Goal: Task Accomplishment & Management: Manage account settings

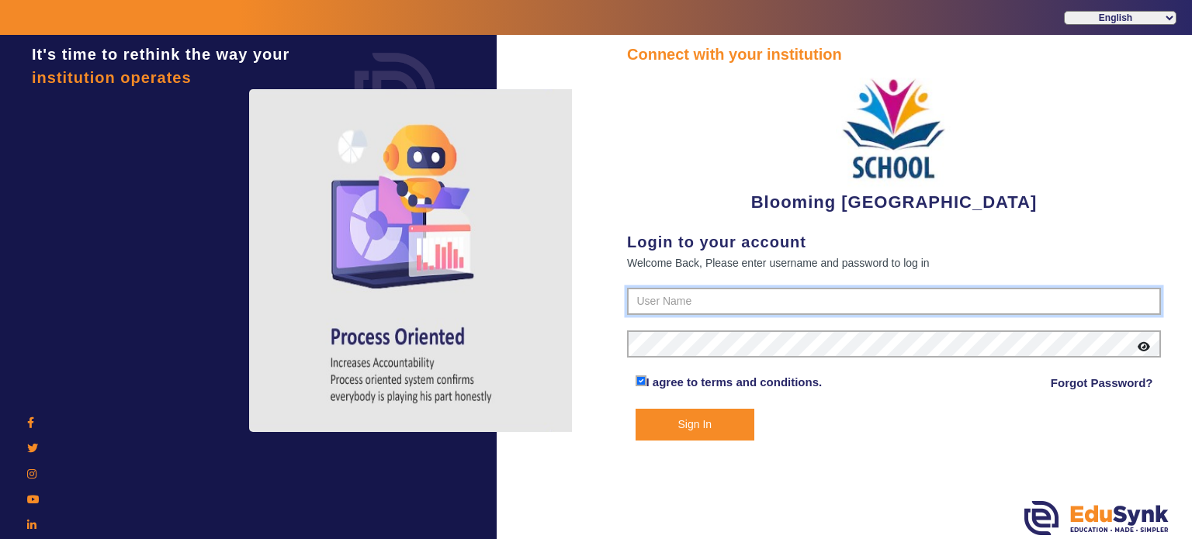
click at [677, 299] on input "text" at bounding box center [894, 302] width 534 height 28
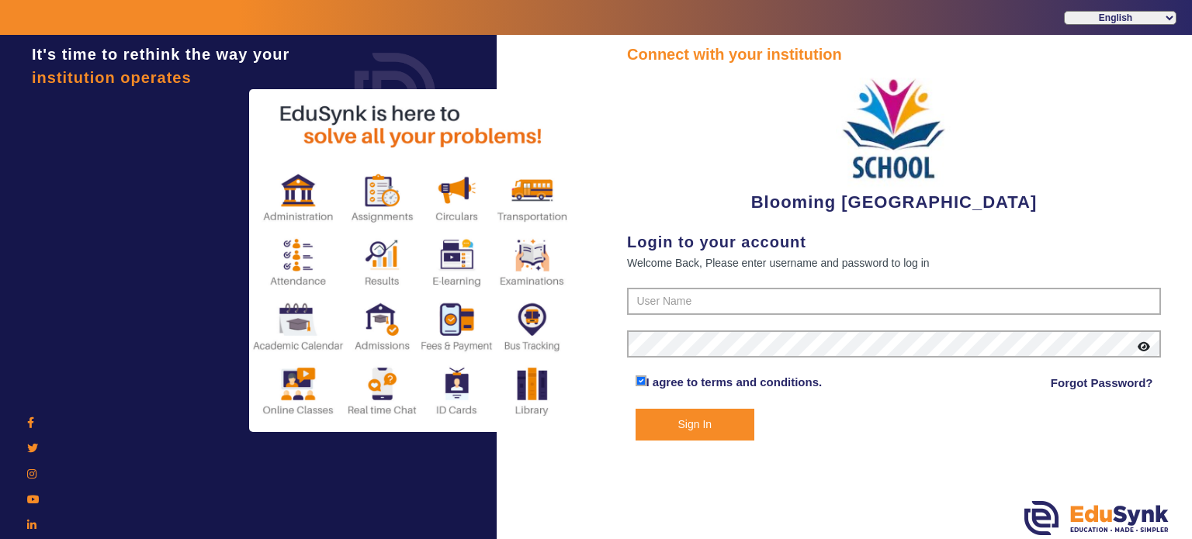
click at [662, 281] on div "Connect with your institution Blooming Buds Secondary School Login to your acco…" at bounding box center [894, 242] width 534 height 398
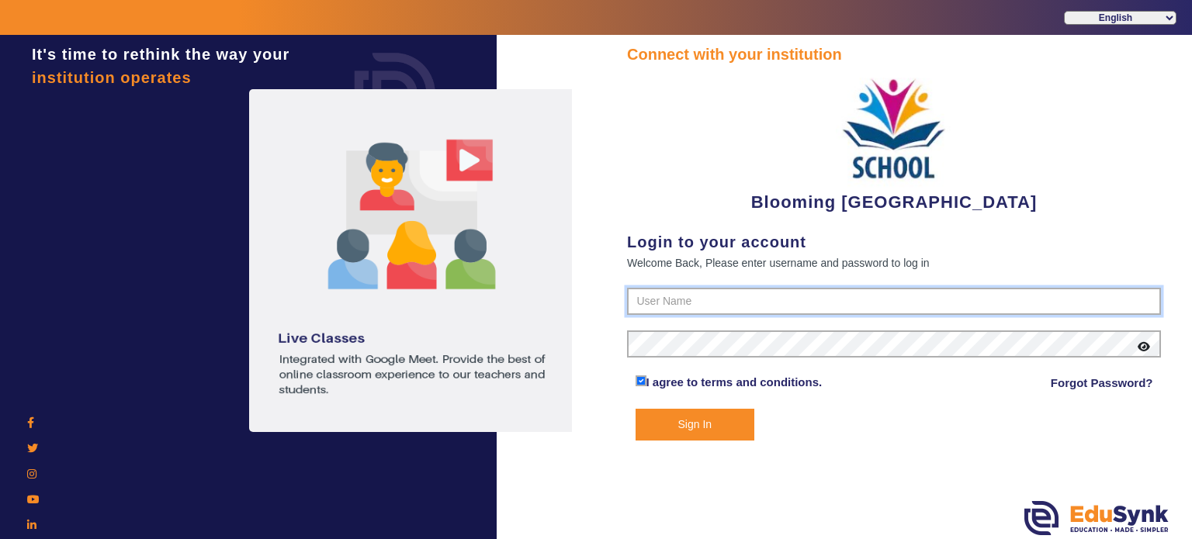
click at [663, 293] on input "text" at bounding box center [894, 302] width 534 height 28
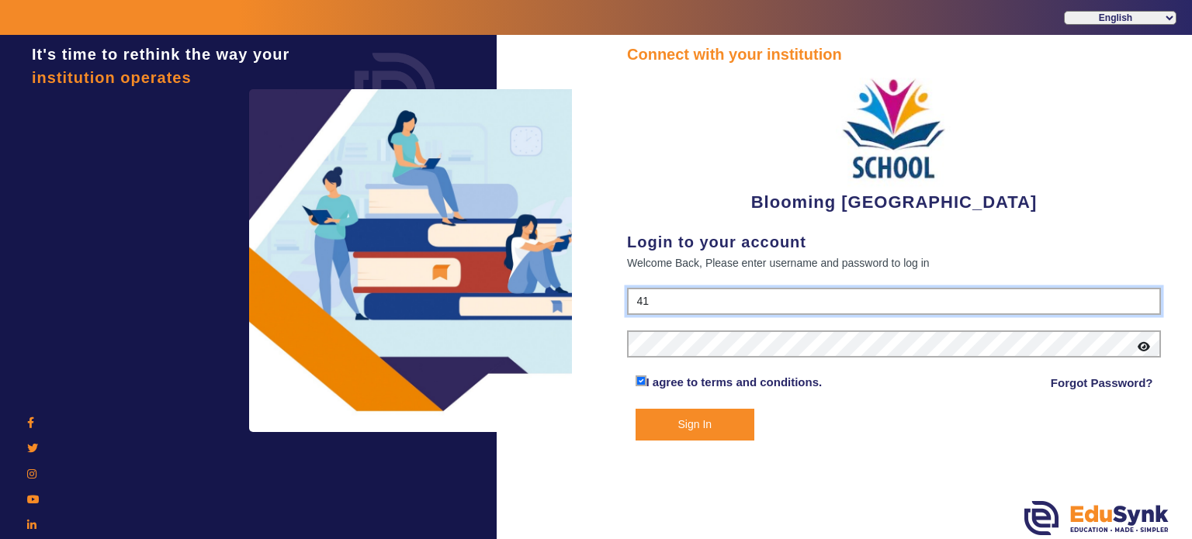
type input "4141419999"
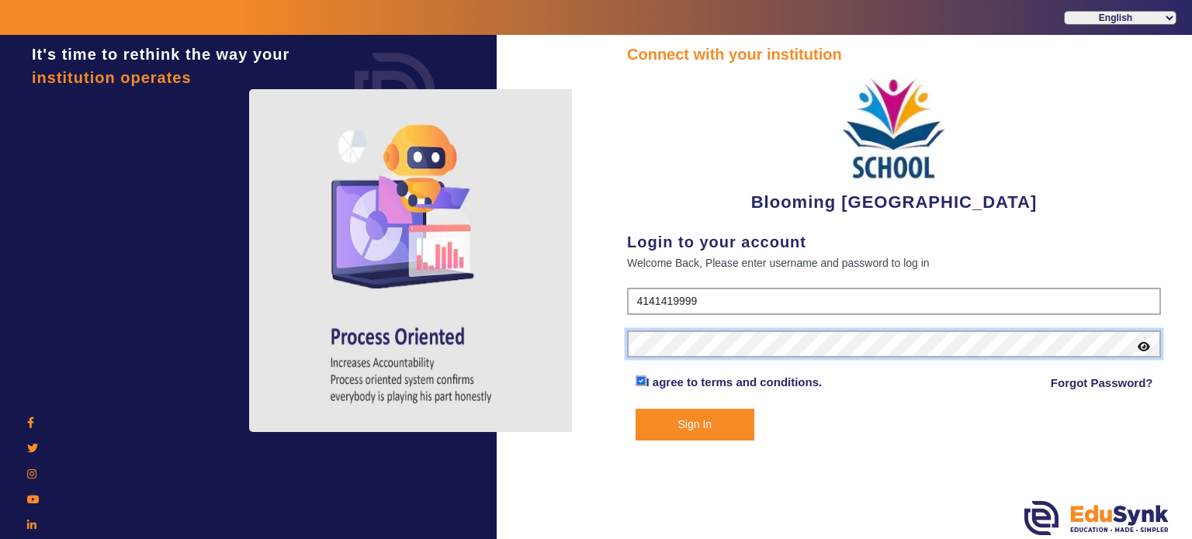
click at [636, 409] on button "Sign In" at bounding box center [695, 425] width 119 height 32
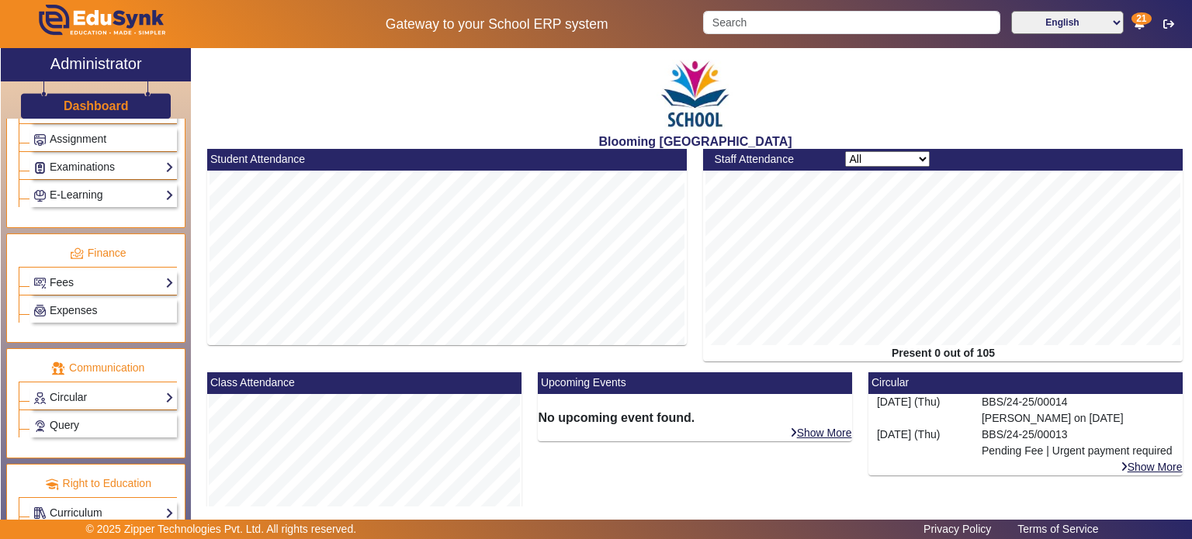
scroll to position [705, 0]
click at [104, 273] on link "Fees" at bounding box center [103, 282] width 140 height 18
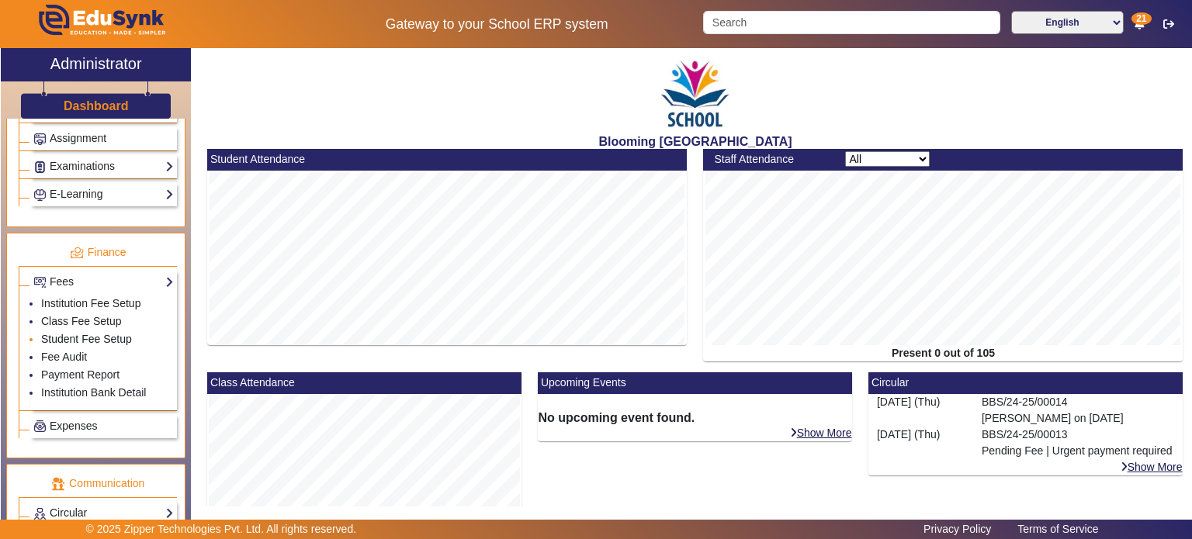
click at [90, 334] on link "Student Fee Setup" at bounding box center [86, 339] width 91 height 12
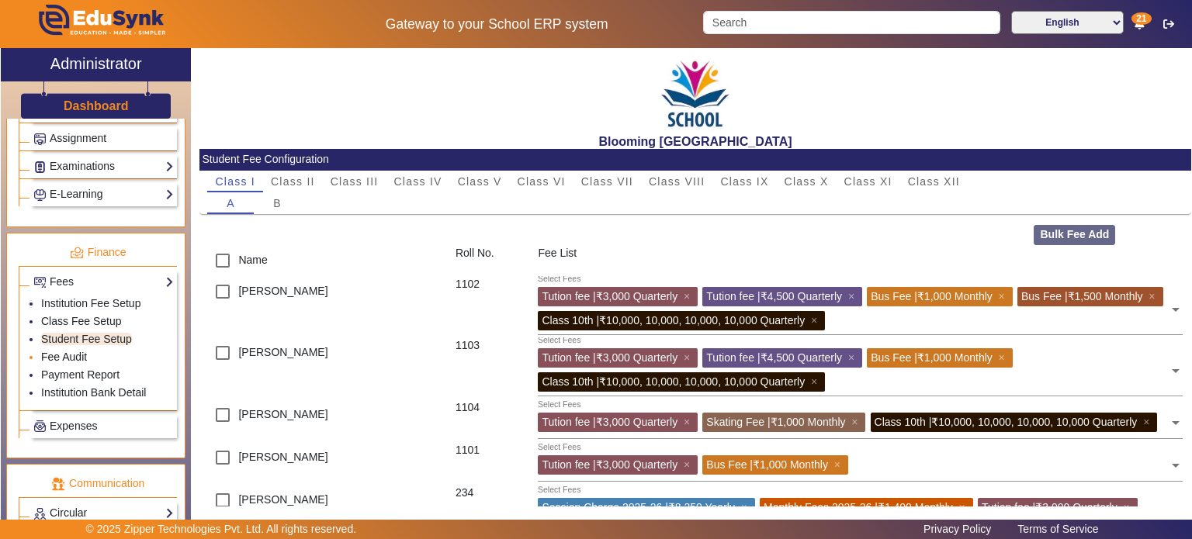
click at [82, 351] on link "Fee Audit" at bounding box center [64, 357] width 46 height 12
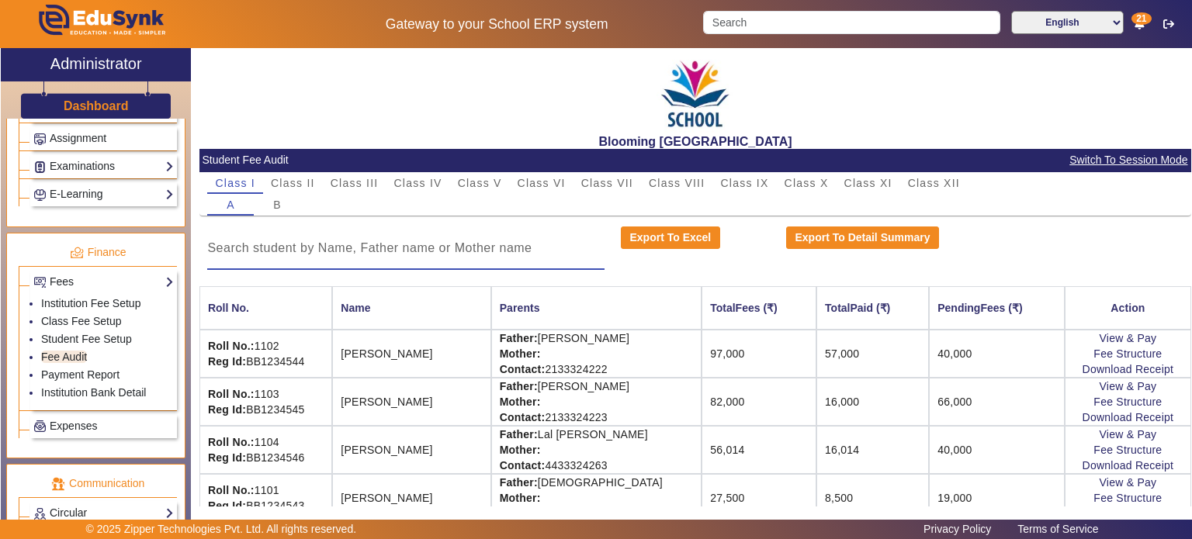
click at [399, 255] on input at bounding box center [405, 248] width 397 height 19
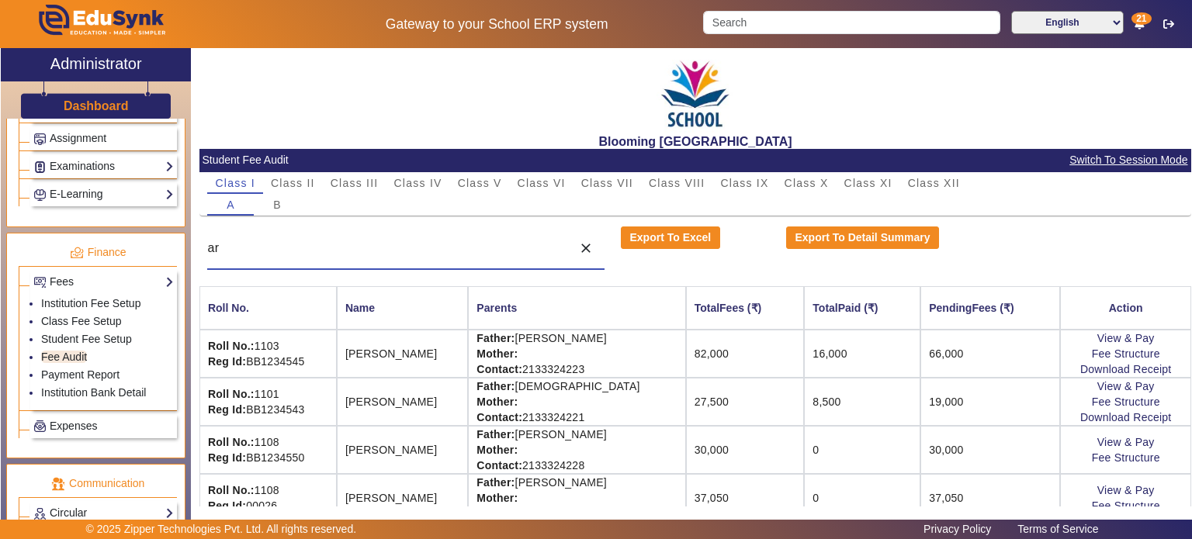
type input "arv"
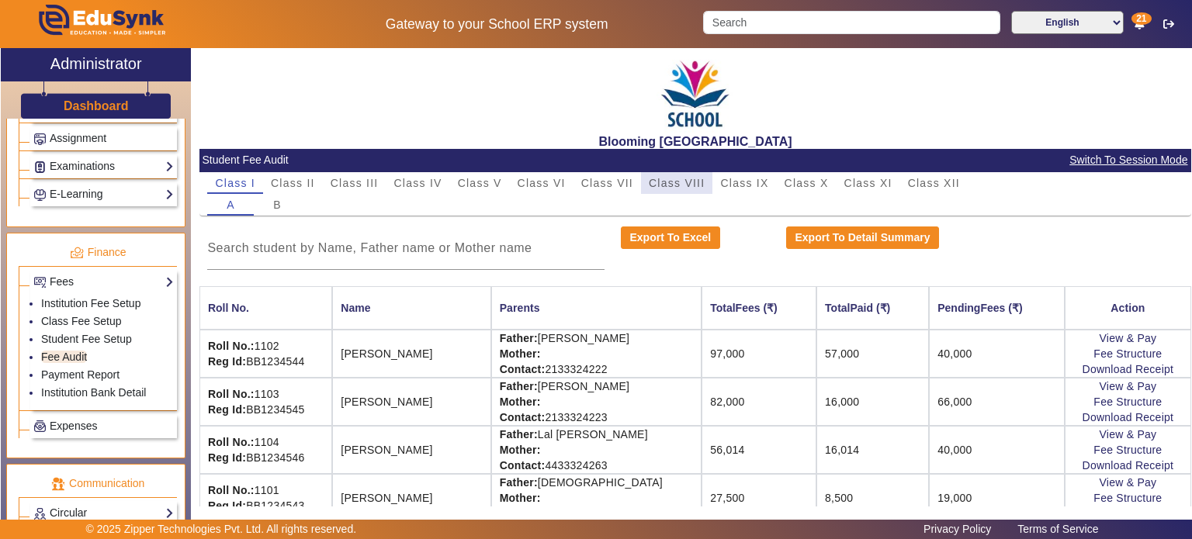
click at [660, 184] on span "Class VIII" at bounding box center [677, 183] width 56 height 11
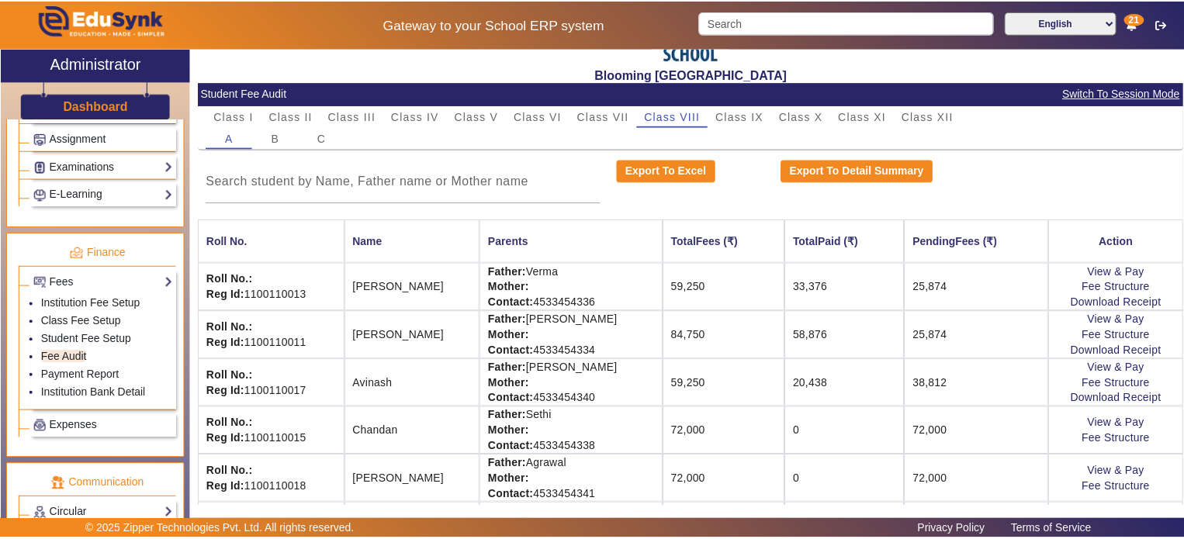
scroll to position [71, 0]
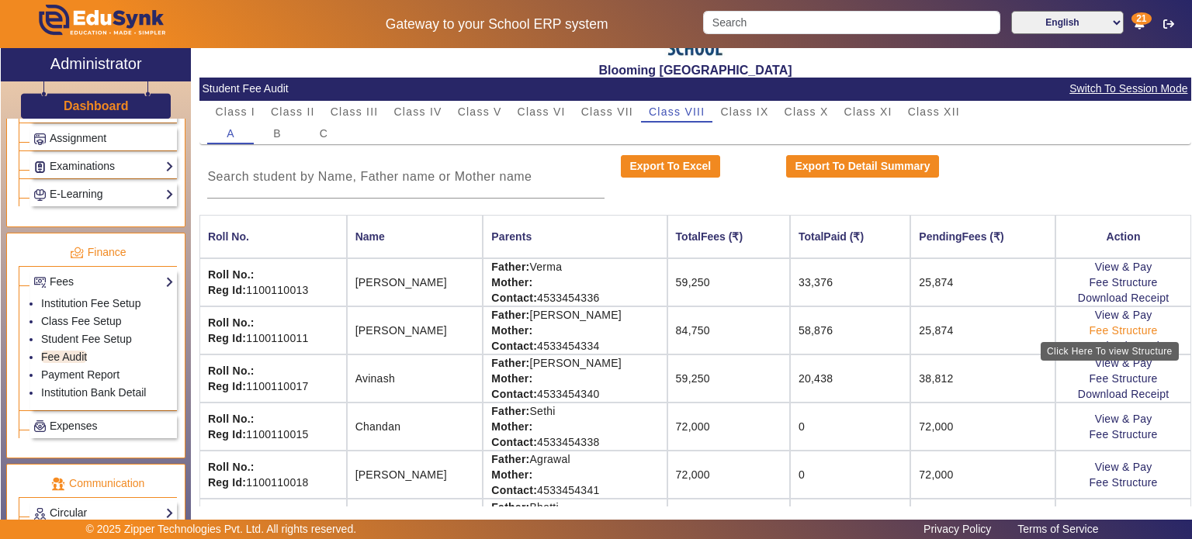
click at [1102, 334] on link "Fee Structure" at bounding box center [1123, 330] width 68 height 12
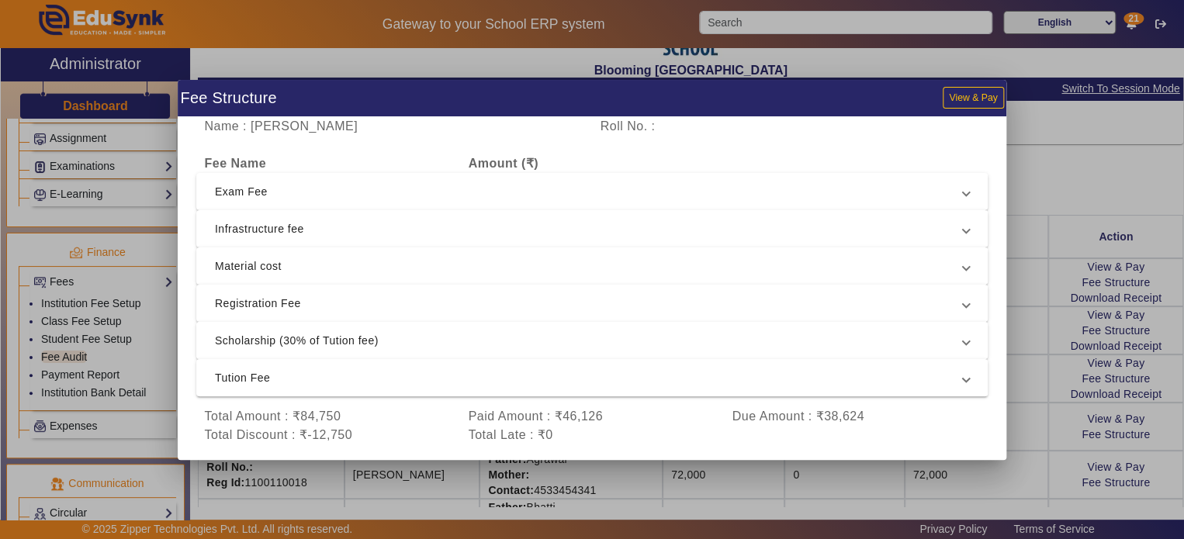
click at [571, 346] on span "Scholarship (30% of Tution fee)" at bounding box center [589, 340] width 748 height 19
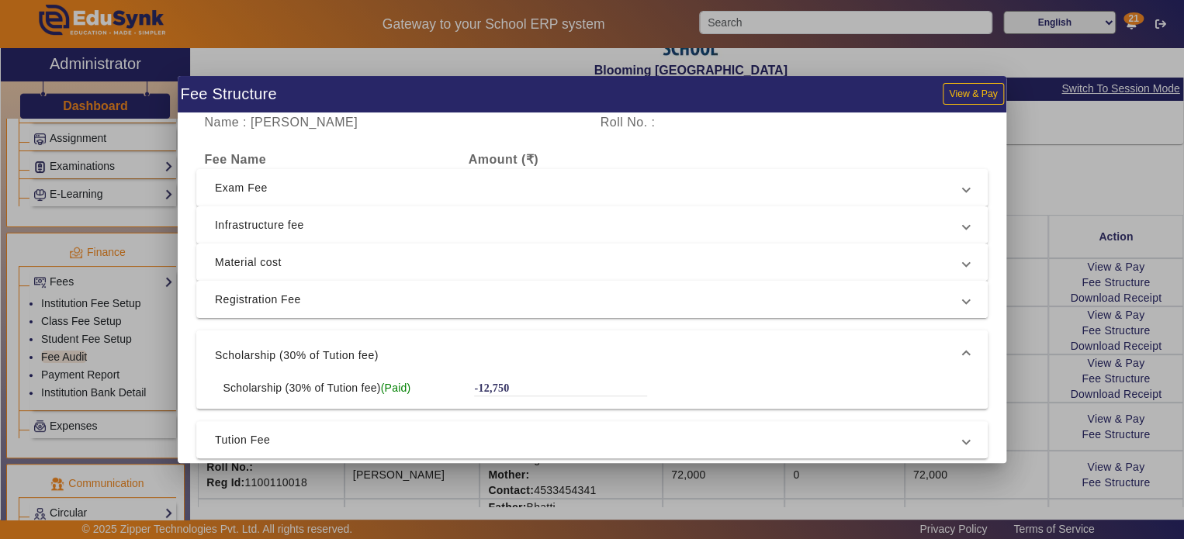
scroll to position [21, 0]
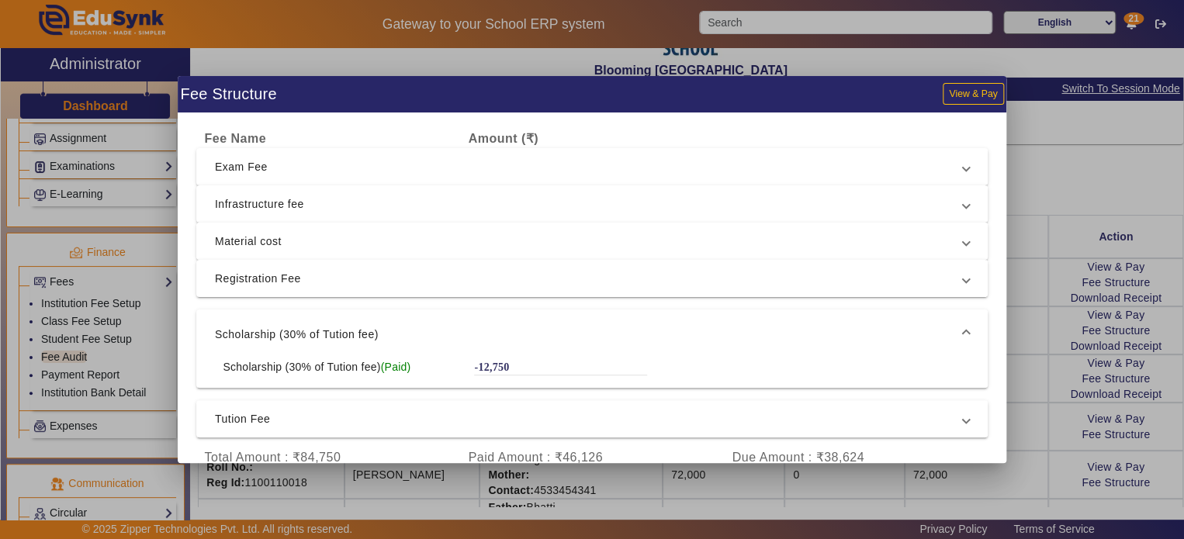
click at [557, 238] on span "Material cost" at bounding box center [589, 241] width 748 height 19
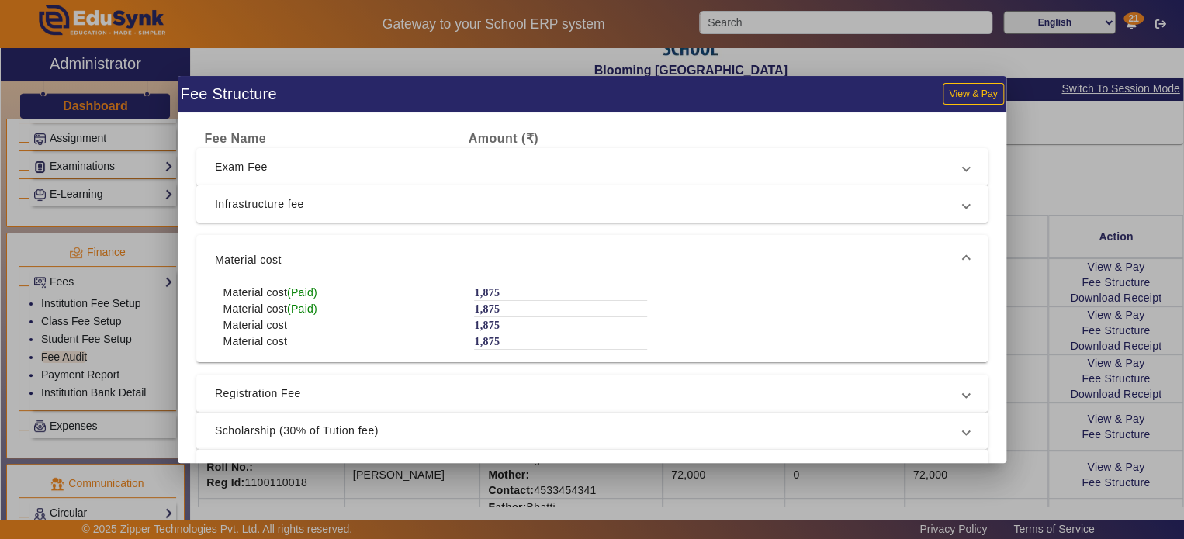
click at [550, 208] on span "Infrastructure fee" at bounding box center [589, 204] width 748 height 19
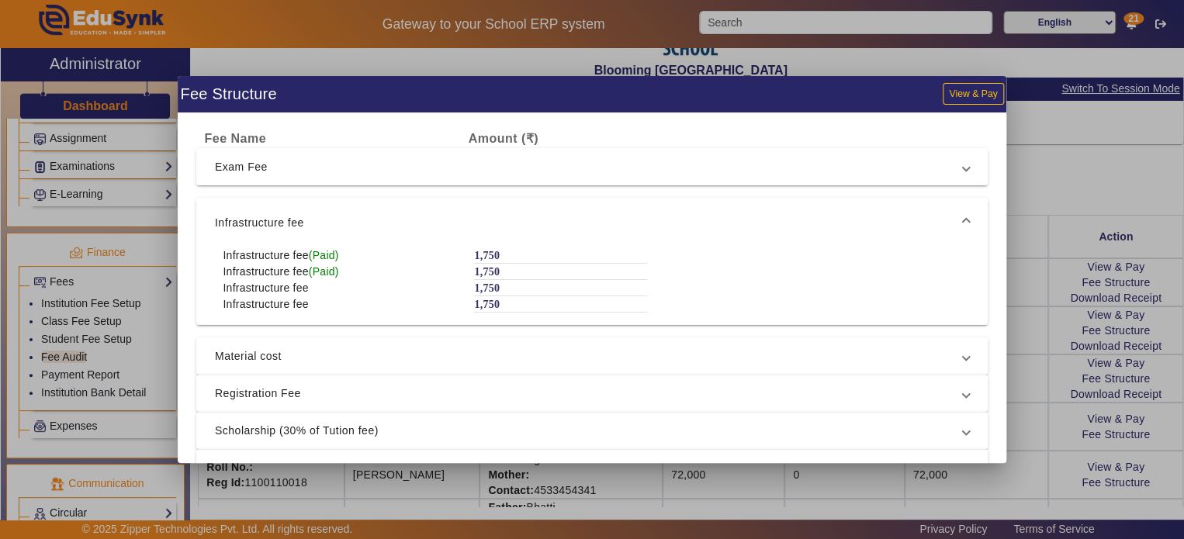
click at [547, 175] on span "Exam Fee" at bounding box center [589, 167] width 748 height 19
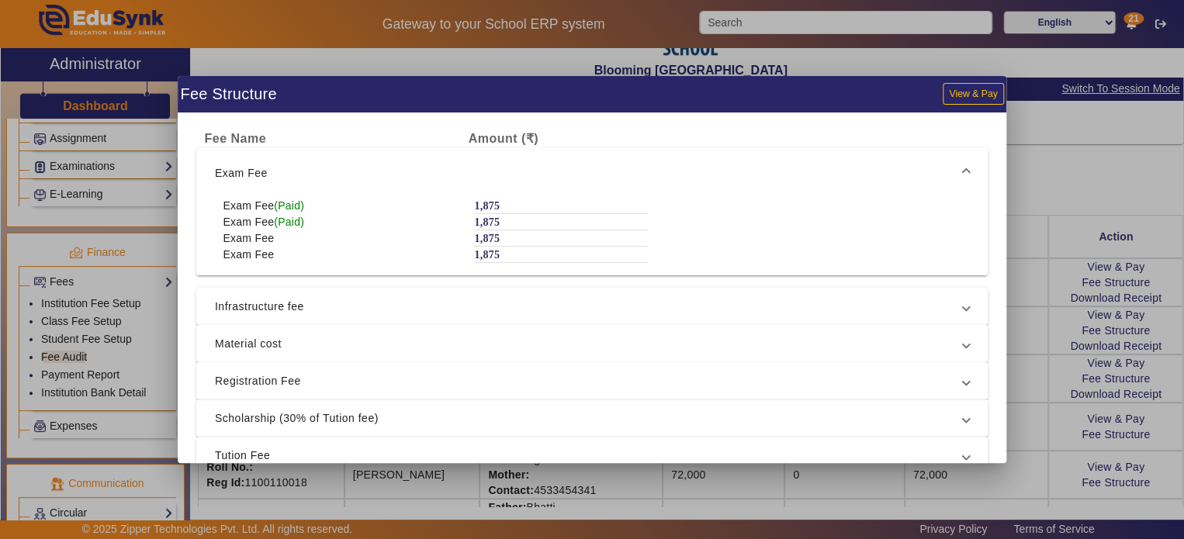
click at [1040, 204] on div at bounding box center [592, 269] width 1184 height 539
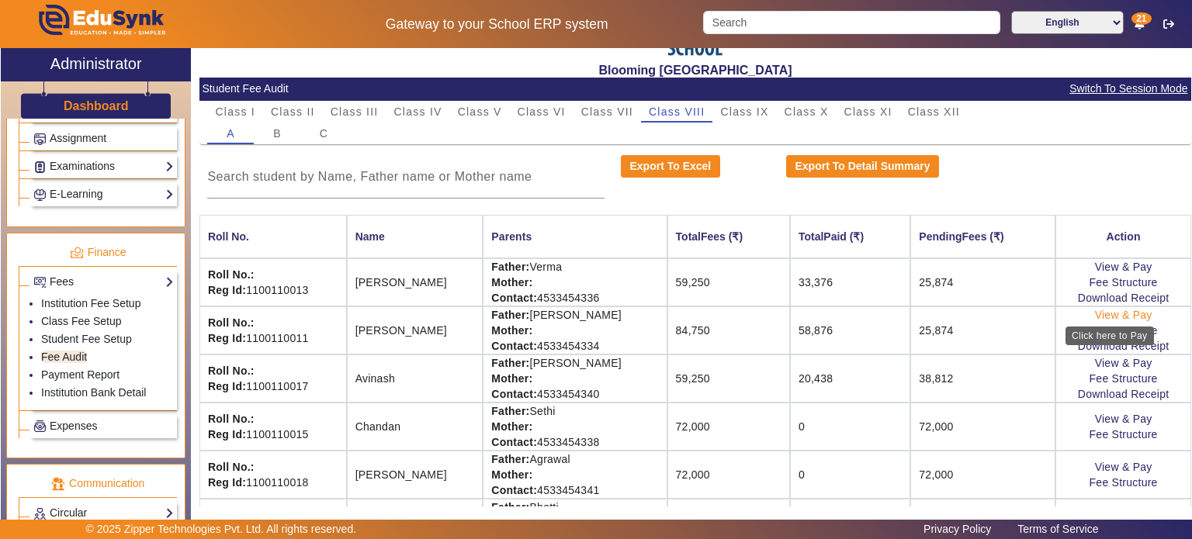
click at [1126, 309] on link "View & Pay" at bounding box center [1123, 315] width 57 height 12
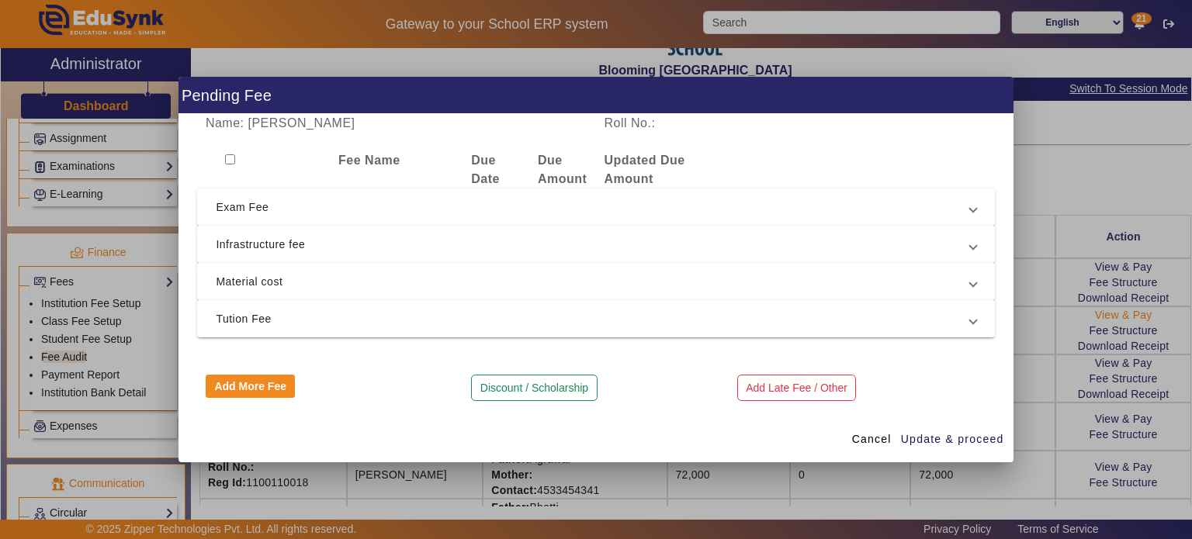
click at [1126, 308] on div at bounding box center [596, 269] width 1192 height 539
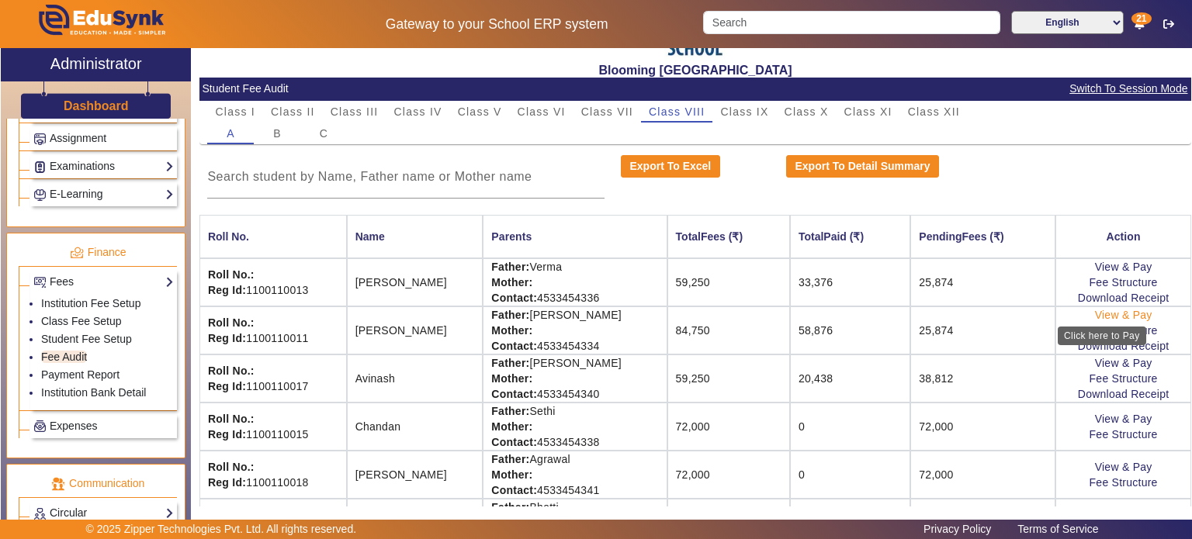
click at [1126, 309] on link "View & Pay" at bounding box center [1123, 315] width 57 height 12
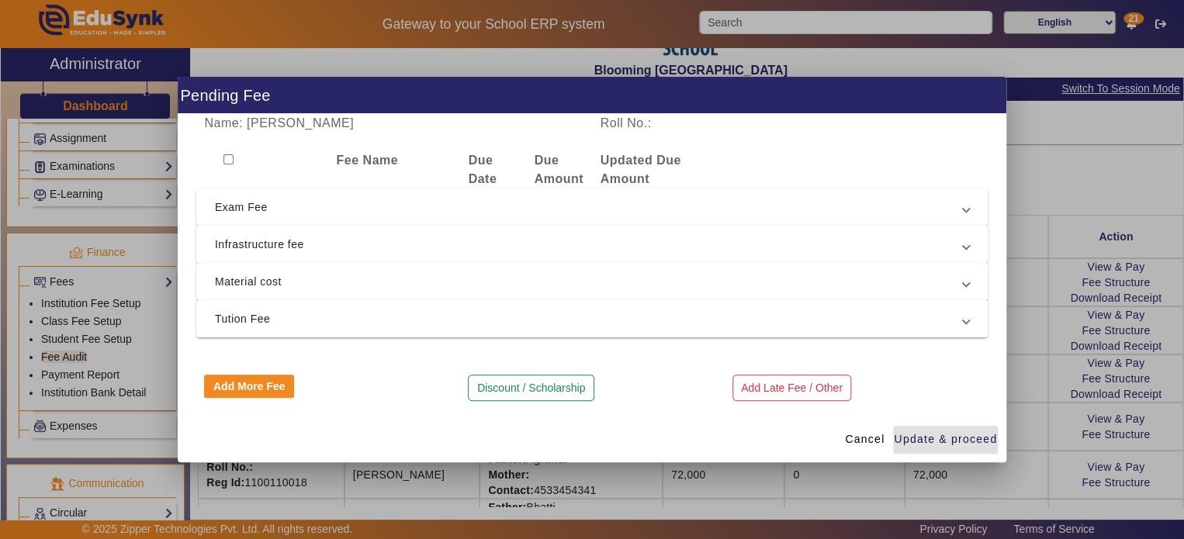
click at [608, 234] on mat-expansion-panel-header "Infrastructure fee" at bounding box center [591, 244] width 791 height 37
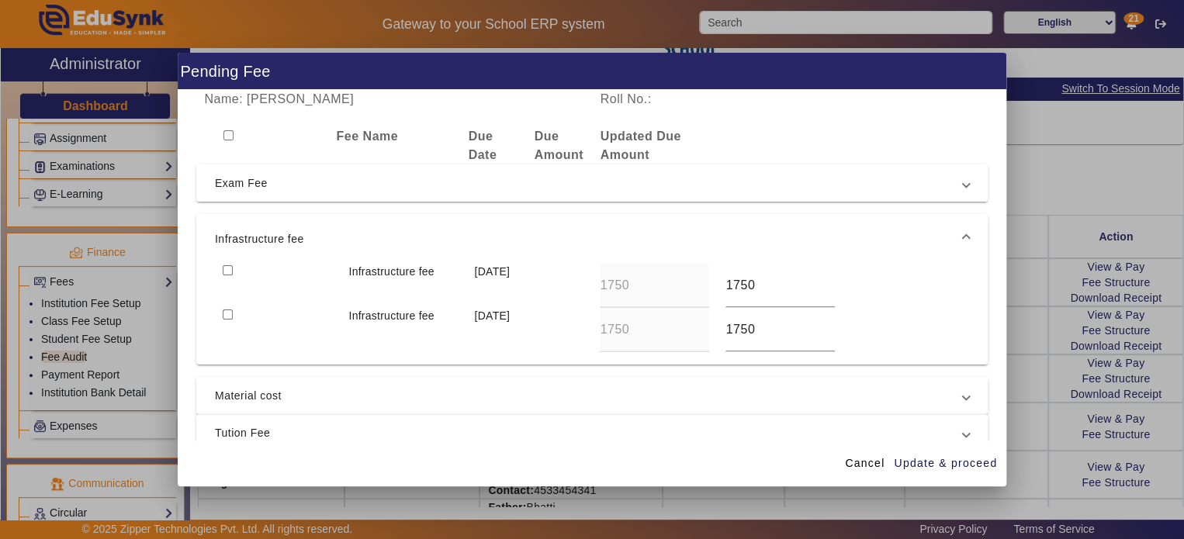
click at [604, 192] on span "Exam Fee" at bounding box center [589, 183] width 748 height 19
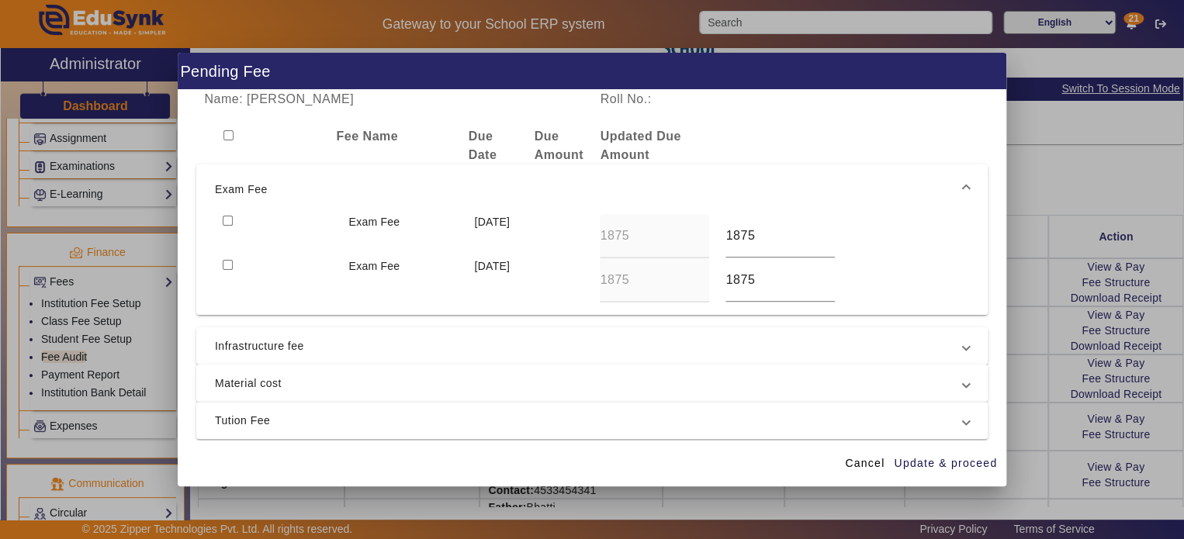
click at [591, 397] on mat-expansion-panel-header "Material cost" at bounding box center [591, 383] width 791 height 37
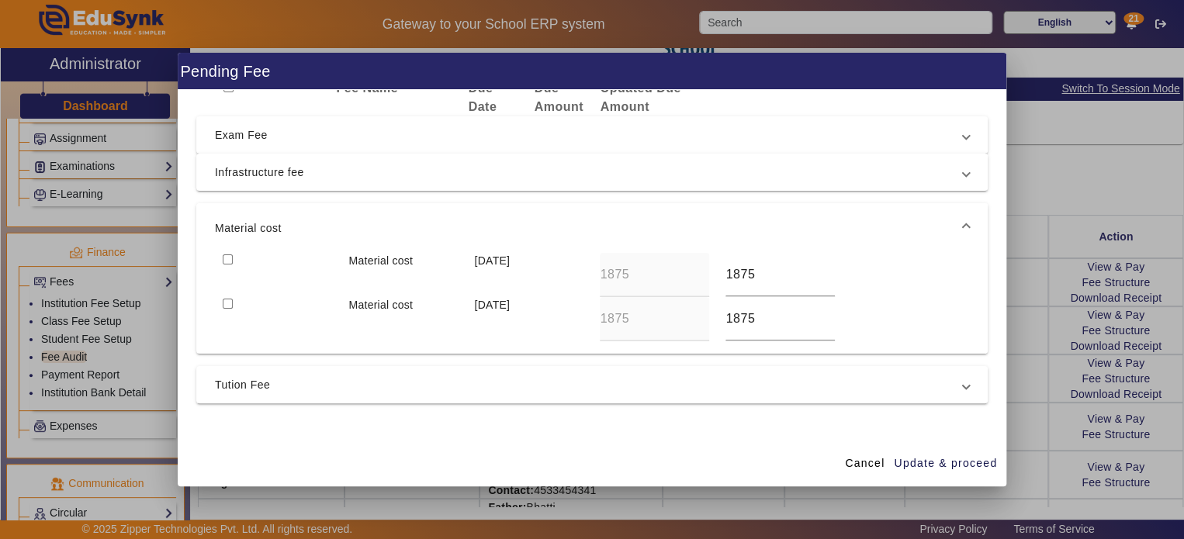
scroll to position [65, 0]
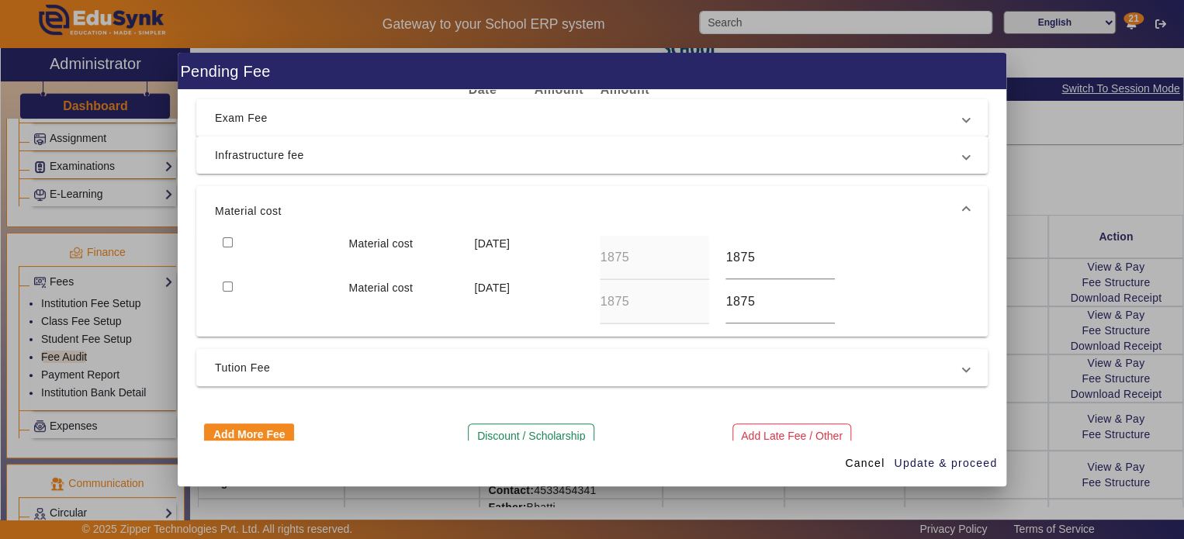
click at [591, 397] on div "Name: Arvind Roll No.: Fee Name Due Date Due Amount Updated Due Amount Exam Fee…" at bounding box center [592, 265] width 829 height 351
click at [594, 381] on mat-expansion-panel-header "Tution Fee" at bounding box center [591, 367] width 791 height 37
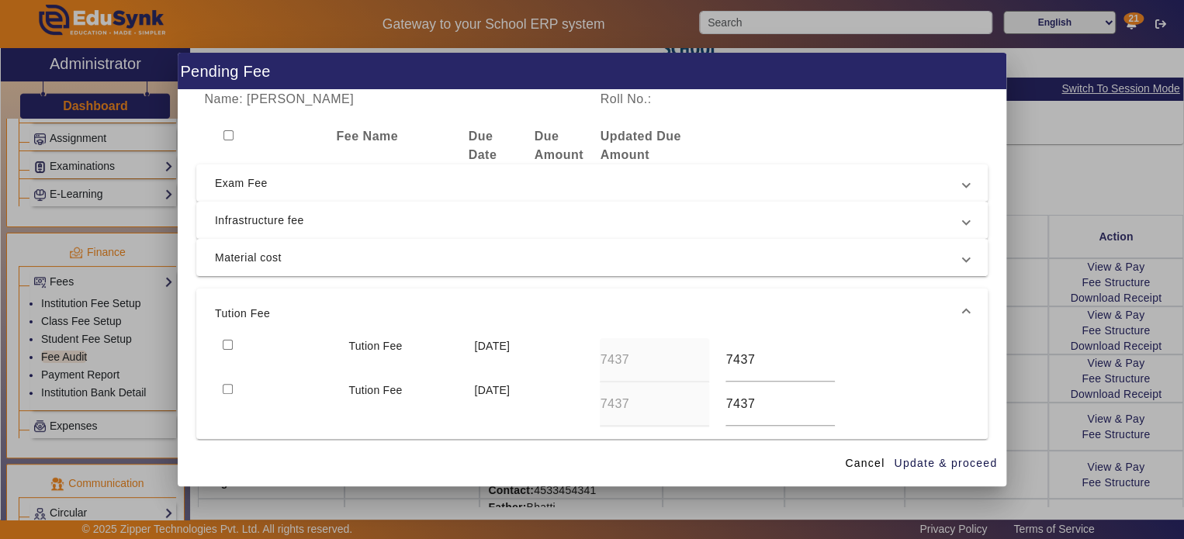
scroll to position [76, 0]
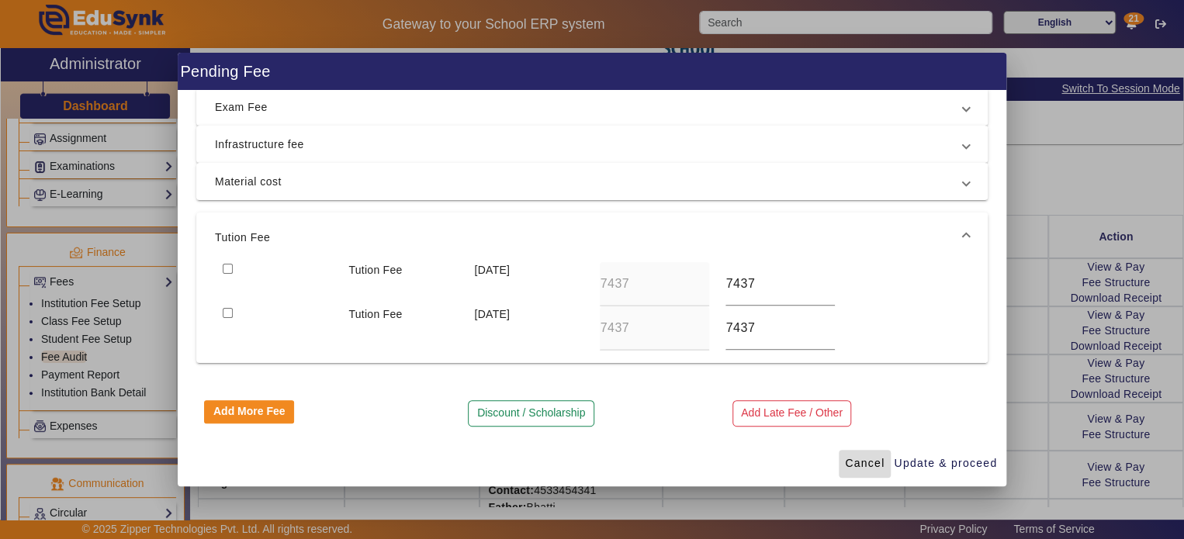
click at [865, 462] on span "Cancel" at bounding box center [865, 463] width 40 height 16
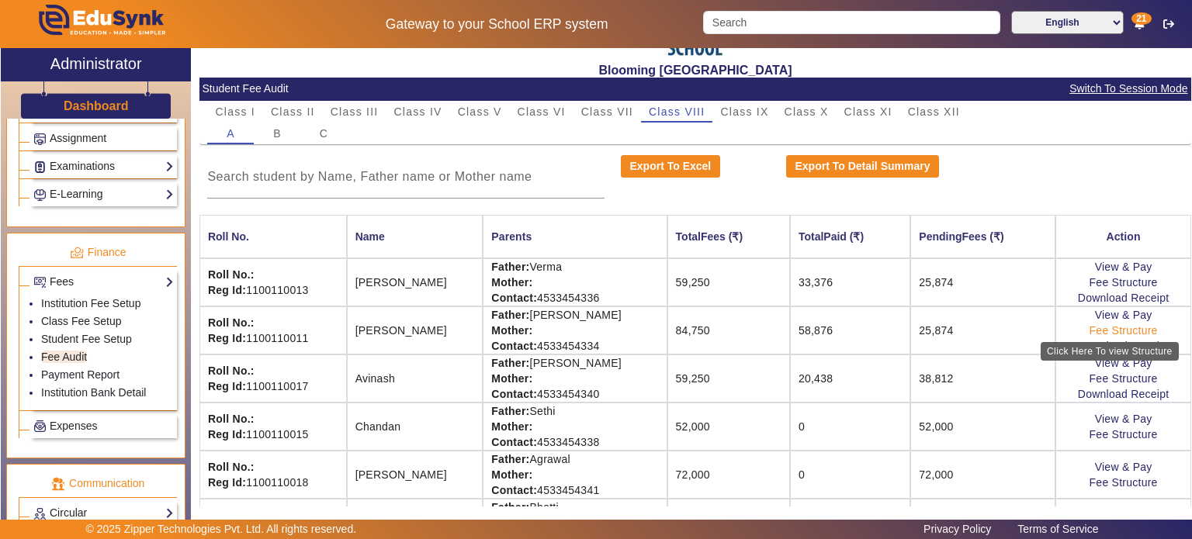
click at [1115, 327] on link "Fee Structure" at bounding box center [1123, 330] width 68 height 12
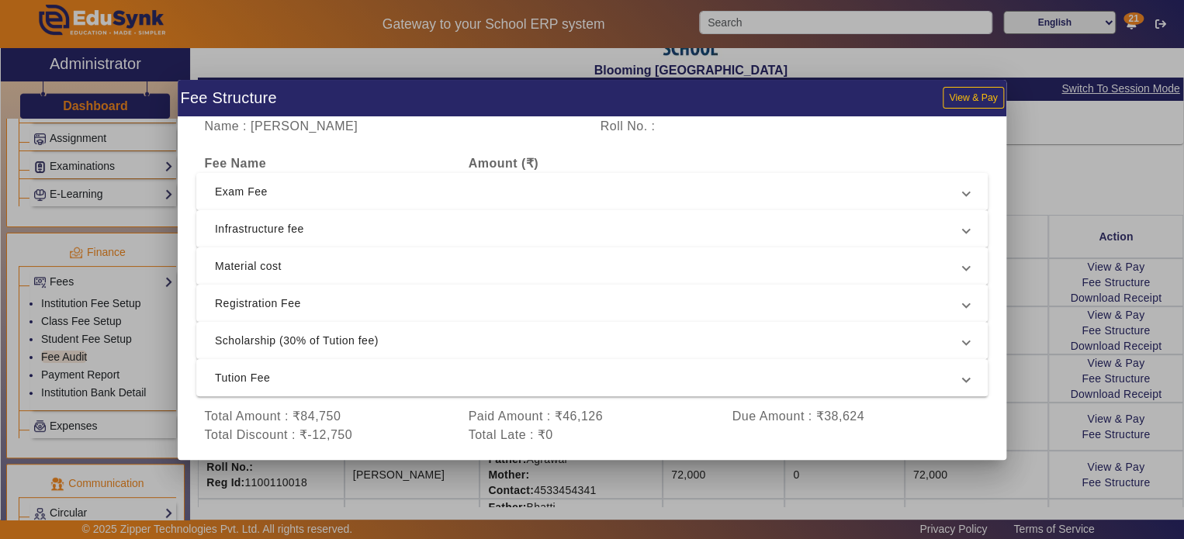
click at [545, 185] on span "Exam Fee" at bounding box center [589, 191] width 748 height 19
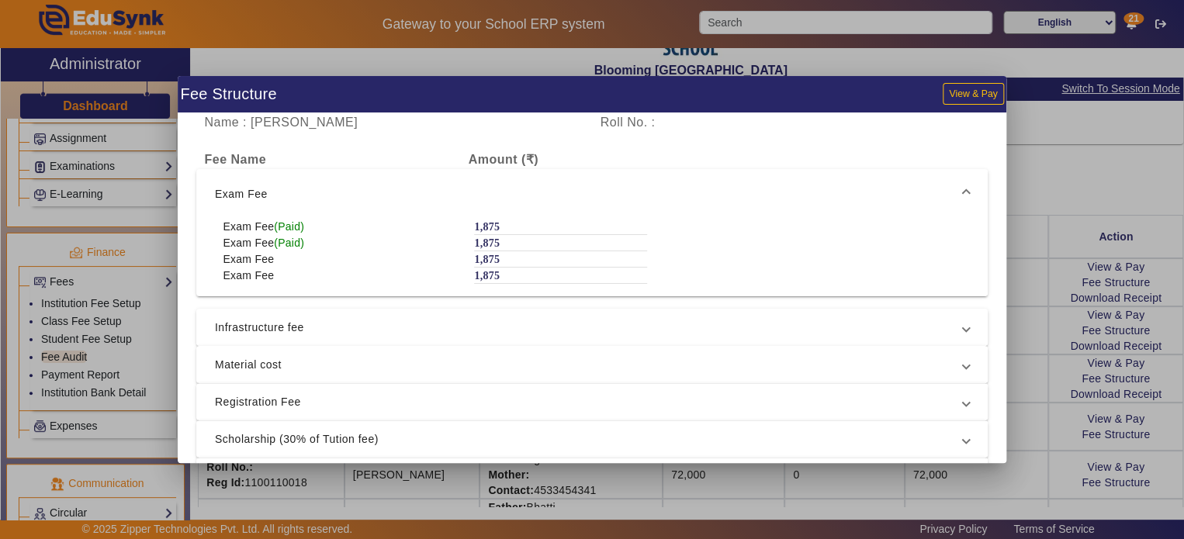
click at [503, 319] on span "Infrastructure fee" at bounding box center [589, 327] width 748 height 19
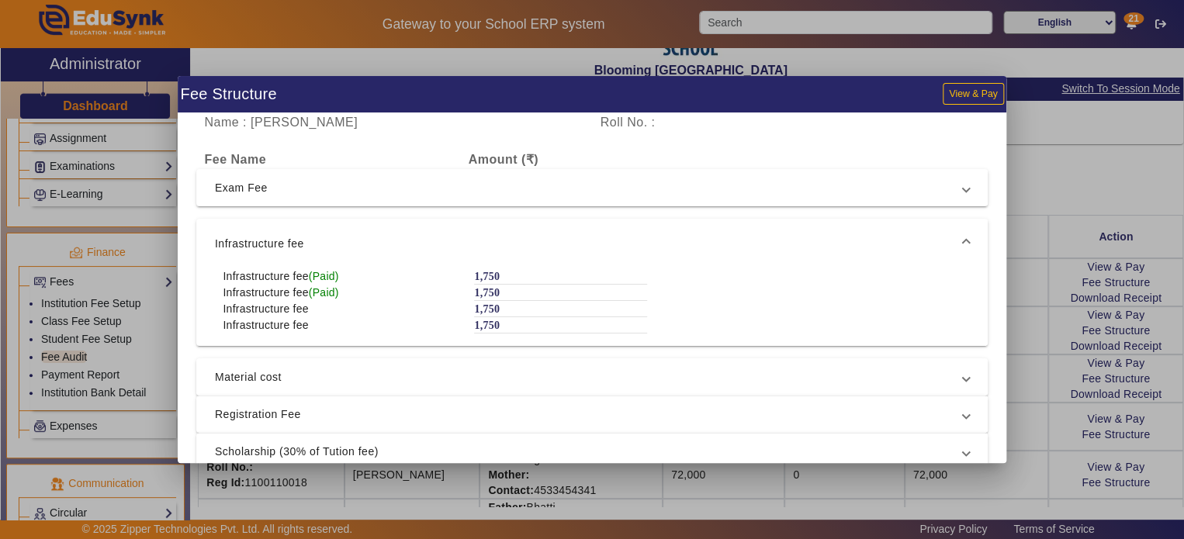
click at [360, 369] on span "Material cost" at bounding box center [589, 377] width 748 height 19
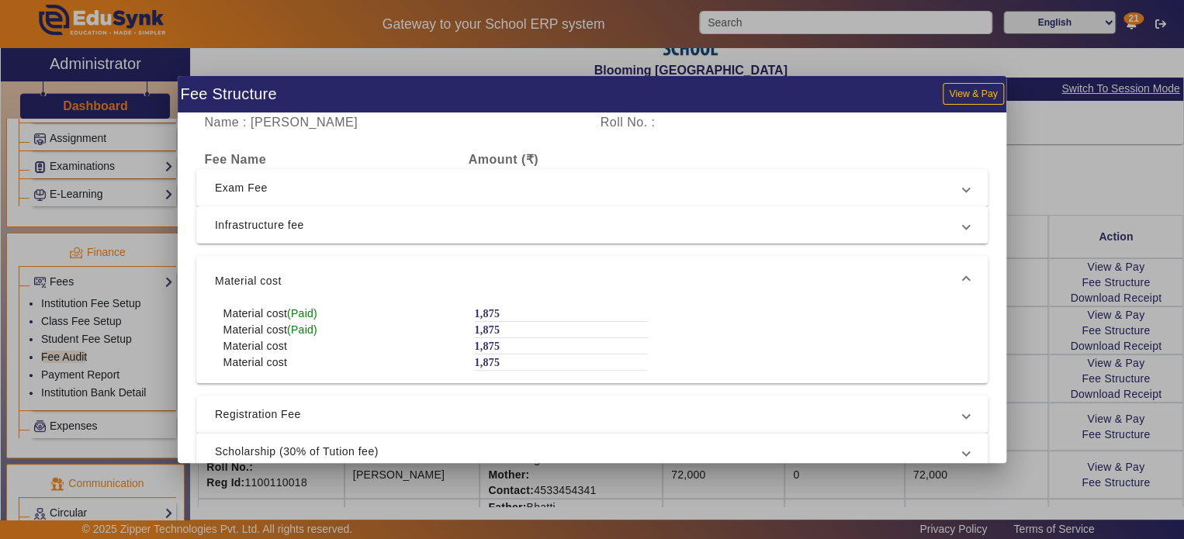
click at [385, 406] on span "Registration Fee" at bounding box center [589, 414] width 748 height 19
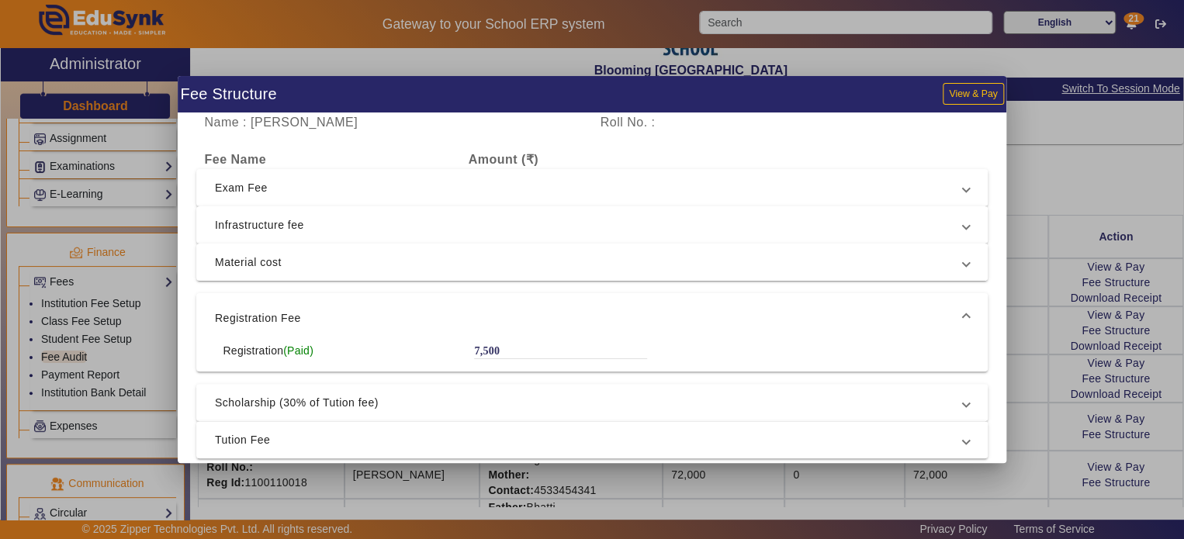
scroll to position [58, 0]
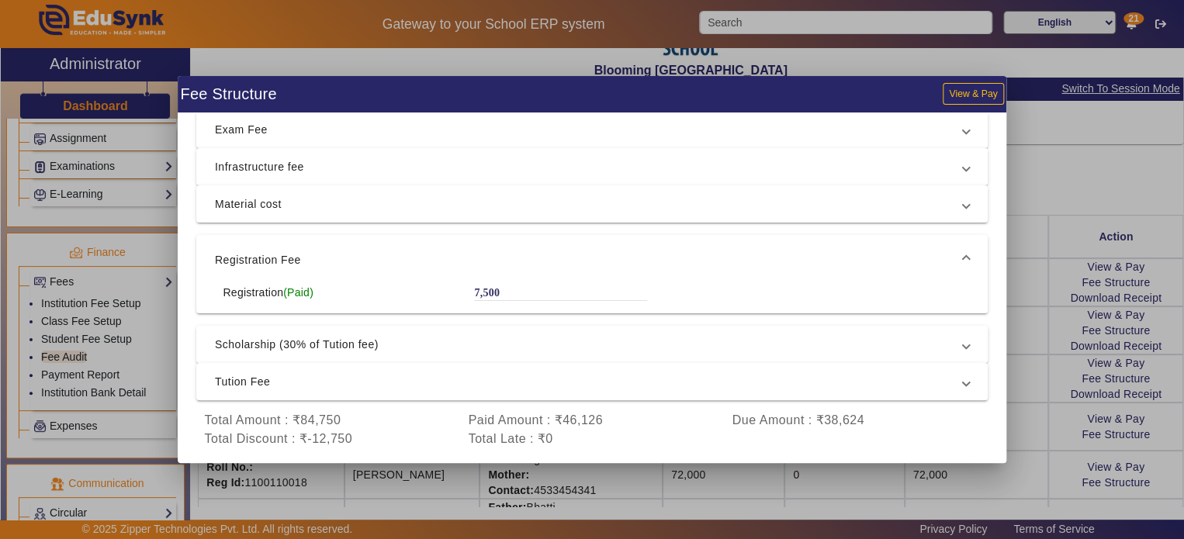
click at [391, 339] on span "Scholarship (30% of Tution fee)" at bounding box center [589, 344] width 748 height 19
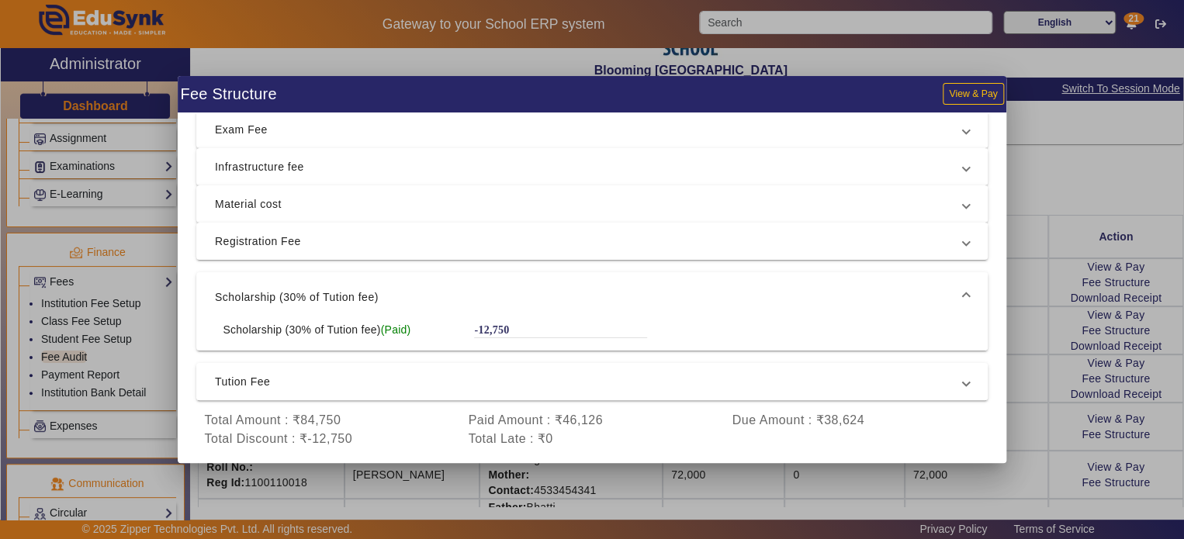
click at [338, 386] on span "Tution Fee" at bounding box center [589, 381] width 748 height 19
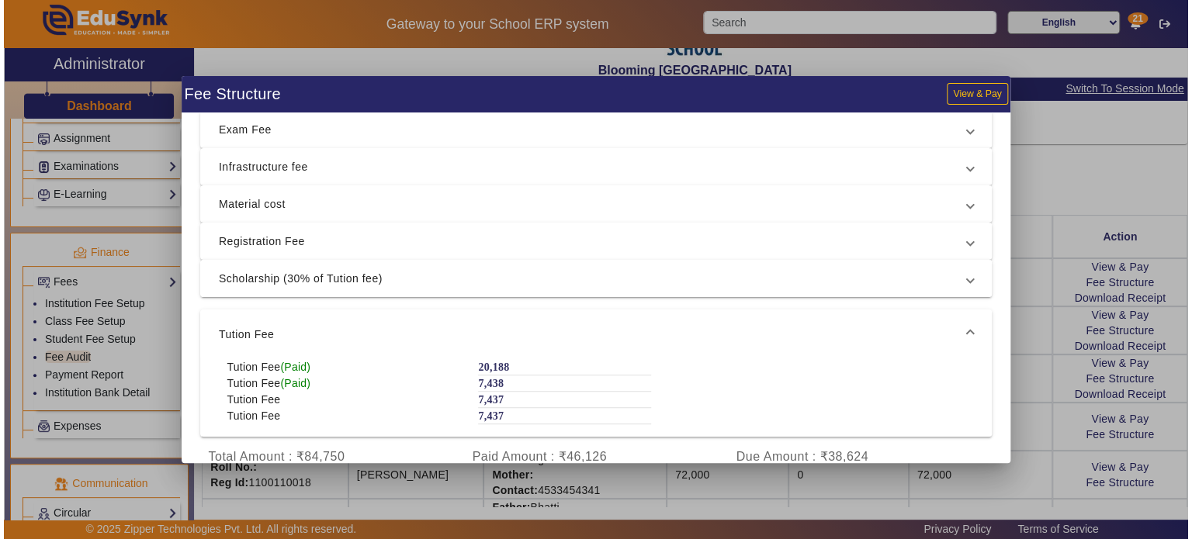
scroll to position [94, 0]
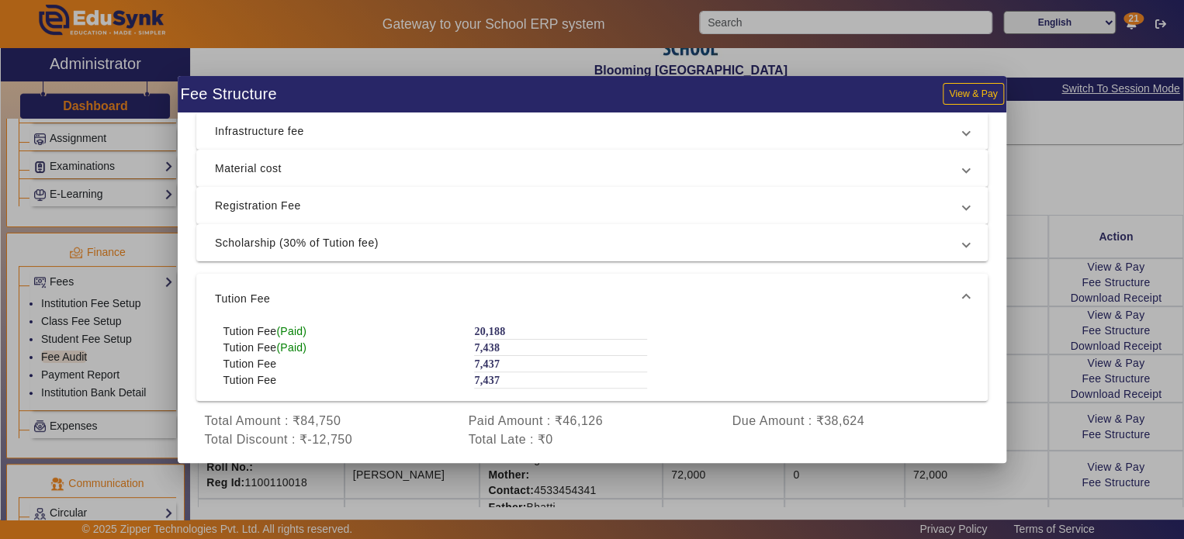
click at [1078, 198] on div at bounding box center [592, 269] width 1184 height 539
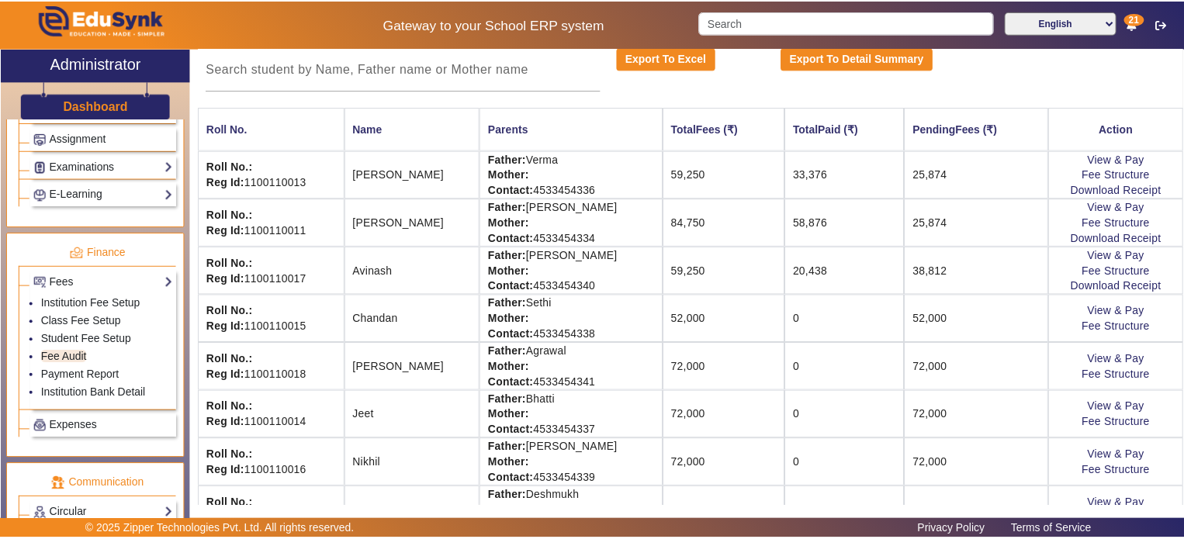
scroll to position [182, 0]
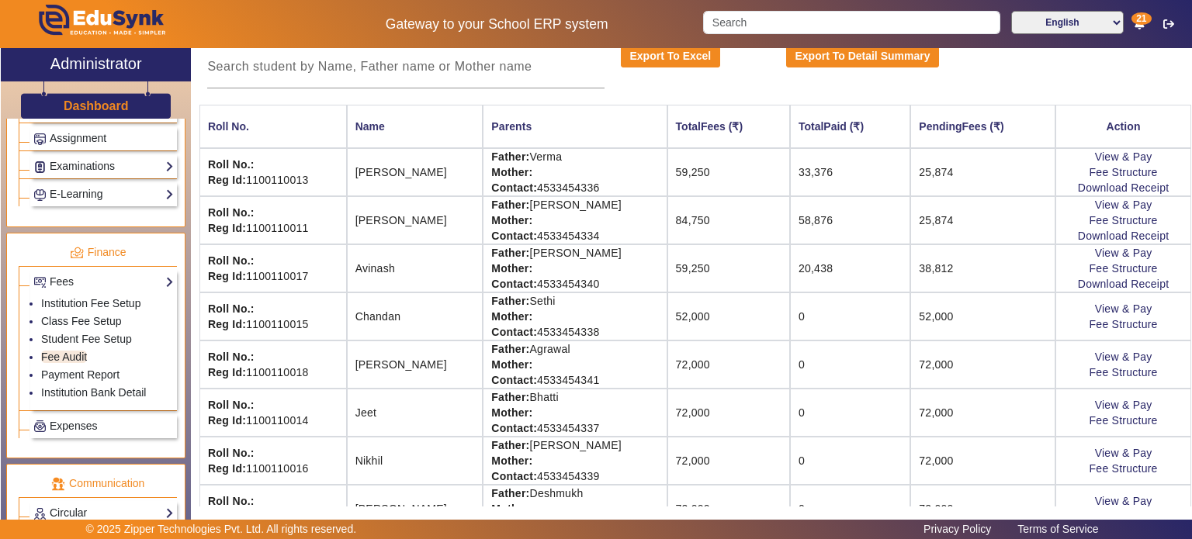
click at [667, 318] on td "52,000" at bounding box center [728, 317] width 123 height 48
click at [1098, 308] on link "View & Pay" at bounding box center [1123, 309] width 57 height 12
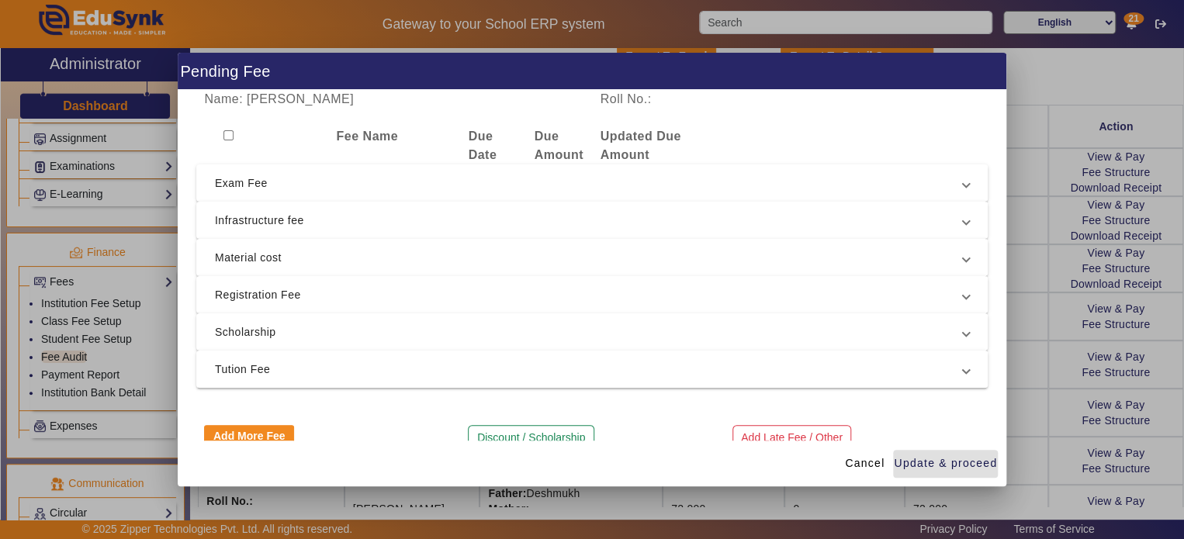
scroll to position [25, 0]
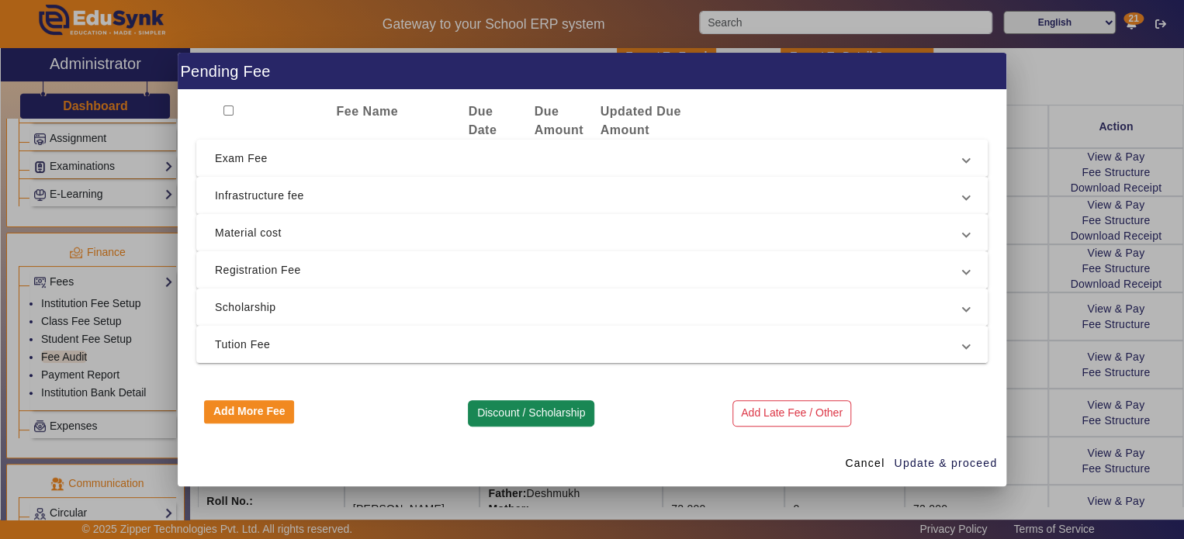
click at [468, 415] on button "Discount / Scholarship" at bounding box center [531, 413] width 126 height 26
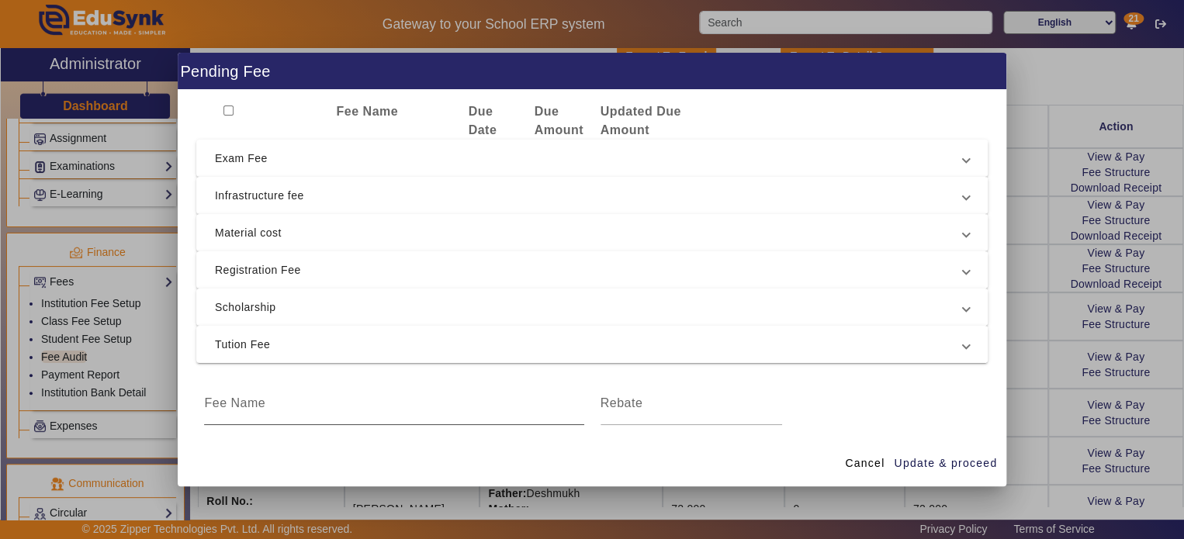
scroll to position [68, 0]
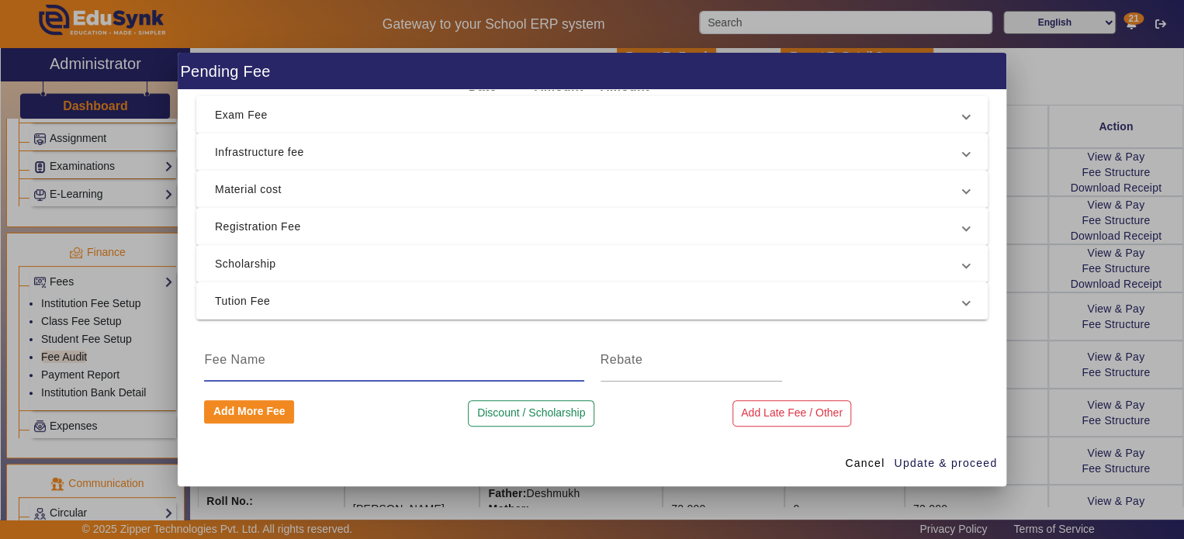
click at [374, 355] on input at bounding box center [393, 360] width 379 height 19
type input "Schorship"
click at [396, 264] on span "Scholarship" at bounding box center [589, 264] width 748 height 19
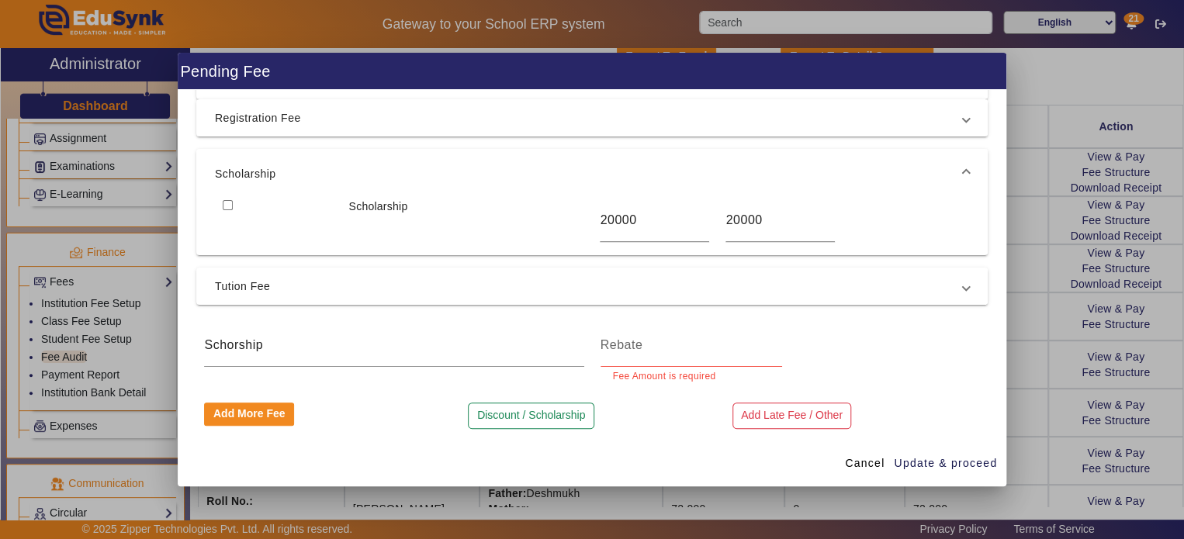
scroll to position [179, 0]
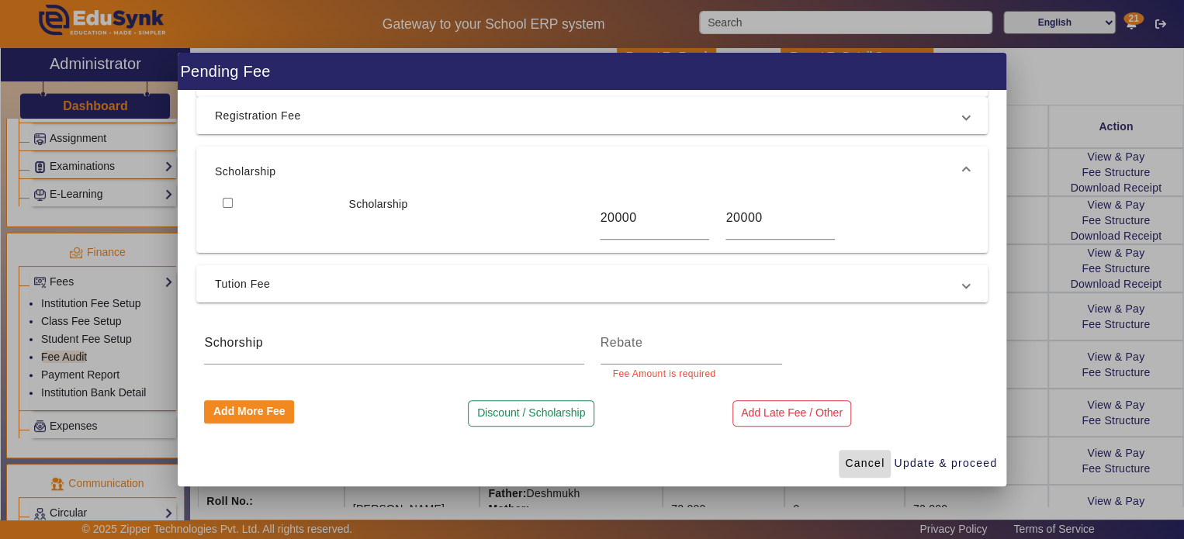
click at [864, 462] on span "Cancel" at bounding box center [865, 463] width 40 height 16
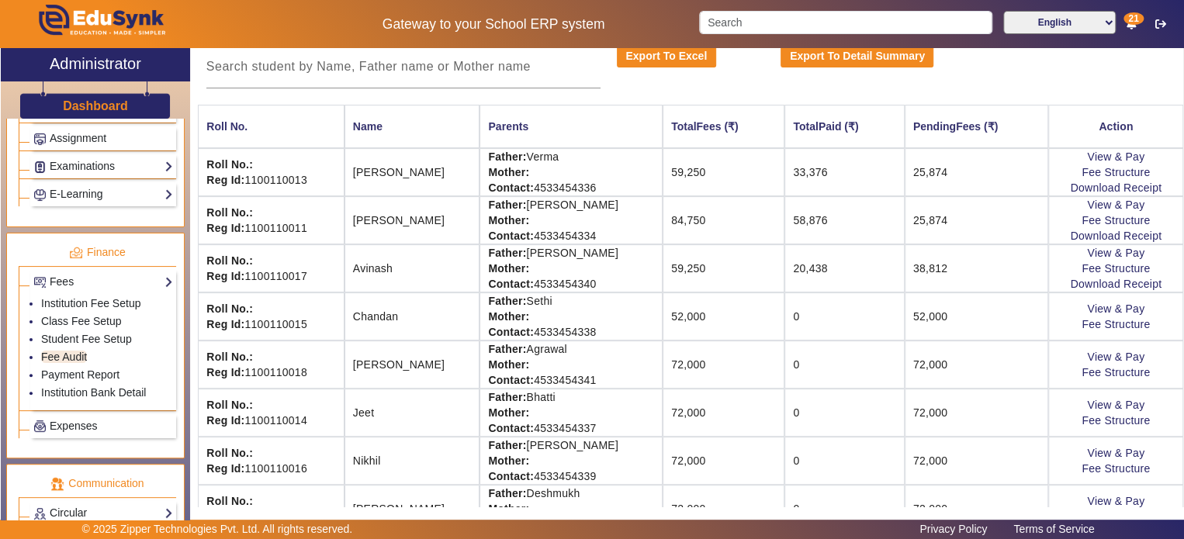
scroll to position [119, 0]
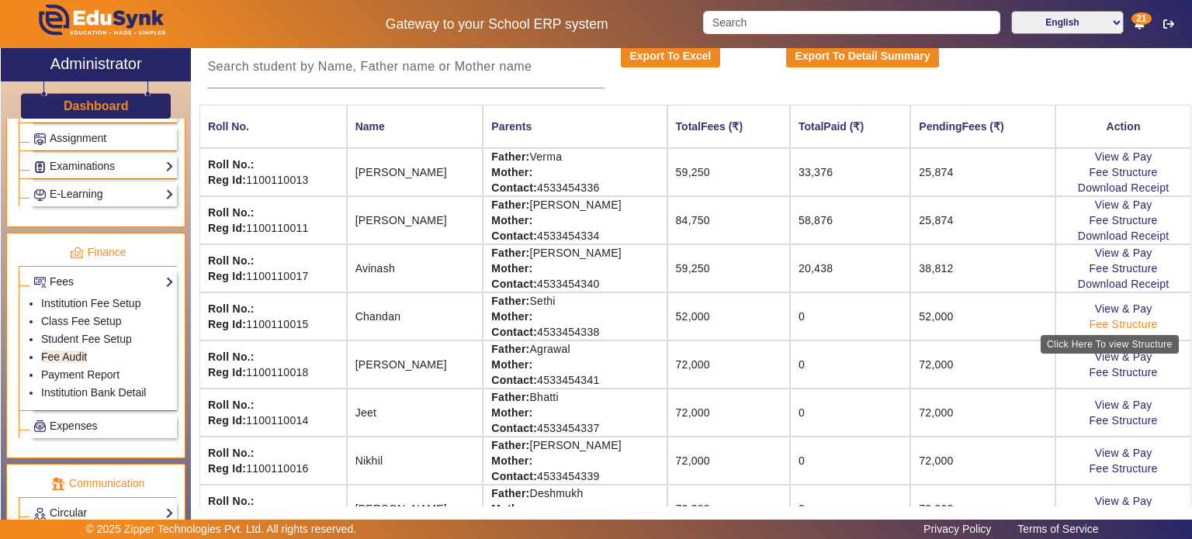
click at [1089, 320] on link "Fee Structure" at bounding box center [1123, 324] width 68 height 12
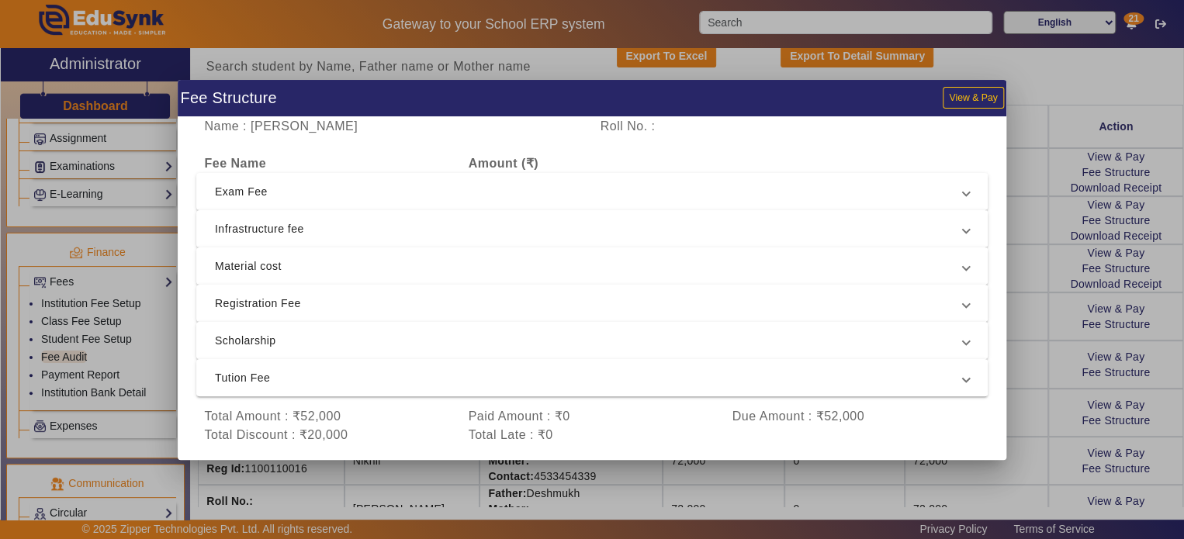
click at [689, 344] on span "Scholarship" at bounding box center [589, 340] width 748 height 19
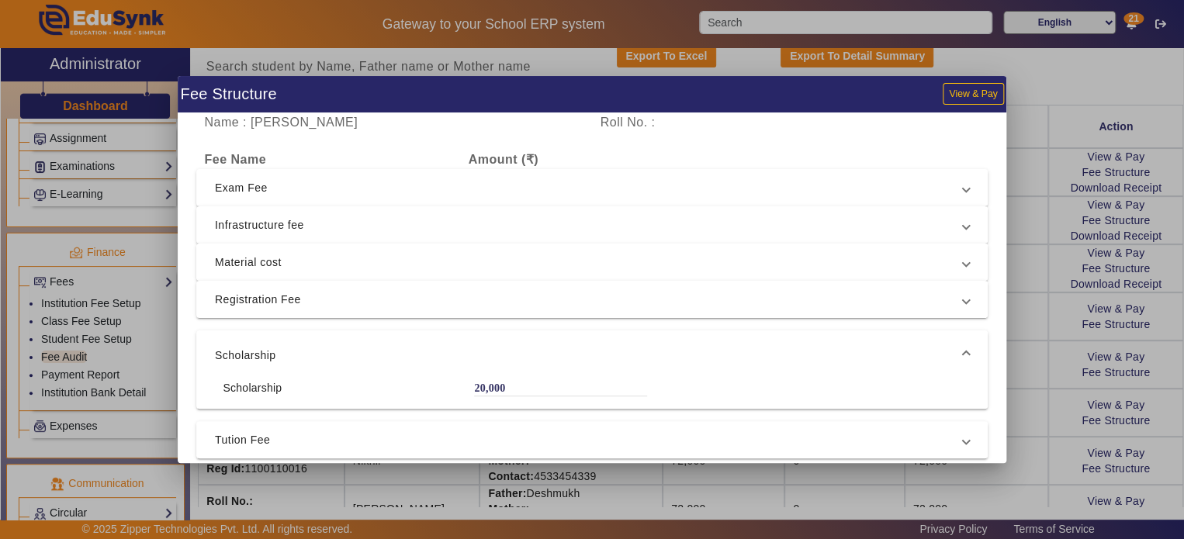
click at [674, 272] on mat-expansion-panel-header "Material cost" at bounding box center [591, 262] width 791 height 37
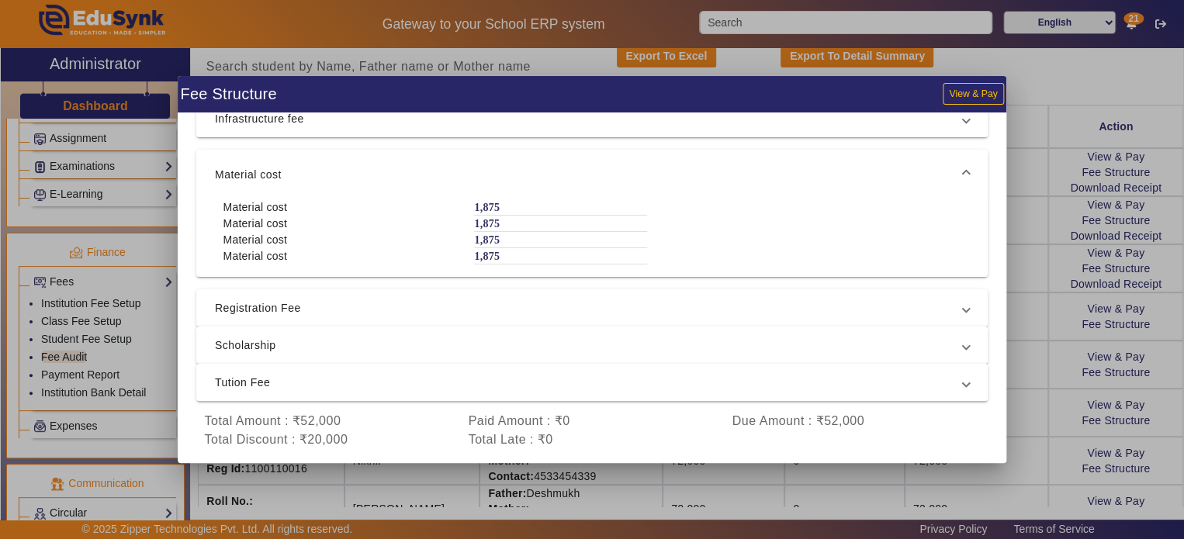
scroll to position [0, 0]
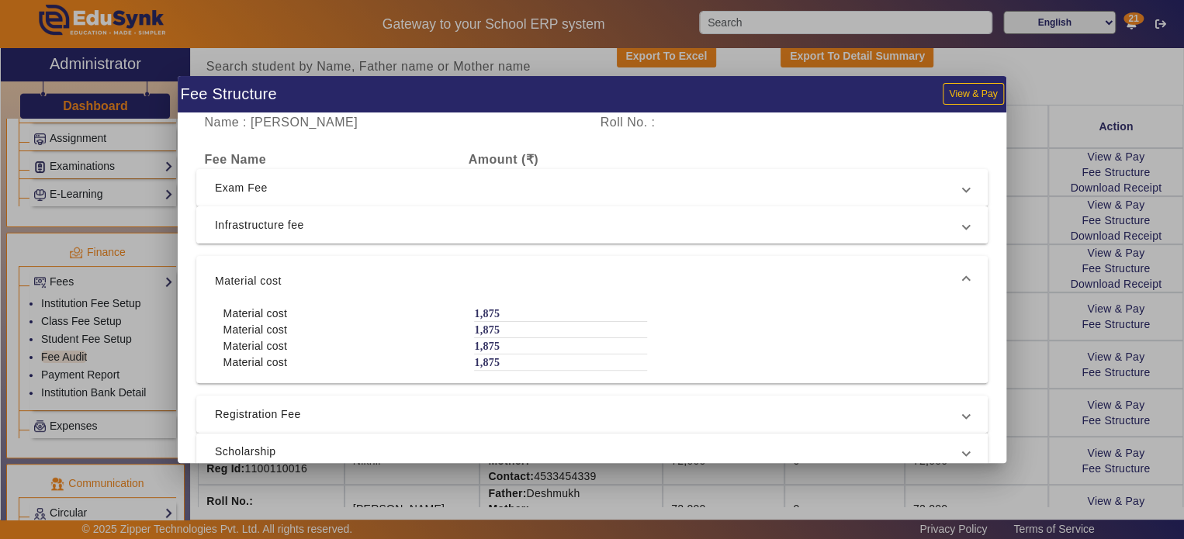
click at [596, 208] on mat-expansion-panel-header "Infrastructure fee" at bounding box center [591, 224] width 791 height 37
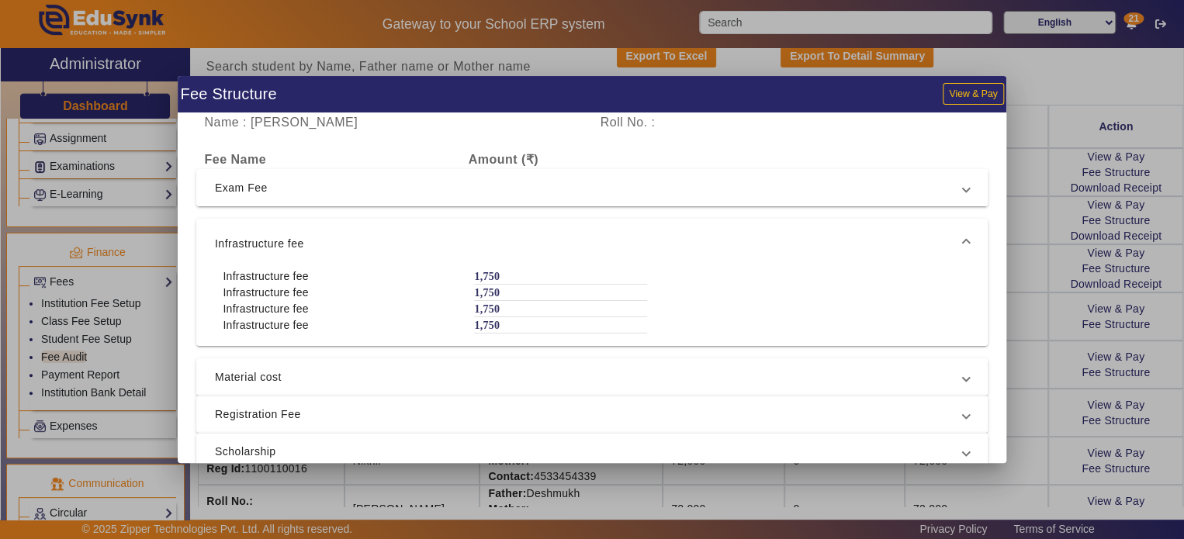
click at [595, 189] on span "Exam Fee" at bounding box center [589, 187] width 748 height 19
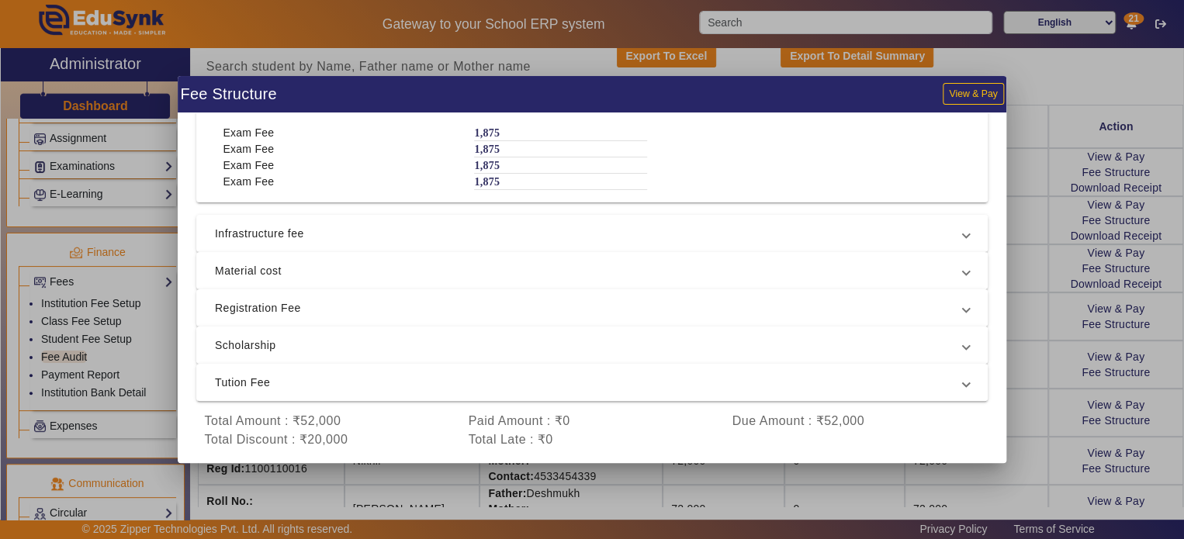
scroll to position [93, 0]
click at [579, 380] on span "Tution Fee" at bounding box center [589, 383] width 748 height 19
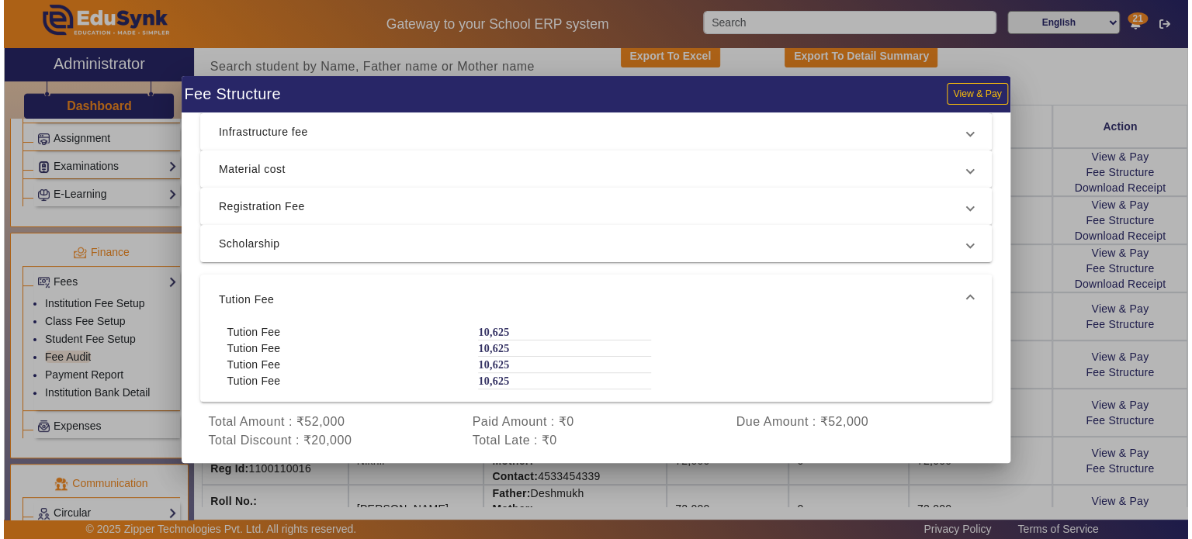
scroll to position [94, 0]
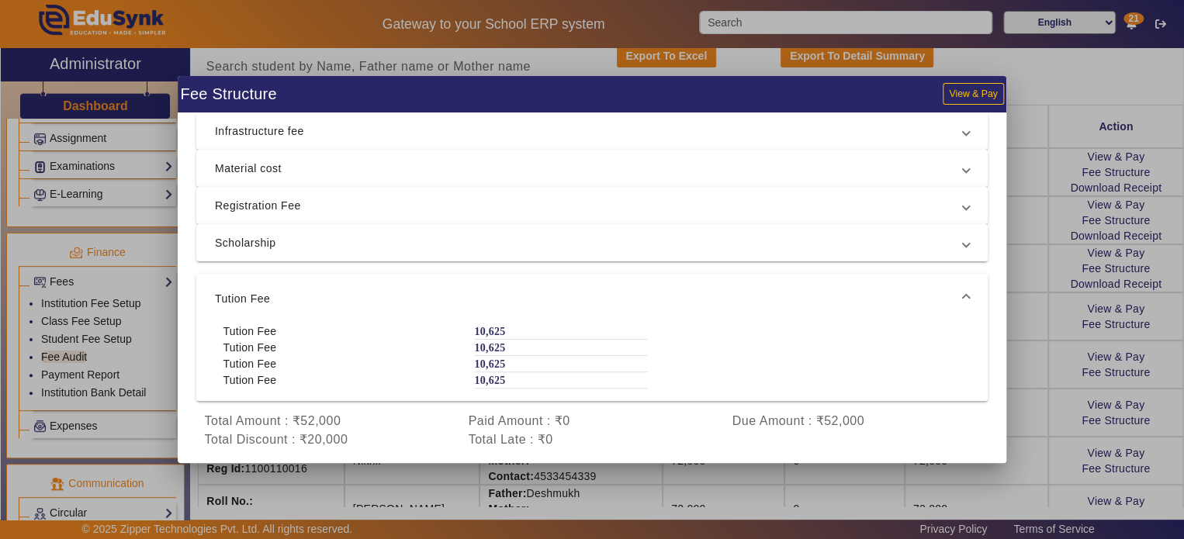
click at [1030, 353] on div at bounding box center [592, 269] width 1184 height 539
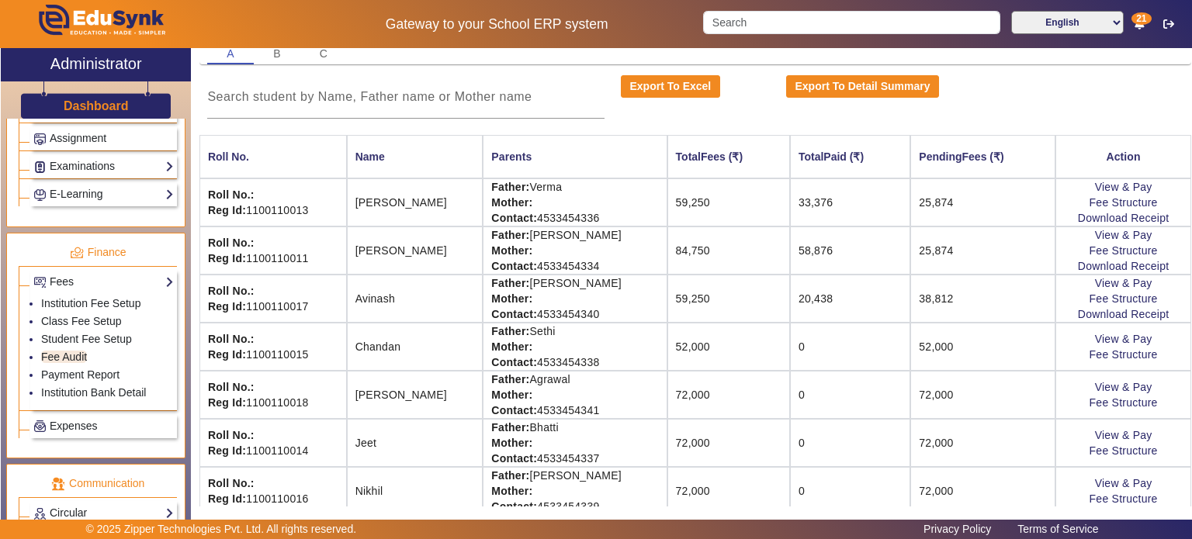
scroll to position [137, 0]
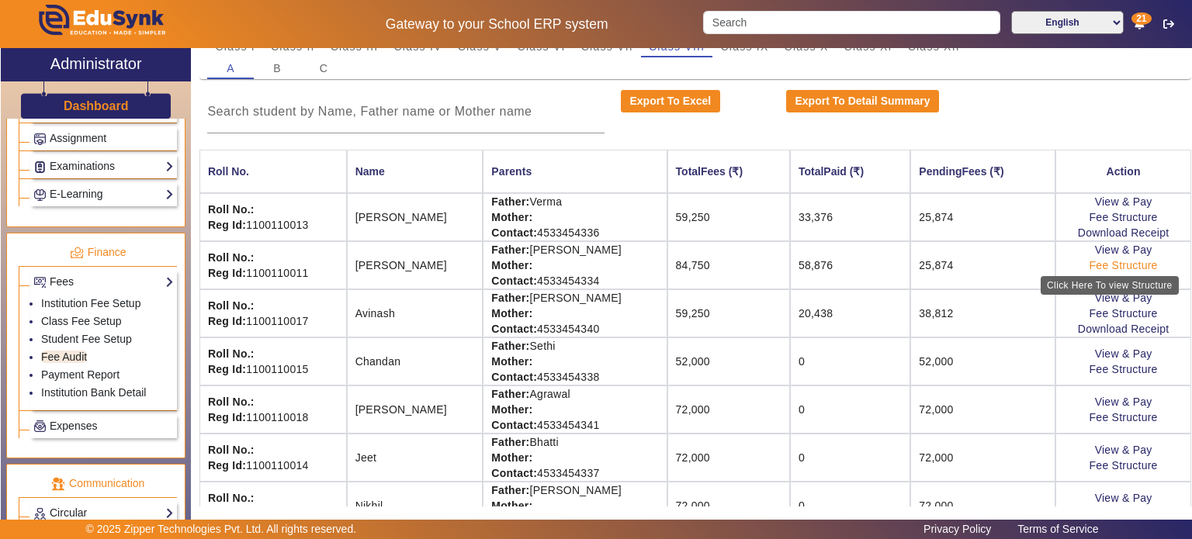
click at [1099, 264] on link "Fee Structure" at bounding box center [1123, 265] width 68 height 12
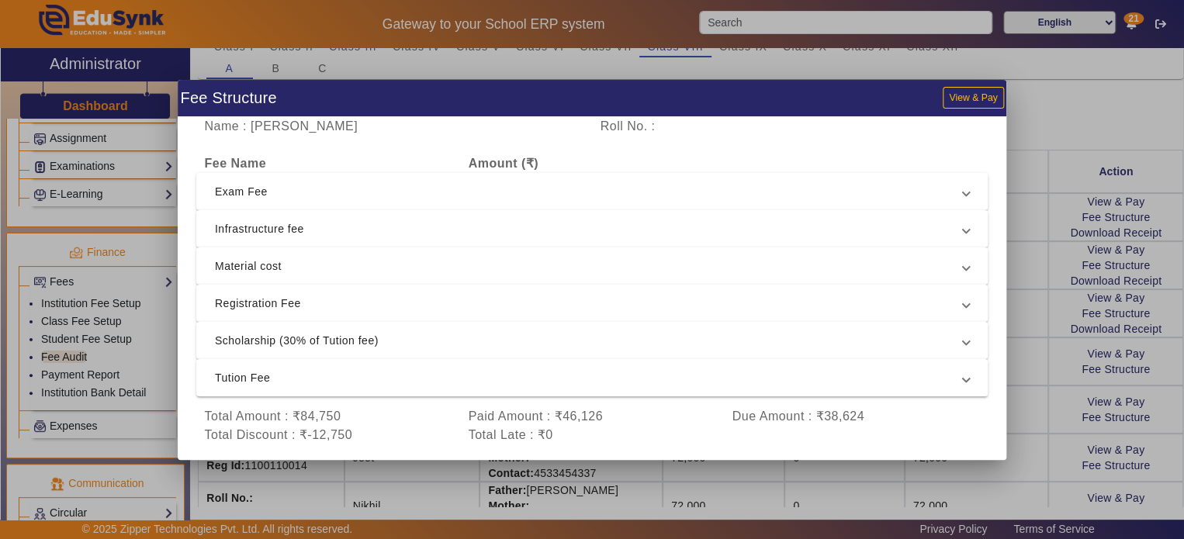
click at [296, 416] on div "Total Amount : ₹84,750" at bounding box center [328, 416] width 264 height 19
click at [363, 333] on span "Scholarship (30% of Tution fee)" at bounding box center [589, 340] width 748 height 19
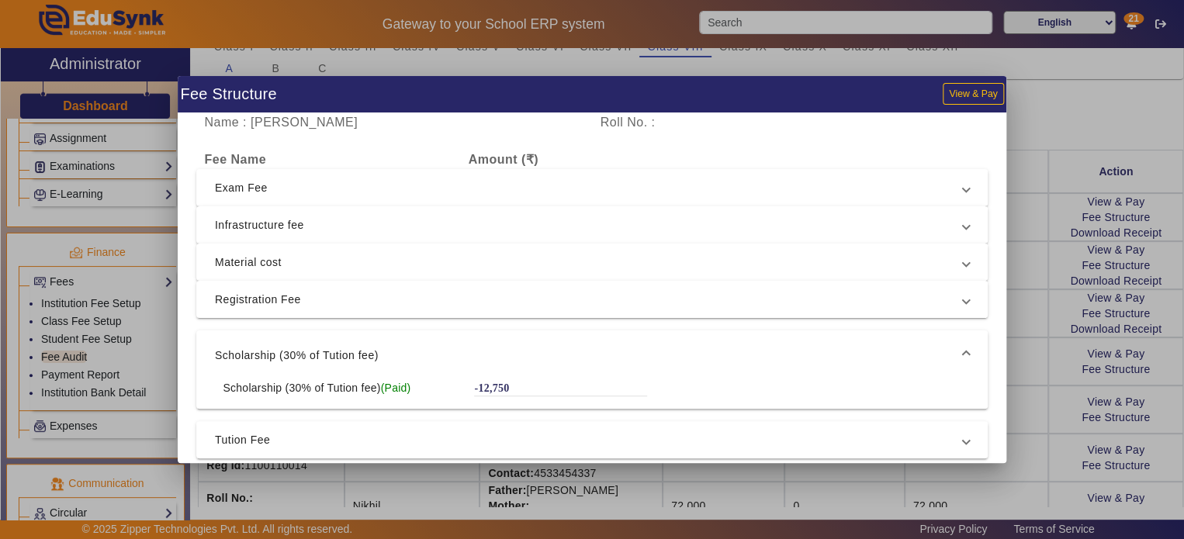
click at [1079, 118] on div at bounding box center [592, 269] width 1184 height 539
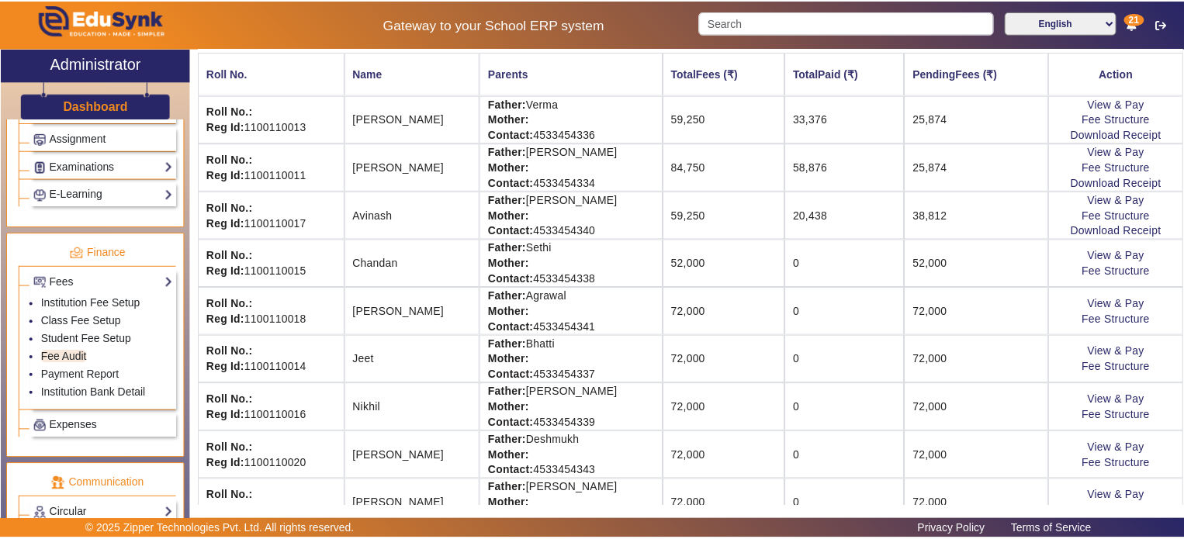
scroll to position [236, 0]
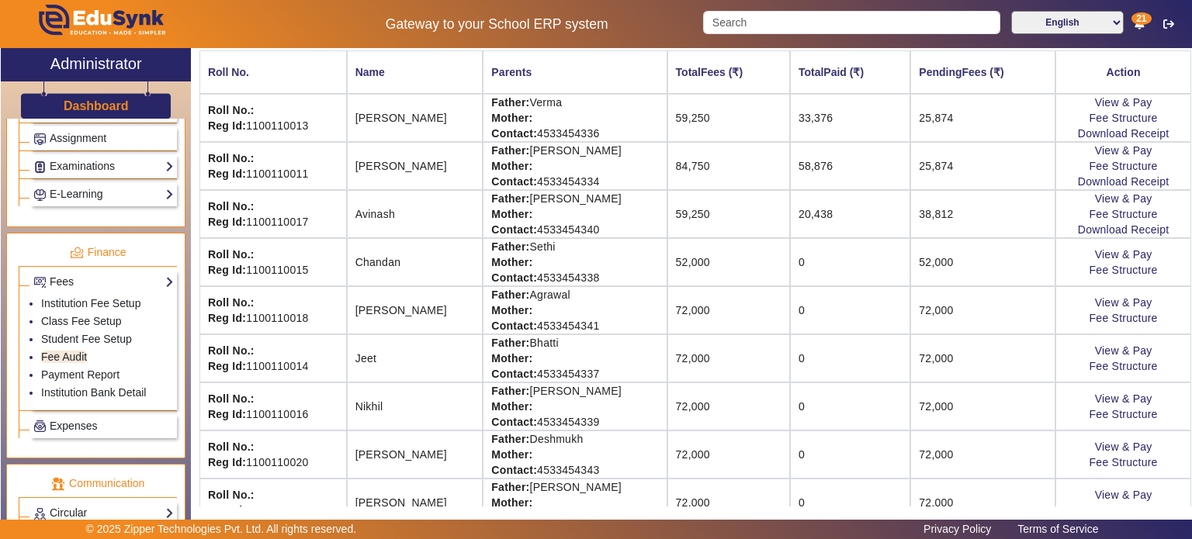
click at [910, 307] on td "72,000" at bounding box center [982, 310] width 145 height 48
click at [1100, 303] on link "View & Pay" at bounding box center [1123, 302] width 57 height 12
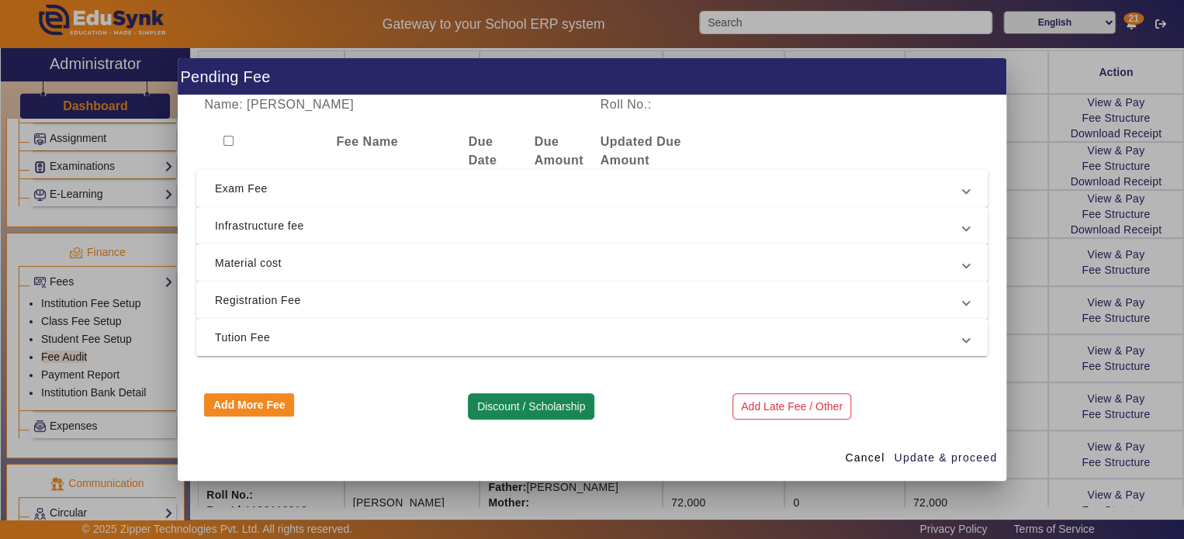
click at [531, 402] on button "Discount / Scholarship" at bounding box center [531, 406] width 126 height 26
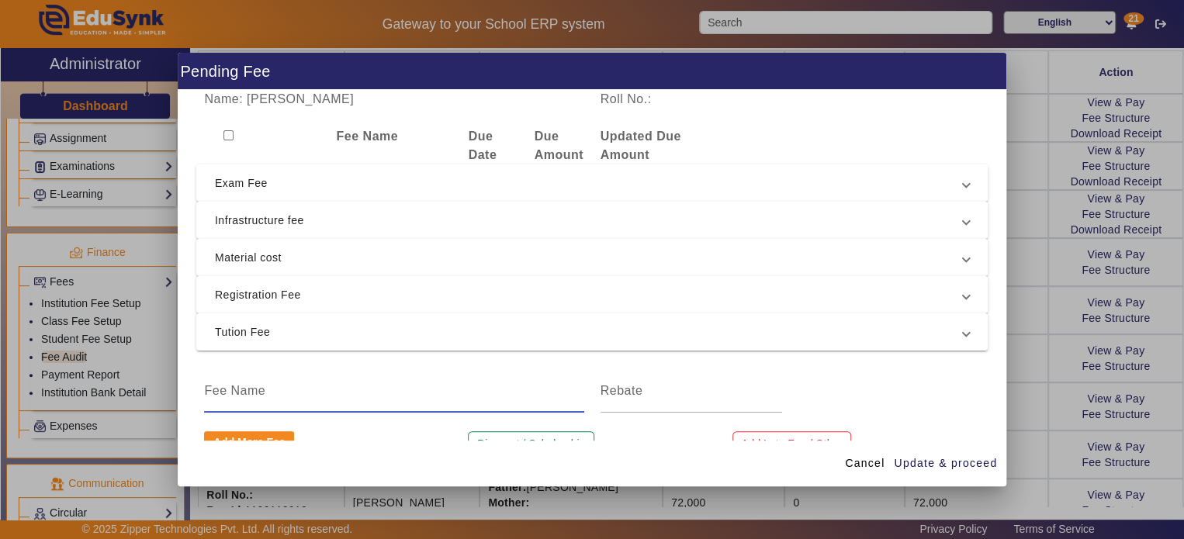
click at [358, 390] on input at bounding box center [393, 391] width 379 height 19
type input "Discount"
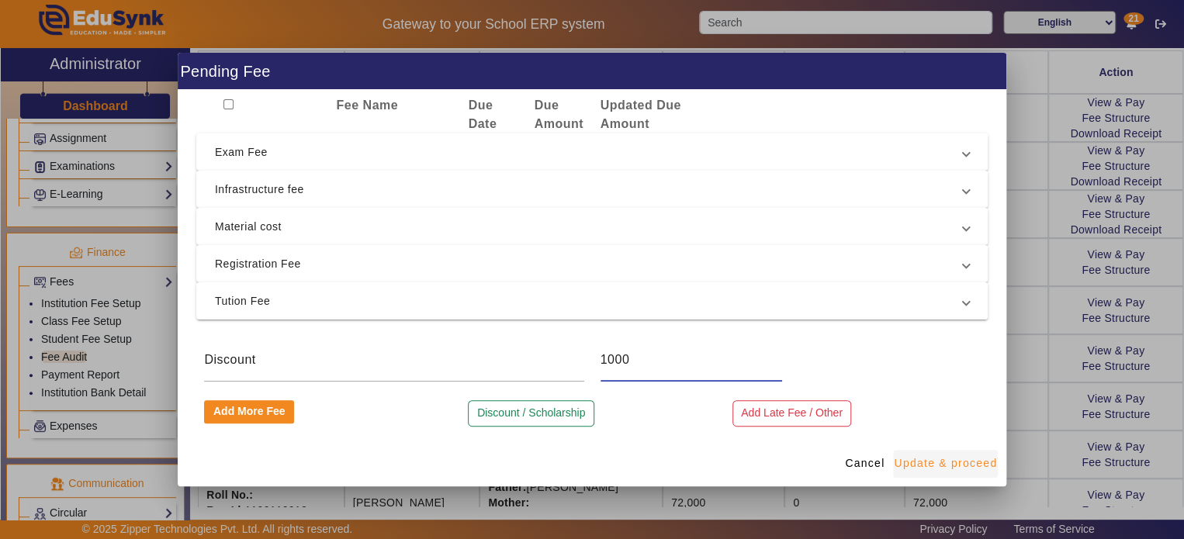
type input "1000"
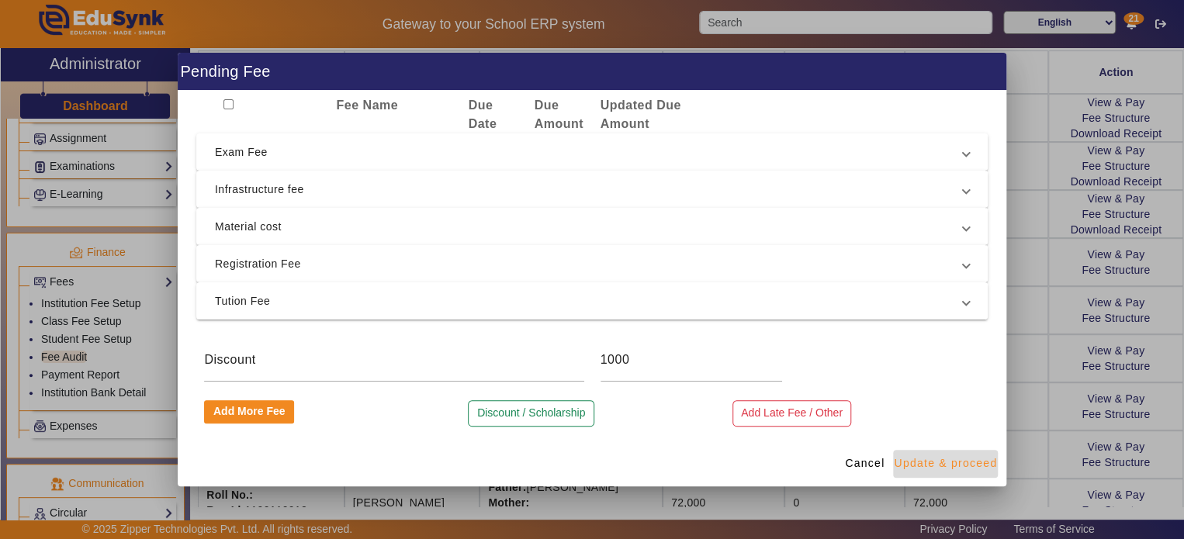
click at [916, 465] on span "Update & proceed" at bounding box center [945, 463] width 103 height 16
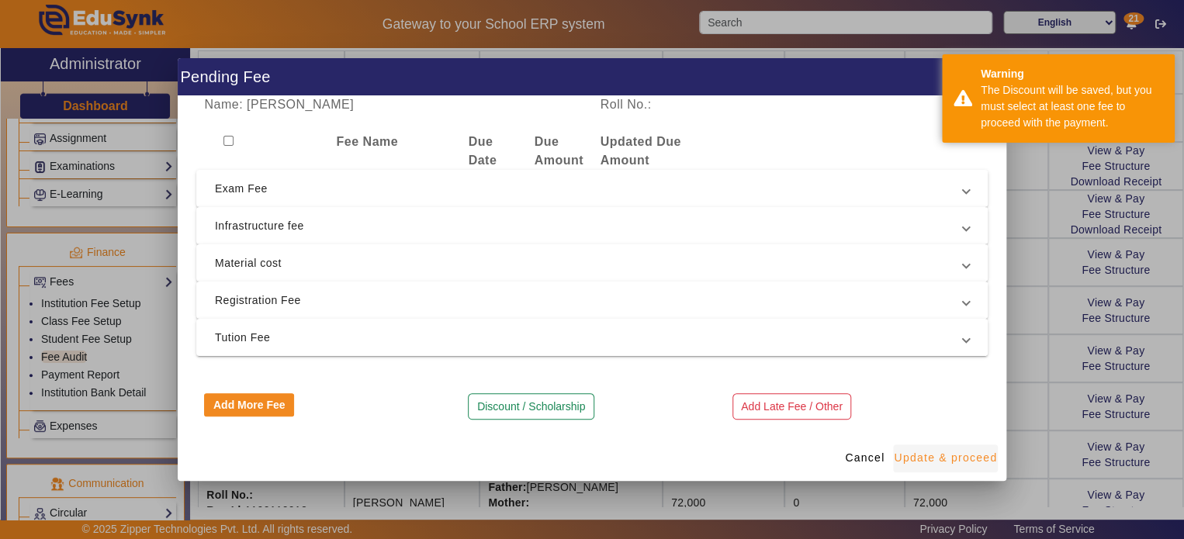
scroll to position [0, 0]
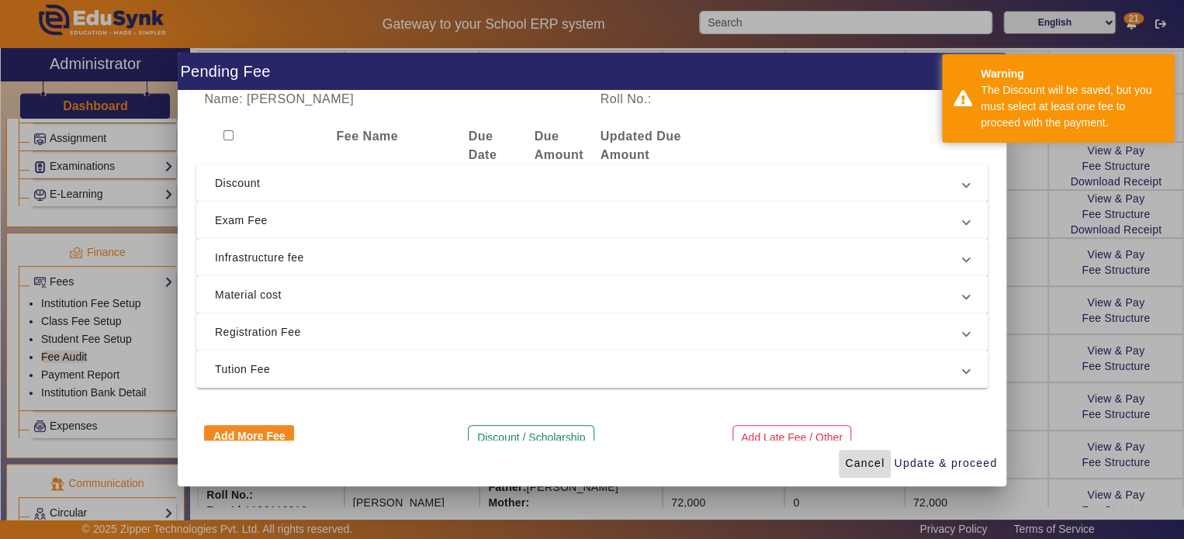
click at [869, 459] on span "Cancel" at bounding box center [865, 463] width 40 height 16
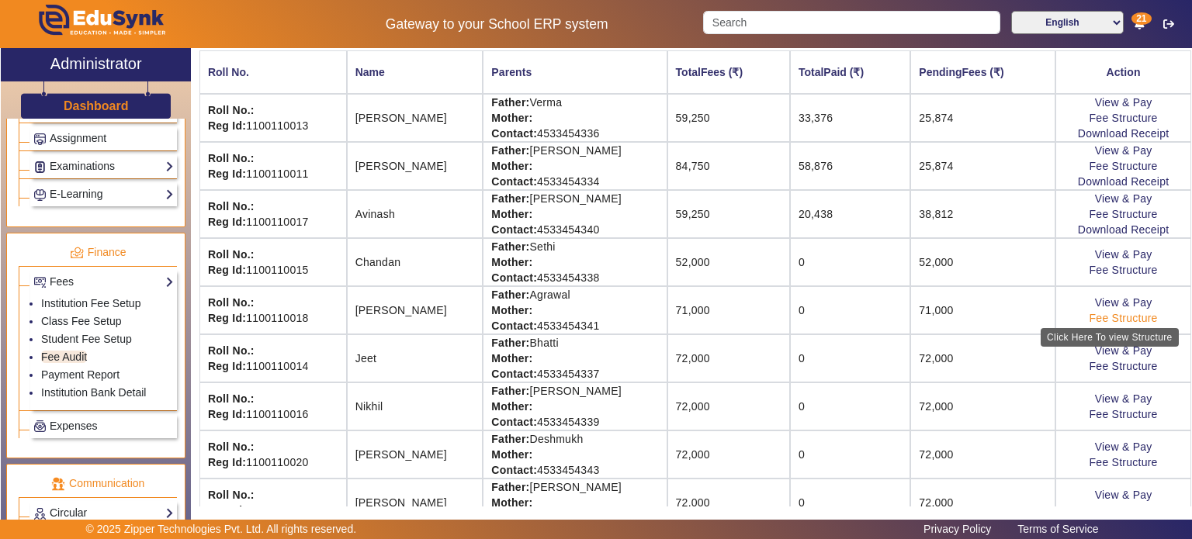
click at [1112, 313] on link "Fee Structure" at bounding box center [1123, 318] width 68 height 12
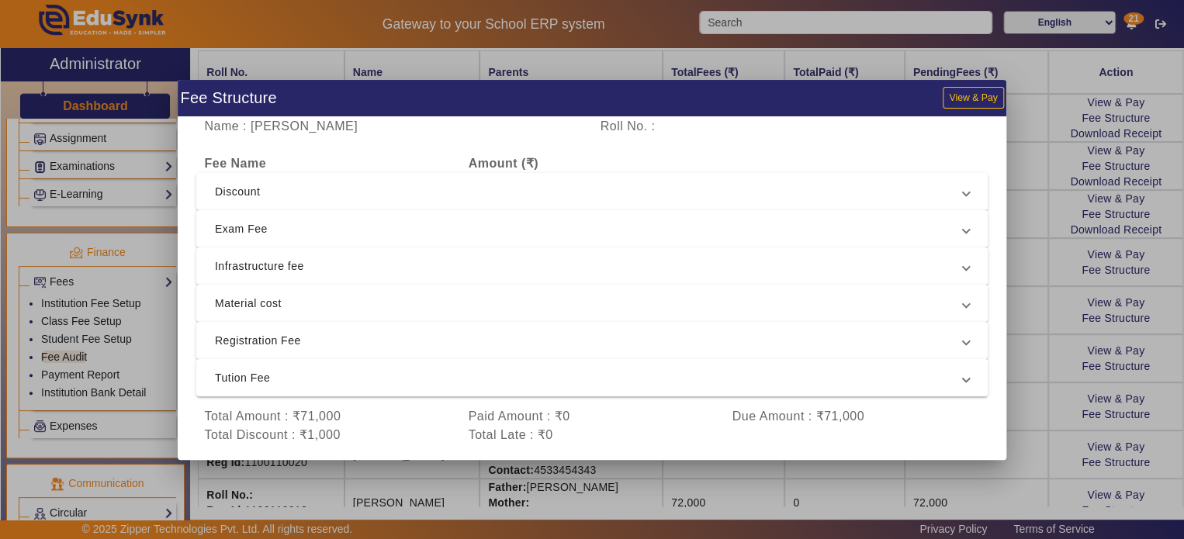
click at [421, 365] on mat-expansion-panel-header "Tution Fee" at bounding box center [591, 377] width 791 height 37
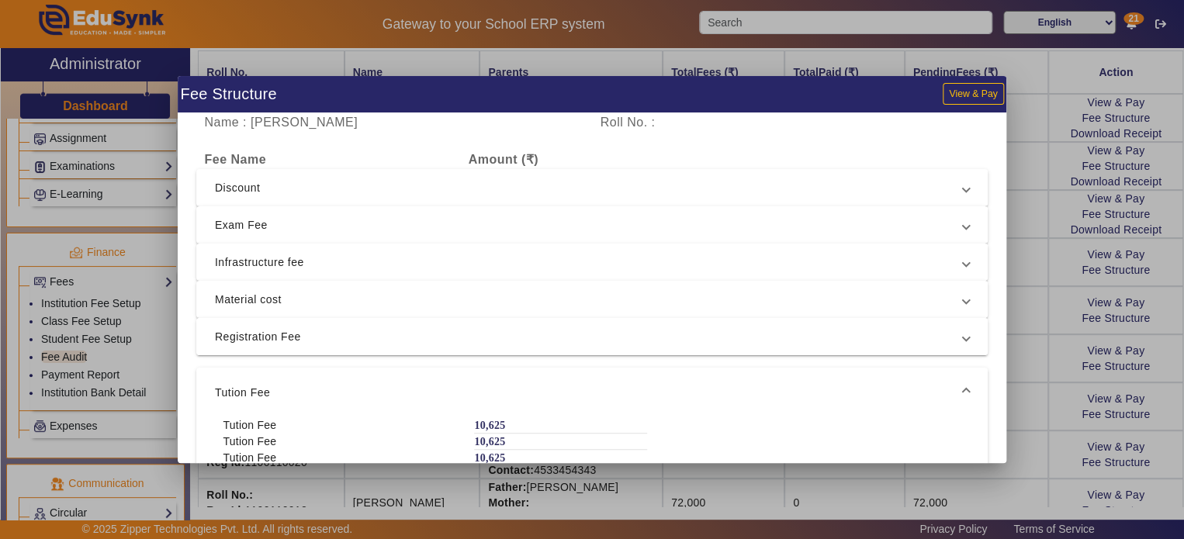
click at [427, 340] on span "Registration Fee" at bounding box center [589, 336] width 748 height 19
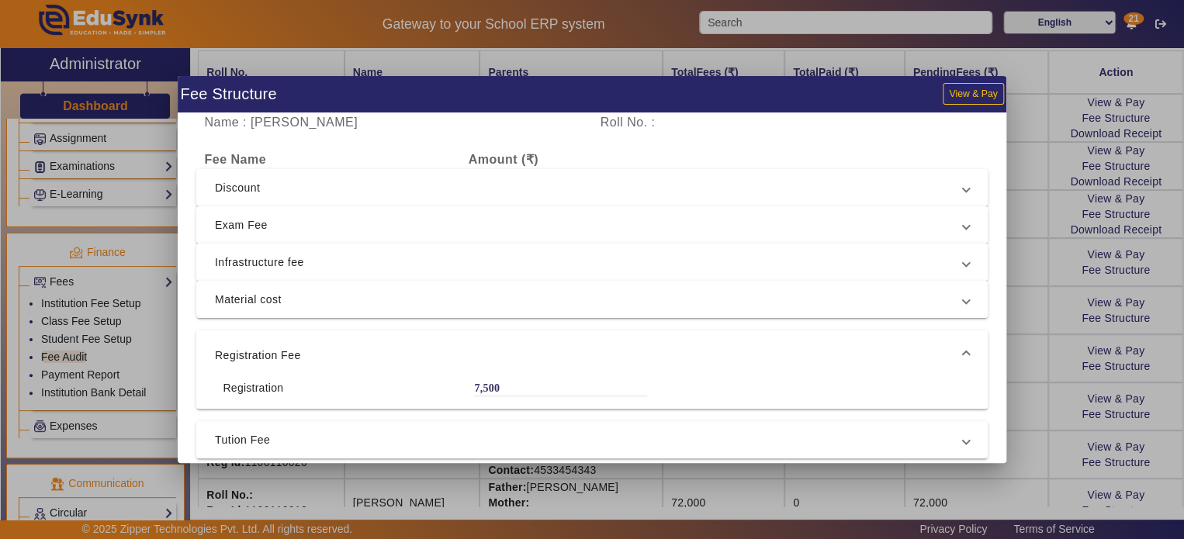
click at [432, 251] on mat-expansion-panel-header "Infrastructure fee" at bounding box center [591, 262] width 791 height 37
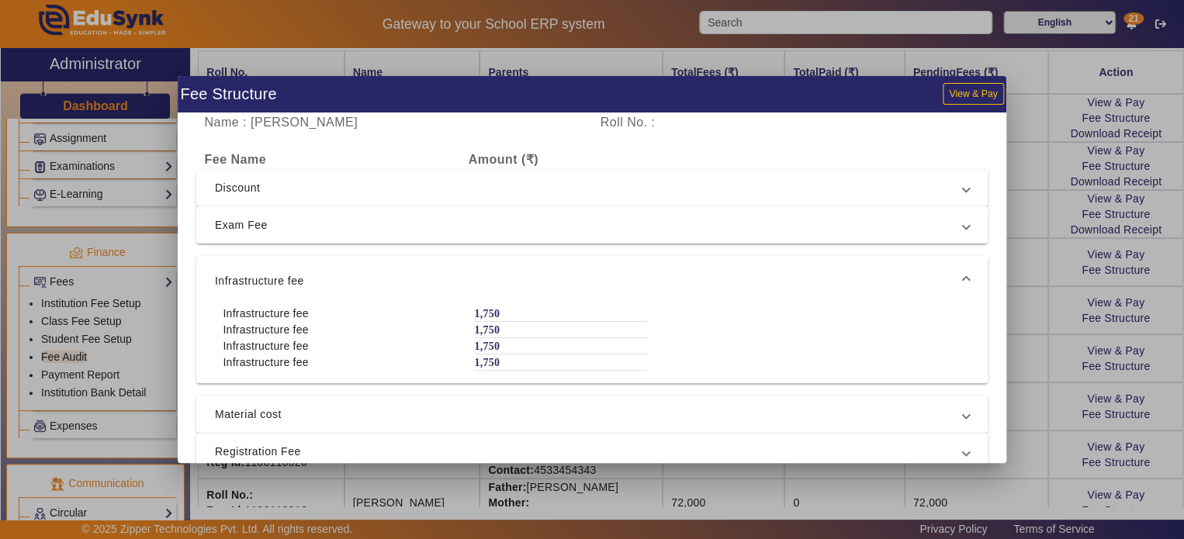
click at [1038, 260] on div at bounding box center [592, 269] width 1184 height 539
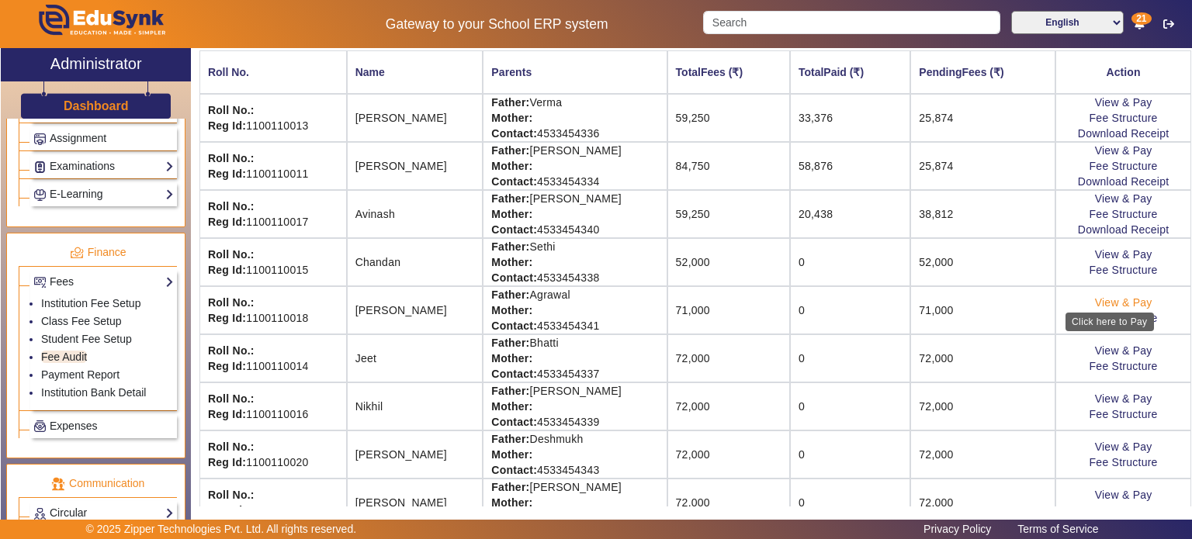
click at [1122, 296] on link "View & Pay" at bounding box center [1123, 302] width 57 height 12
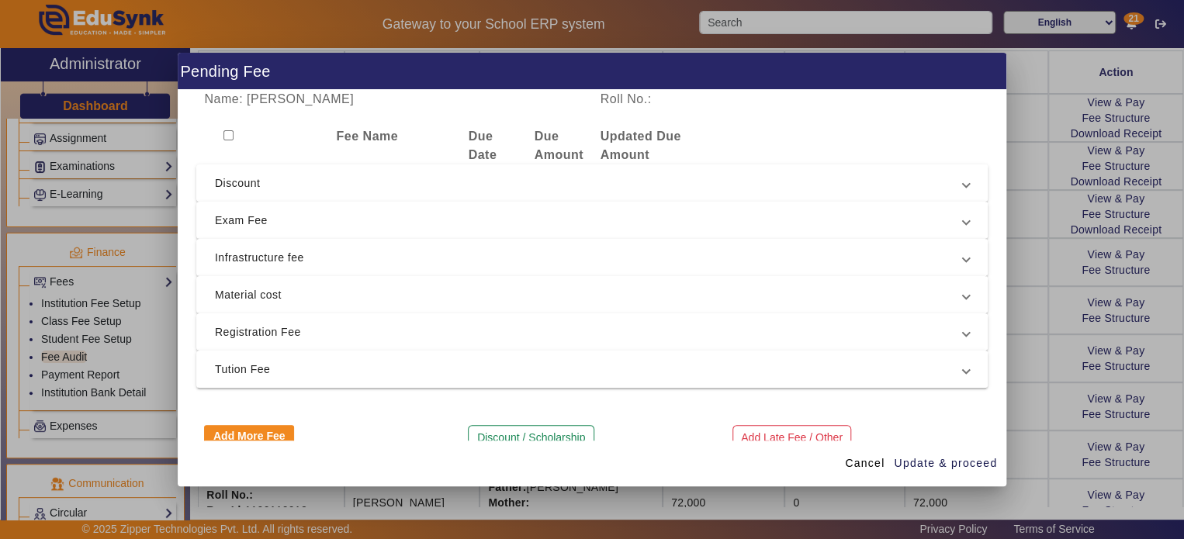
click at [399, 190] on span "Discount" at bounding box center [589, 183] width 748 height 19
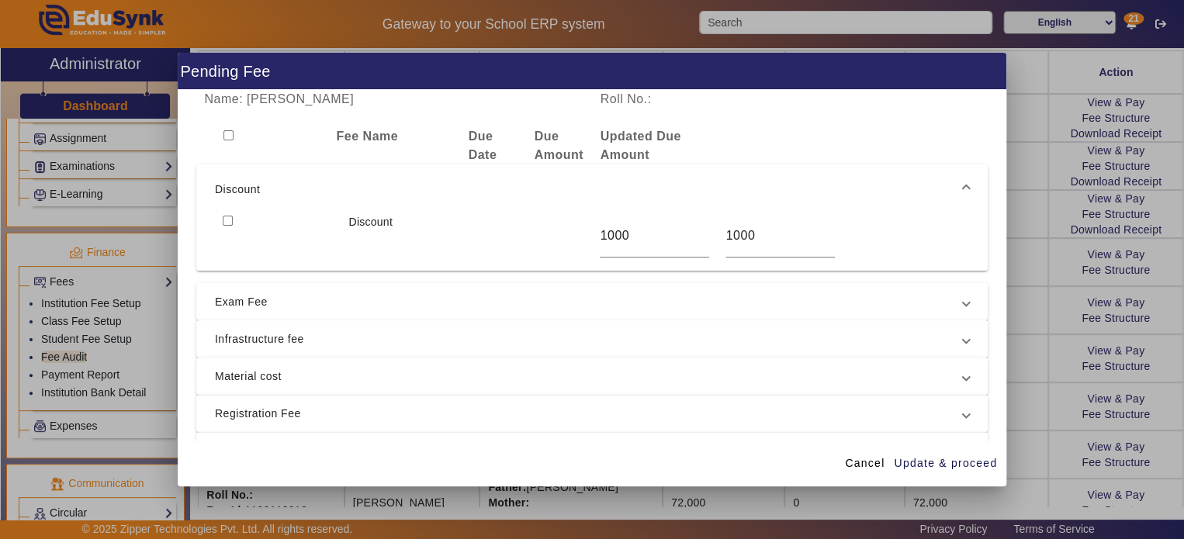
click at [223, 216] on input "checkbox" at bounding box center [228, 221] width 10 height 10
checkbox input "true"
click at [298, 311] on mat-expansion-panel-header "Exam Fee" at bounding box center [591, 301] width 791 height 37
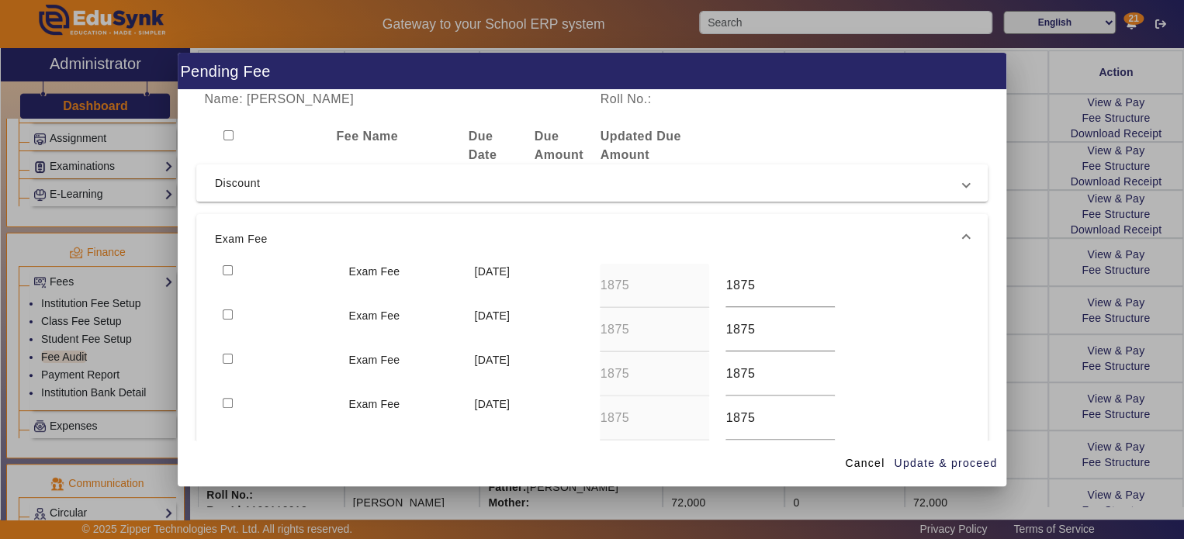
click at [223, 266] on input "checkbox" at bounding box center [228, 270] width 10 height 10
checkbox input "true"
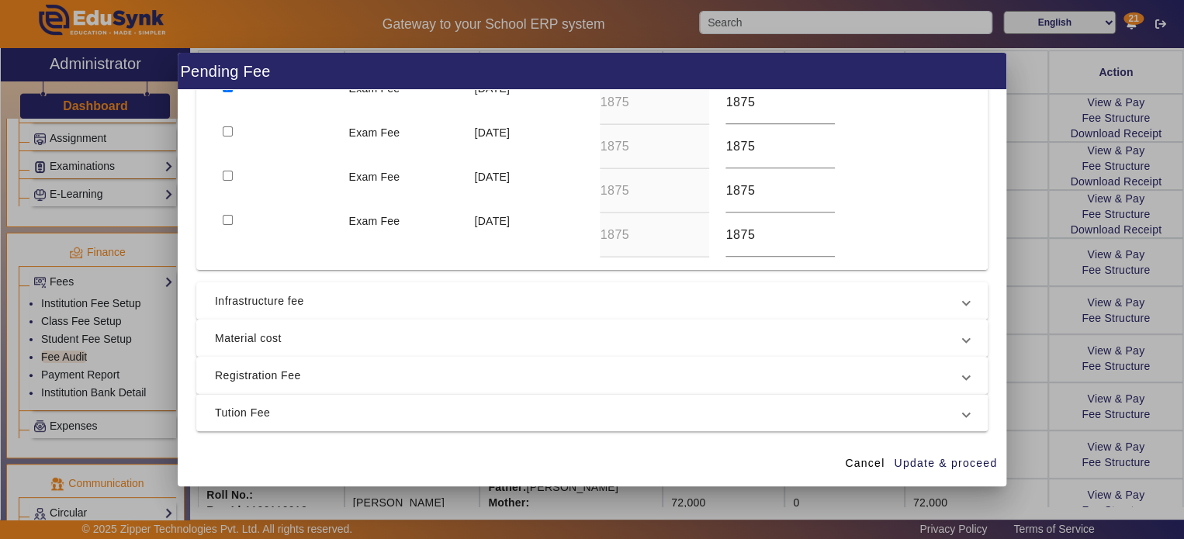
click at [287, 320] on mat-expansion-panel-header "Material cost" at bounding box center [591, 338] width 791 height 37
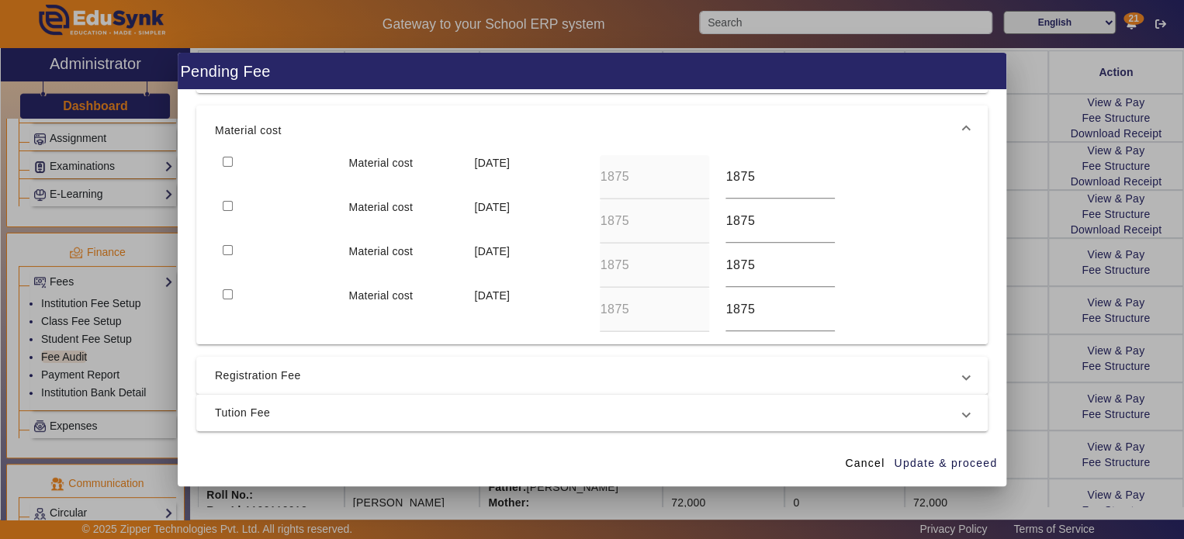
scroll to position [154, 0]
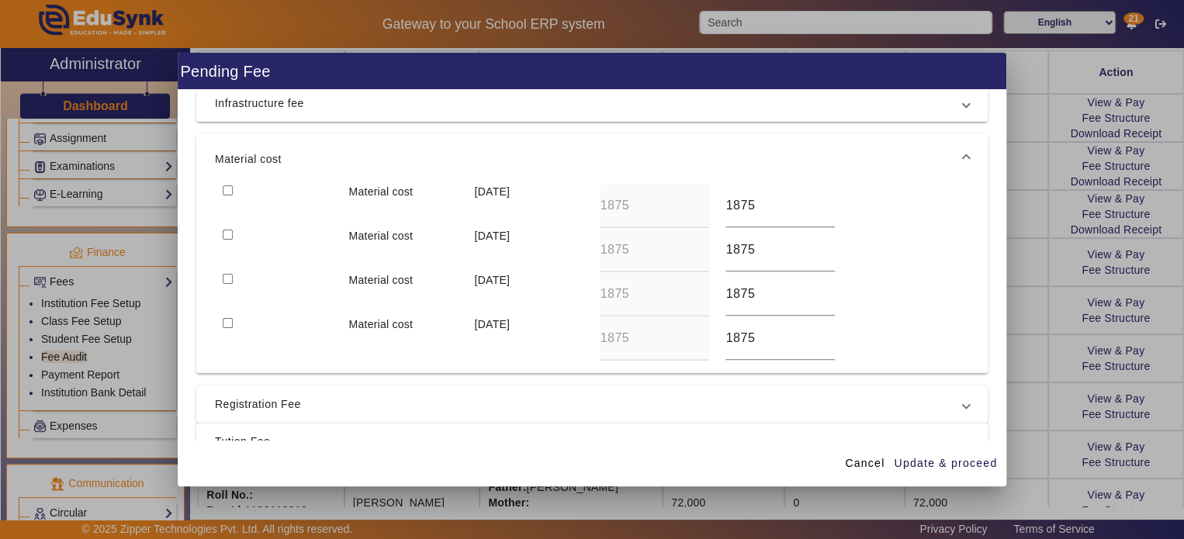
click at [223, 189] on input "checkbox" at bounding box center [228, 190] width 10 height 10
checkbox input "true"
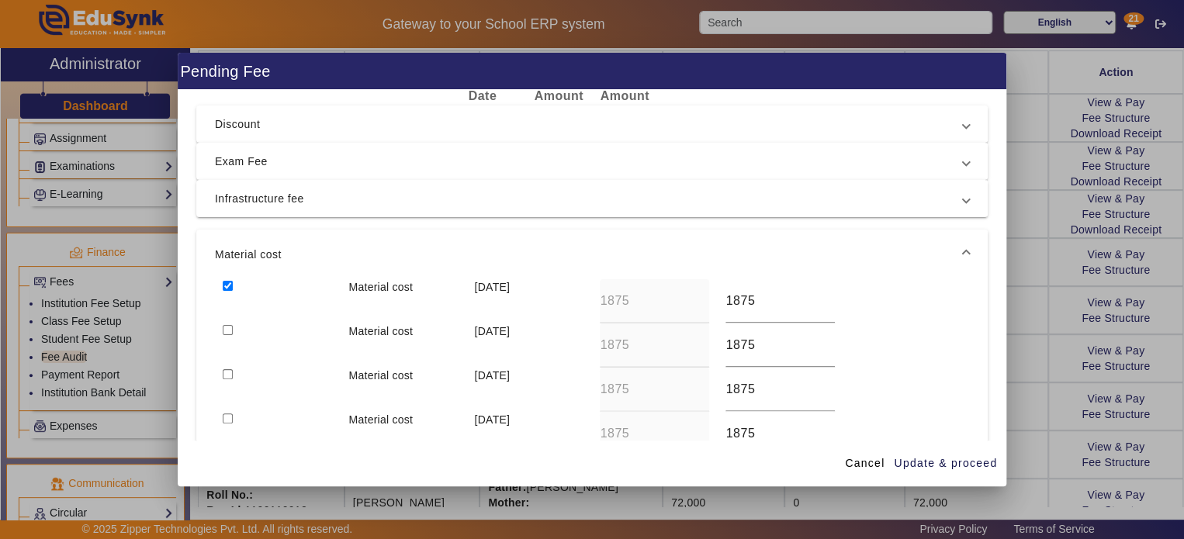
scroll to position [54, 0]
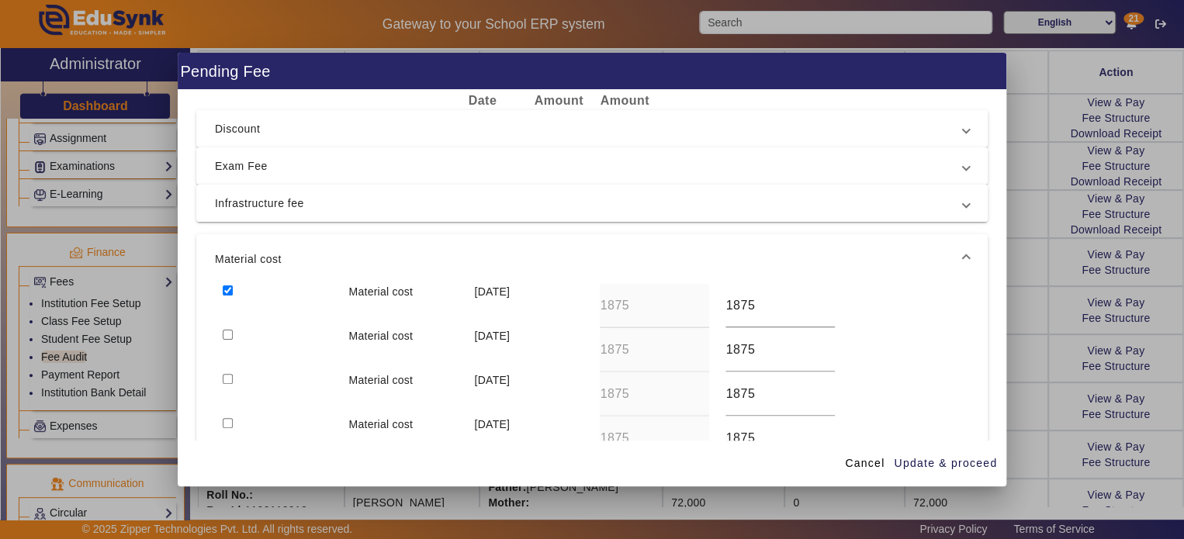
click at [707, 207] on span "Infrastructure fee" at bounding box center [589, 203] width 748 height 19
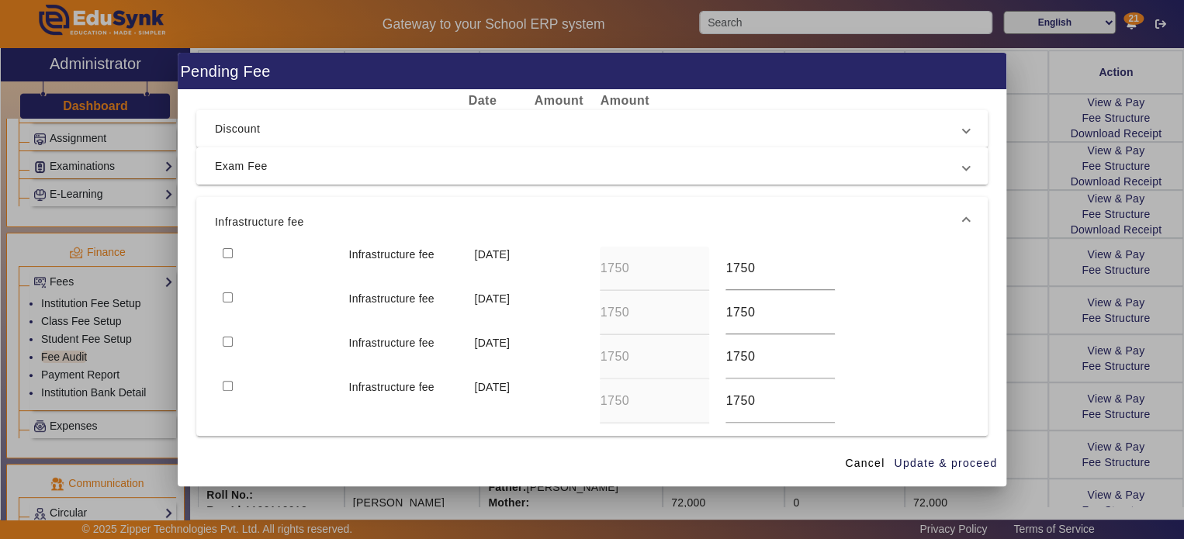
click at [705, 171] on span "Exam Fee" at bounding box center [589, 166] width 748 height 19
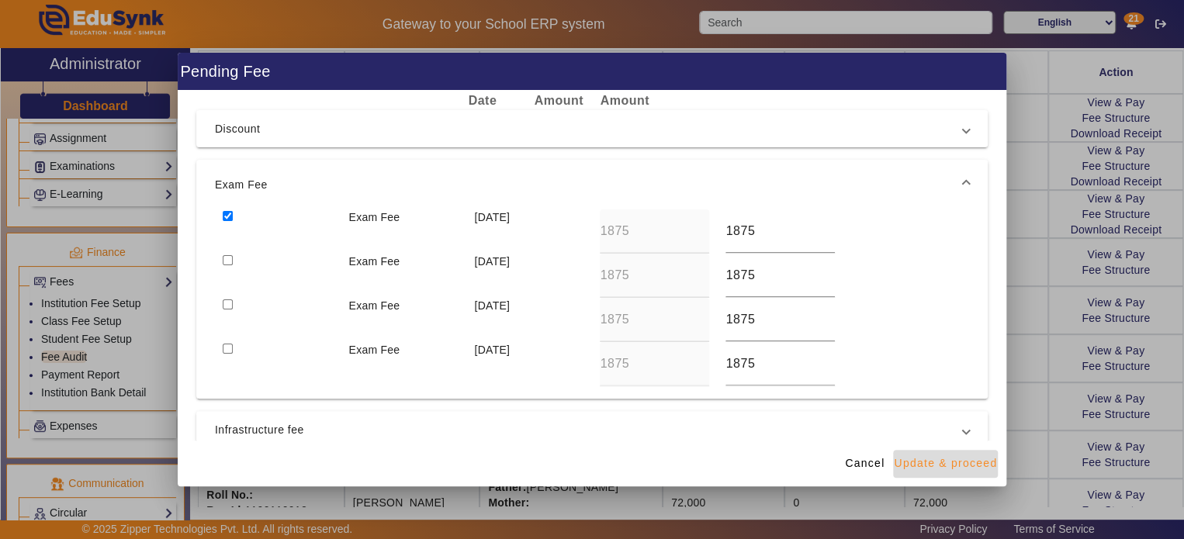
click at [951, 466] on span "Update & proceed" at bounding box center [945, 463] width 103 height 16
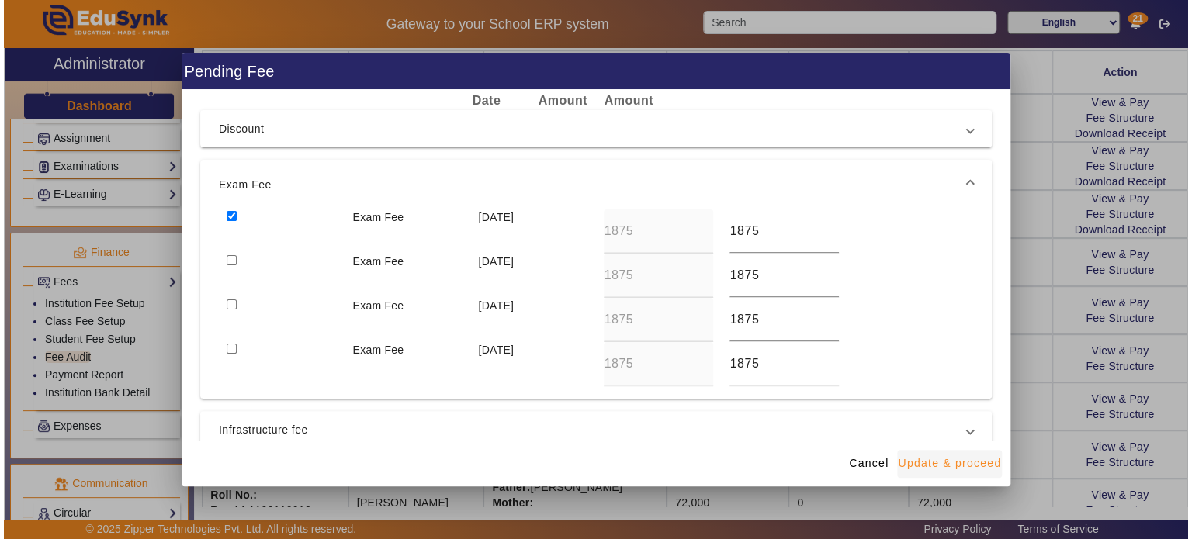
scroll to position [12, 0]
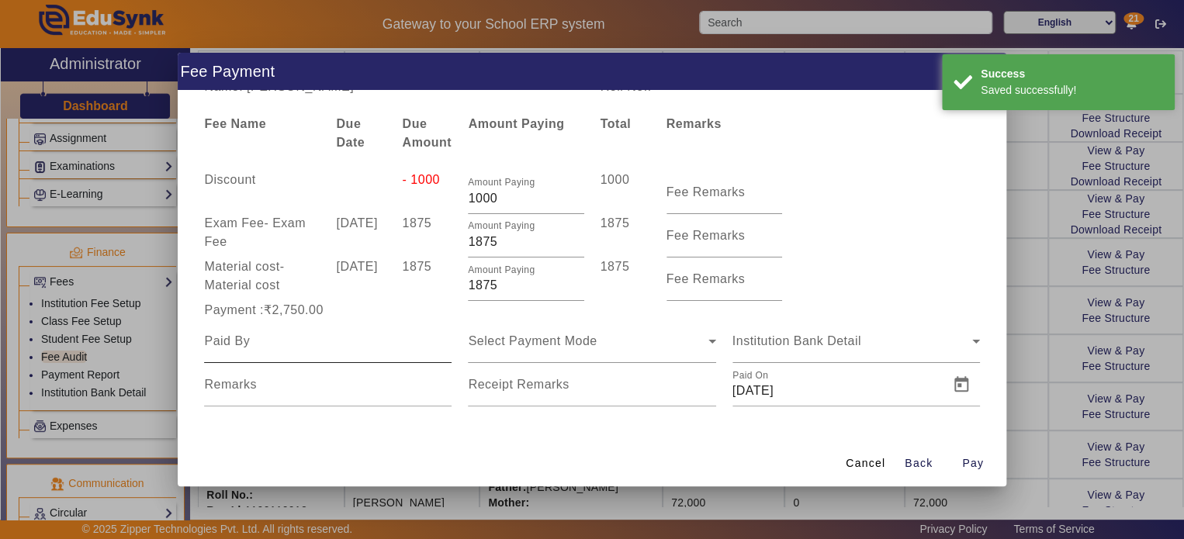
click at [320, 352] on div at bounding box center [328, 341] width 248 height 43
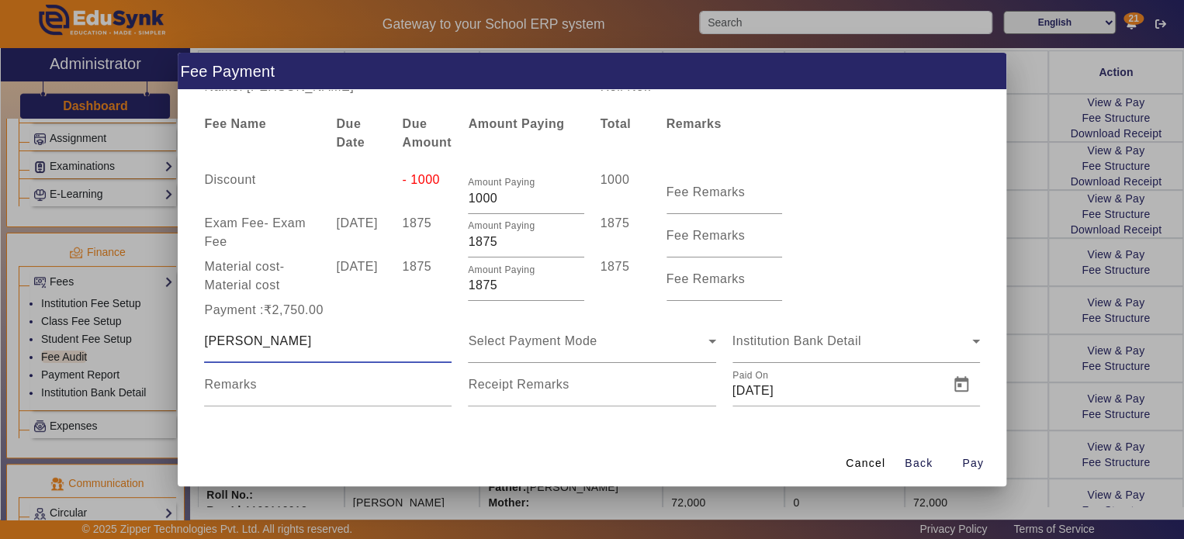
type input "[PERSON_NAME]"
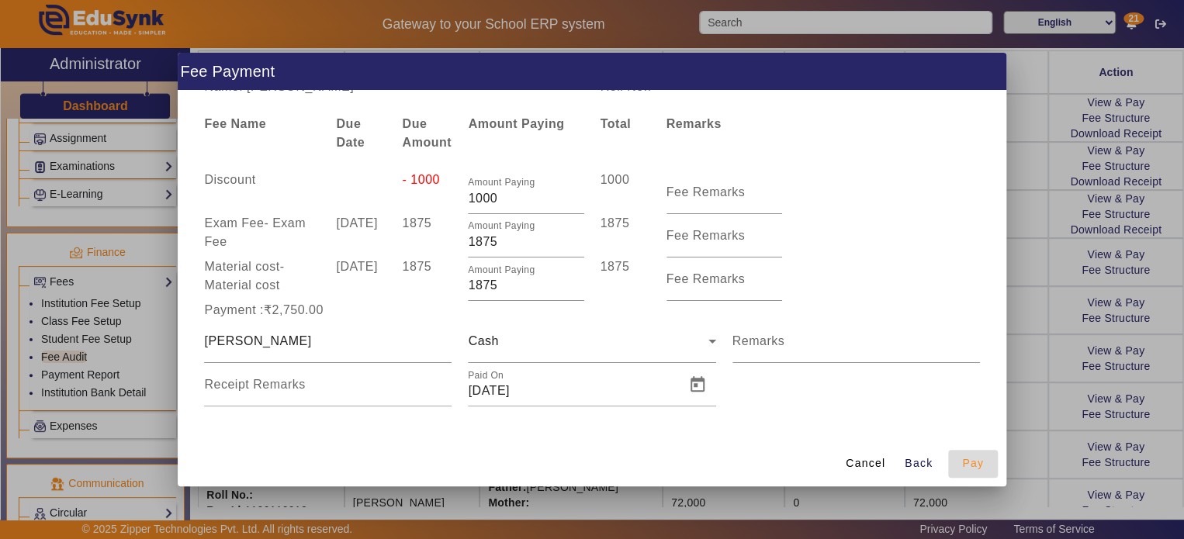
click at [975, 459] on span "Pay" at bounding box center [973, 463] width 22 height 16
type input "0"
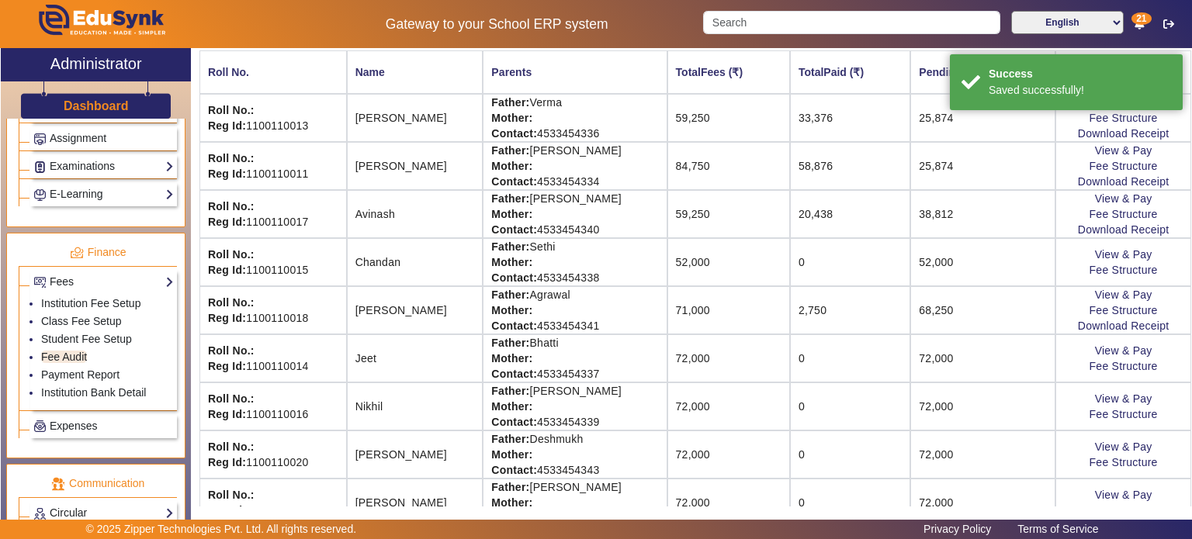
click at [790, 312] on td "2,750" at bounding box center [850, 310] width 120 height 48
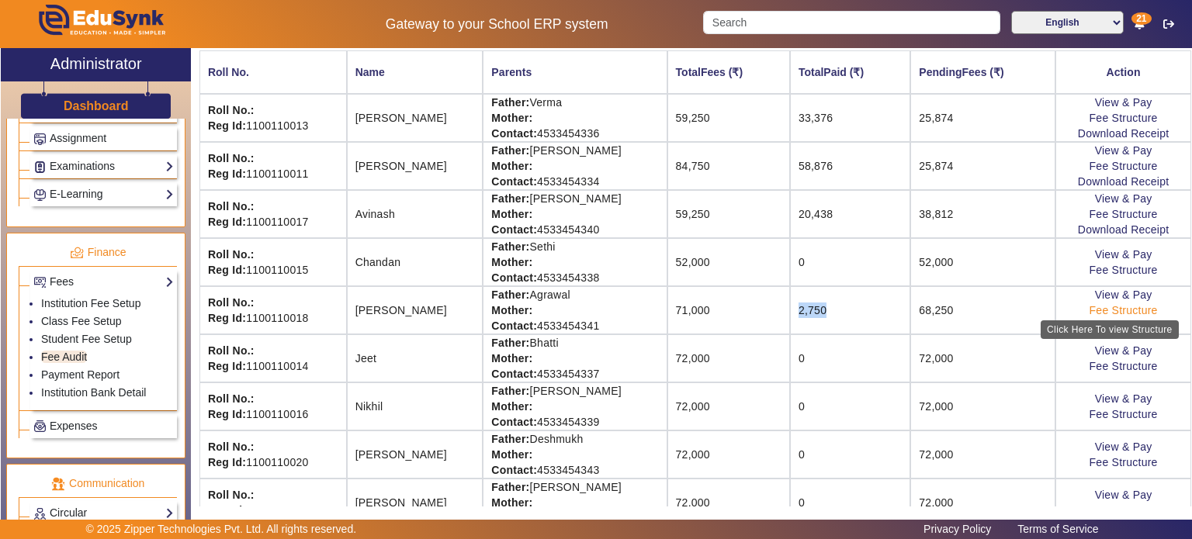
click at [1113, 308] on link "Fee Structure" at bounding box center [1123, 310] width 68 height 12
click at [1105, 325] on link "Download Receipt" at bounding box center [1124, 326] width 92 height 12
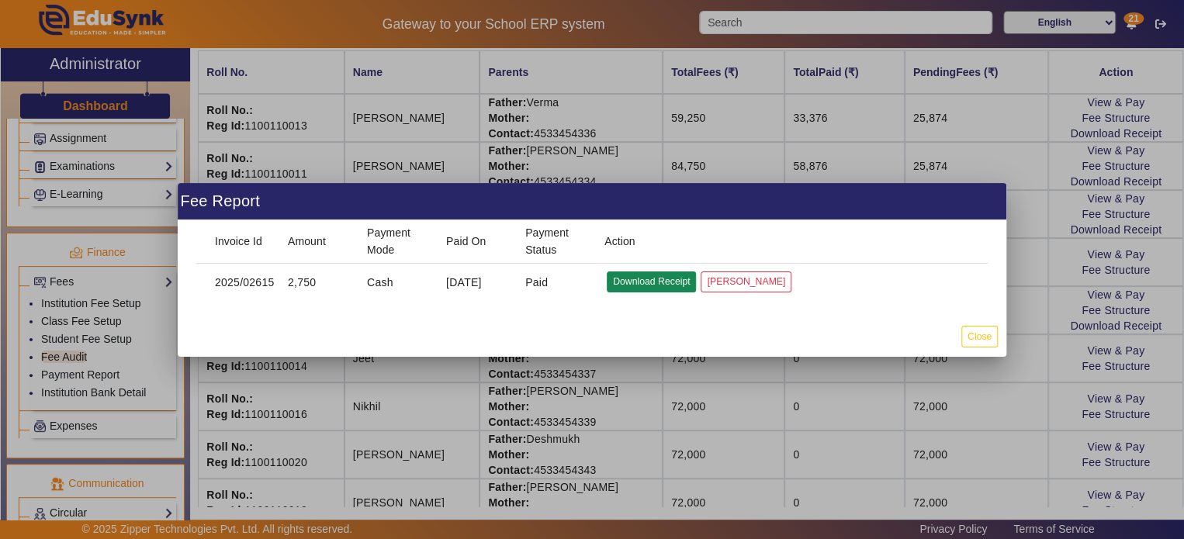
click at [658, 287] on button "Download Receipt" at bounding box center [651, 282] width 89 height 21
click at [983, 329] on button "Close" at bounding box center [979, 336] width 36 height 21
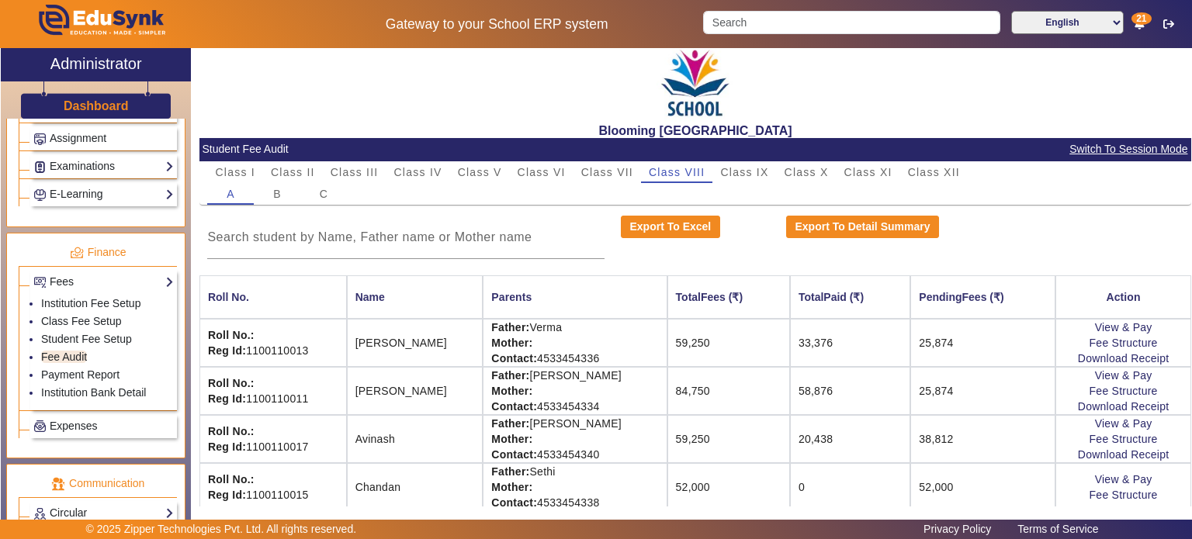
scroll to position [0, 0]
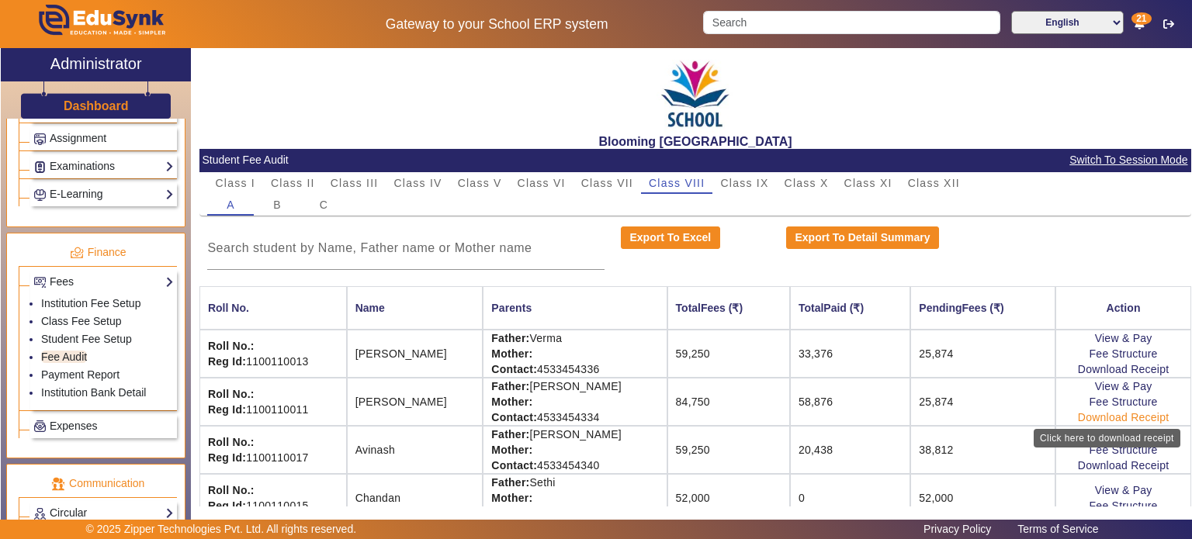
click at [1131, 415] on link "Download Receipt" at bounding box center [1124, 417] width 92 height 12
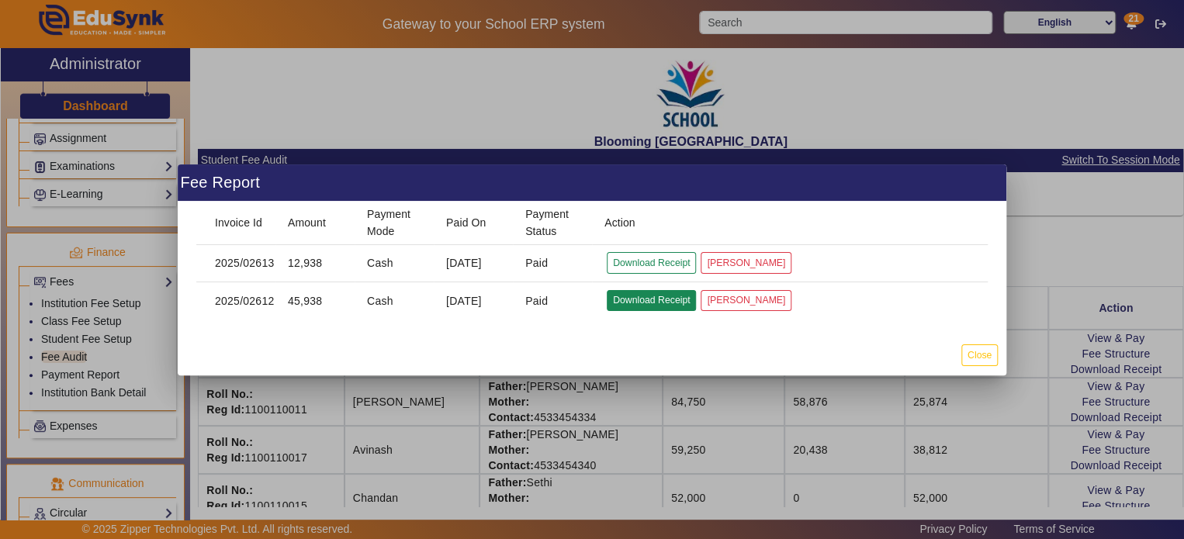
click at [640, 306] on button "Download Receipt" at bounding box center [651, 300] width 89 height 21
click at [663, 271] on button "Download Receipt" at bounding box center [651, 262] width 89 height 21
click at [985, 353] on button "Close" at bounding box center [979, 355] width 36 height 21
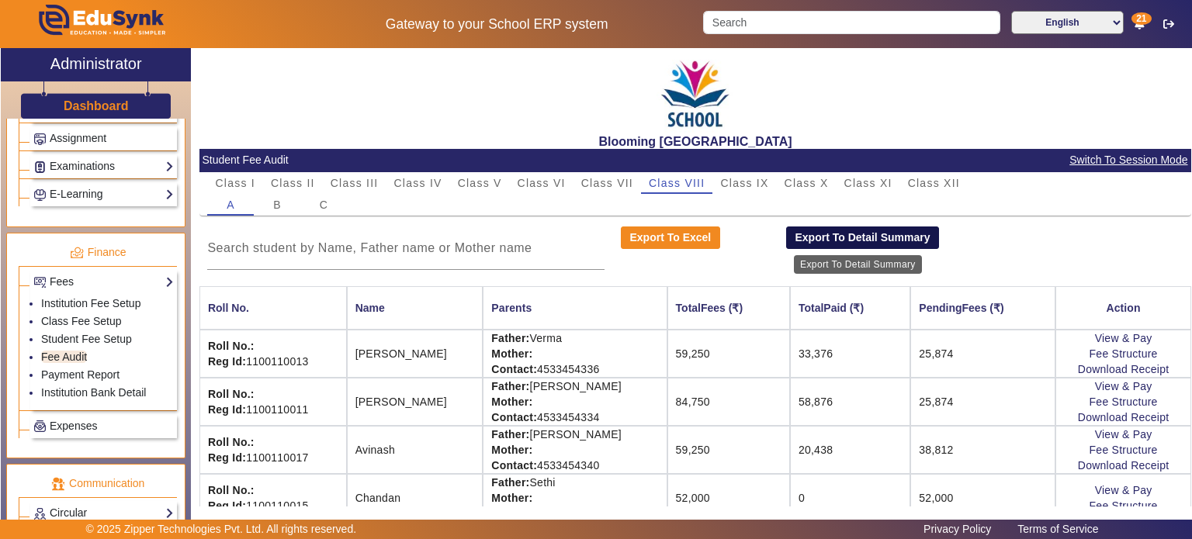
click at [812, 235] on button "Export To Detail Summary" at bounding box center [862, 238] width 153 height 23
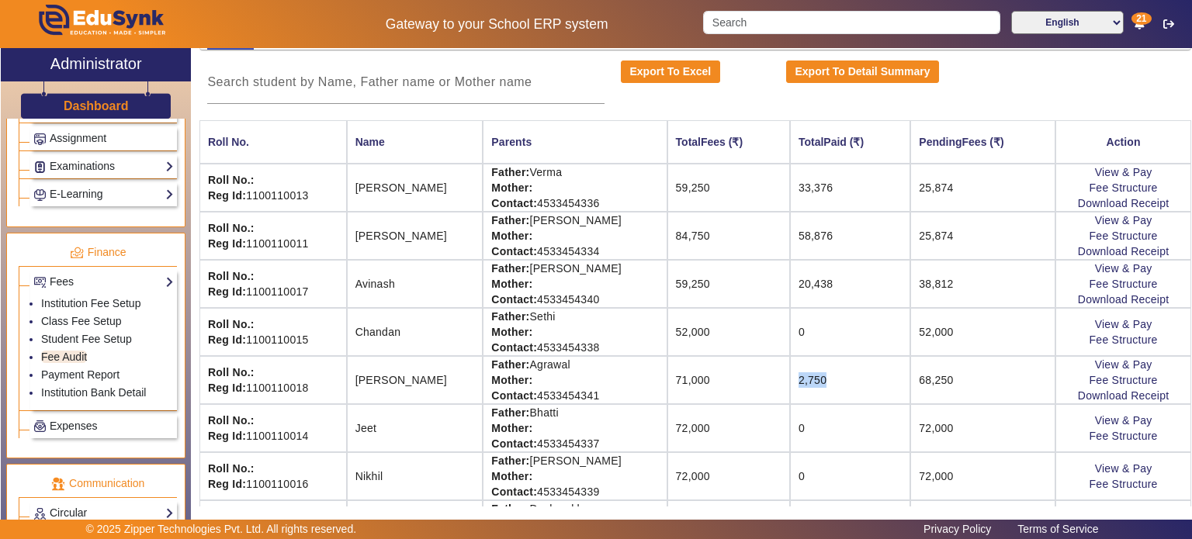
scroll to position [216, 0]
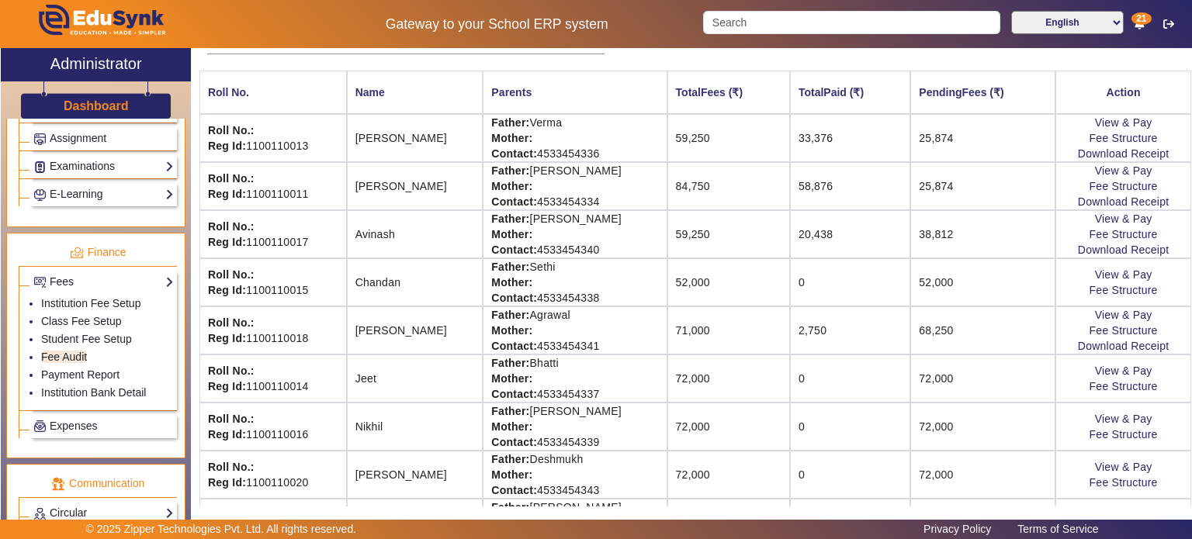
click at [383, 329] on td "[PERSON_NAME]" at bounding box center [415, 331] width 137 height 48
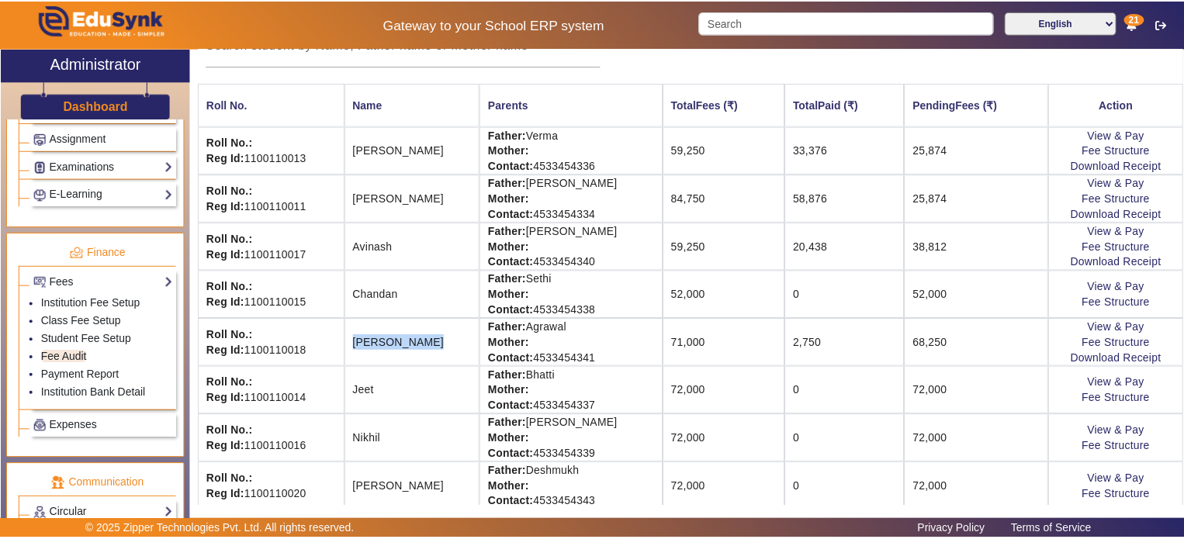
scroll to position [227, 0]
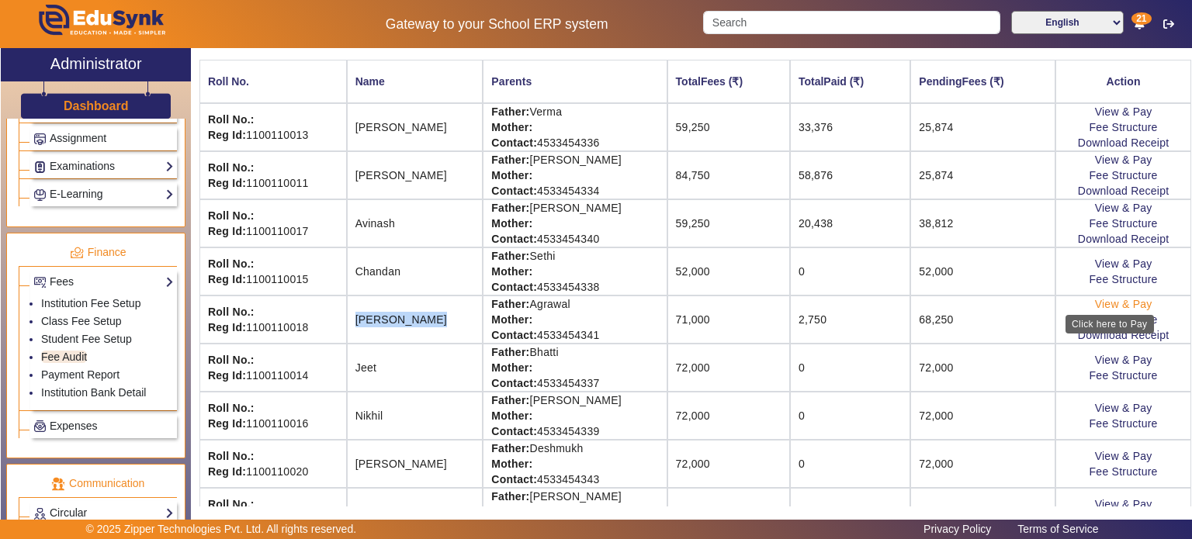
click at [1096, 303] on link "View & Pay" at bounding box center [1123, 304] width 57 height 12
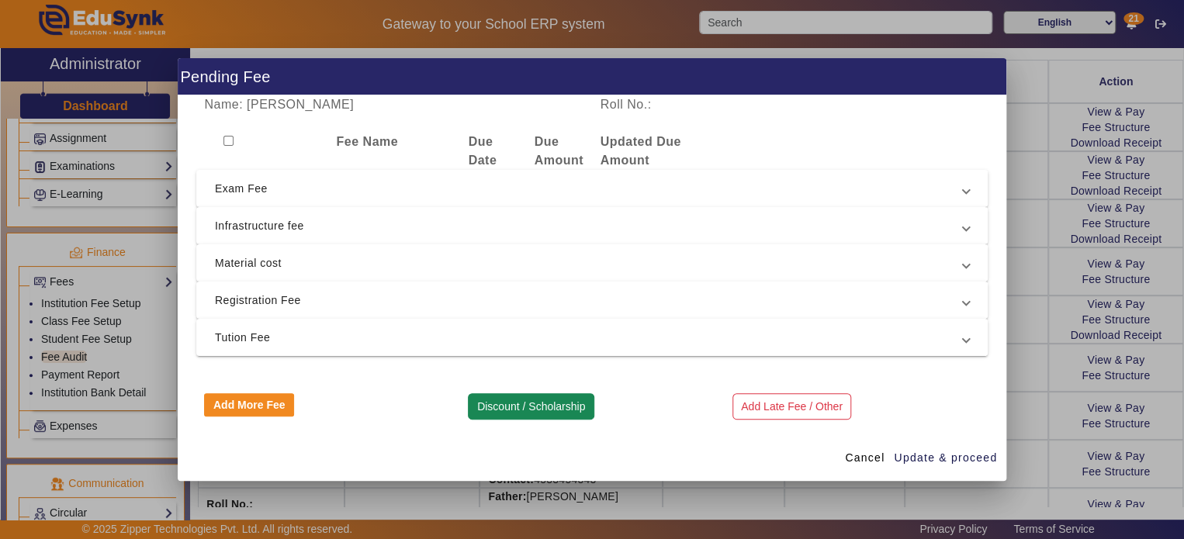
click at [508, 418] on button "Discount / Scholarship" at bounding box center [531, 406] width 126 height 26
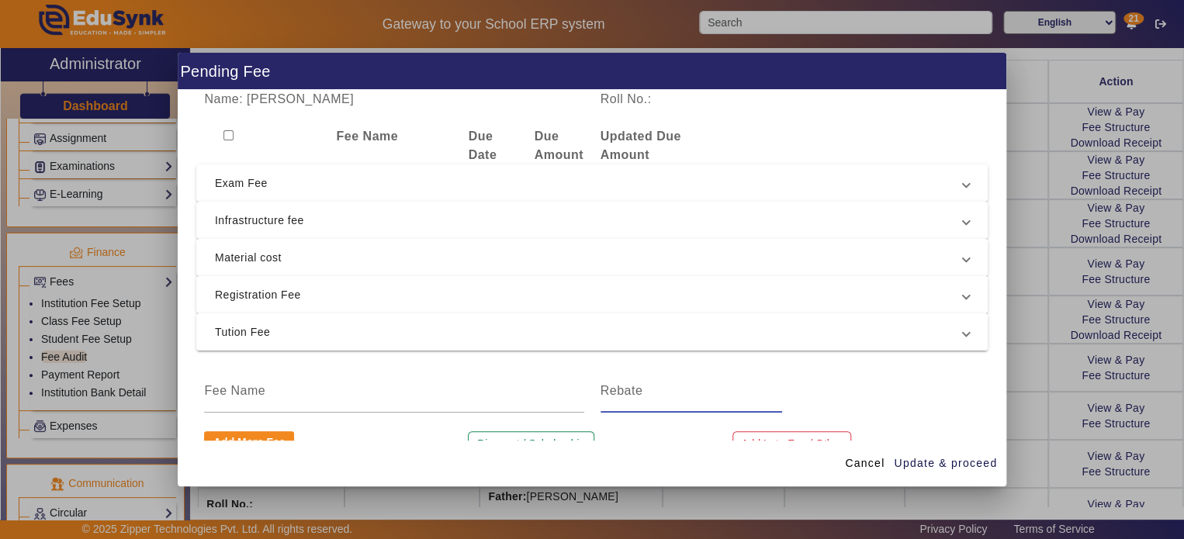
click at [606, 386] on input at bounding box center [692, 391] width 182 height 19
type input "*"
type input "-1000"
click at [489, 394] on input at bounding box center [393, 391] width 379 height 19
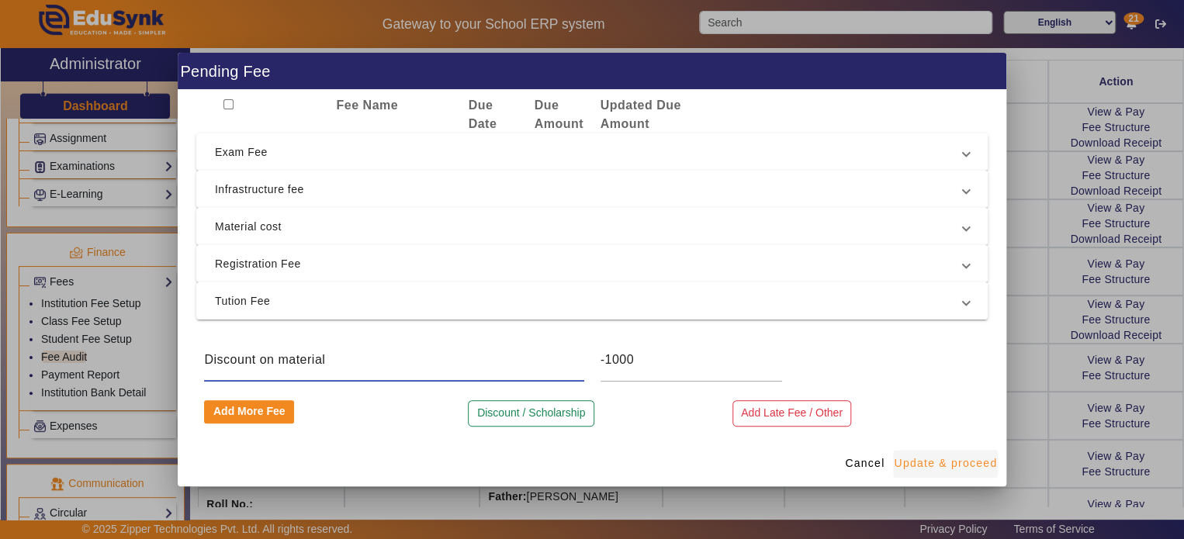
type input "Discount on material"
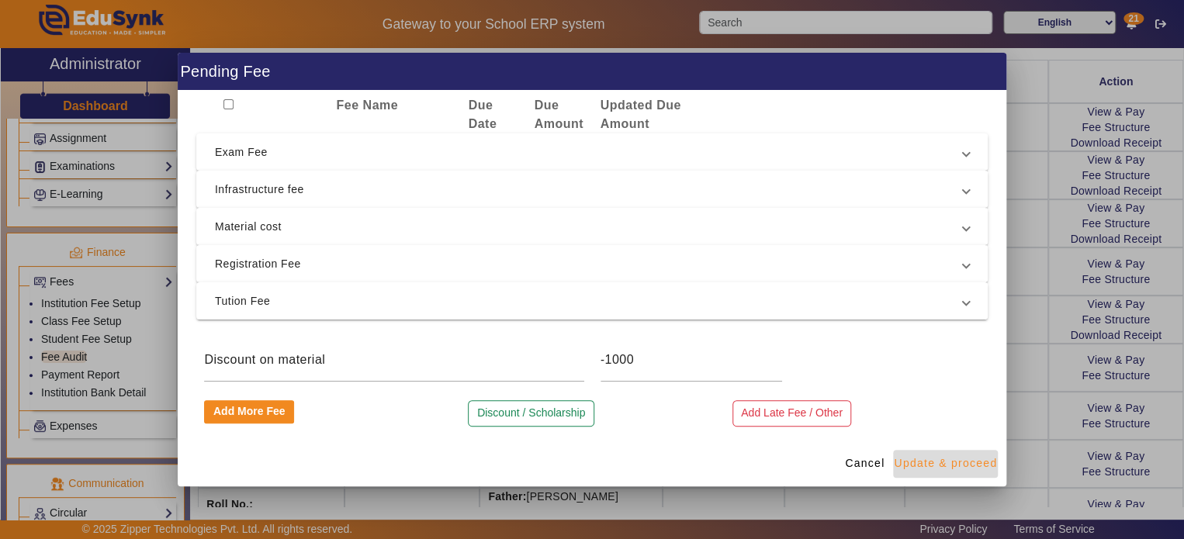
click at [987, 461] on span "Update & proceed" at bounding box center [945, 463] width 103 height 16
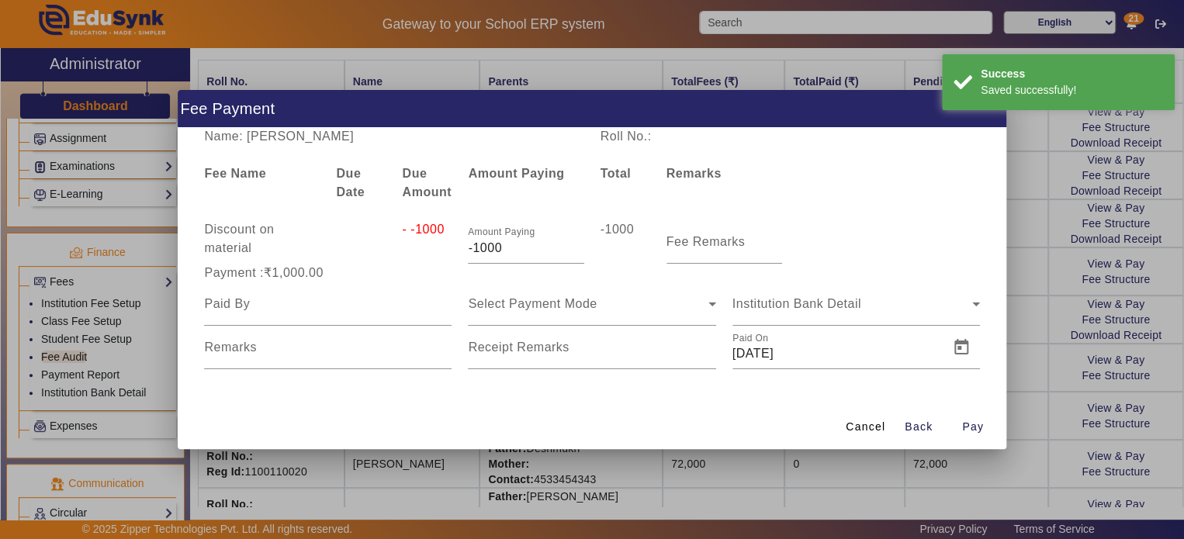
scroll to position [0, 0]
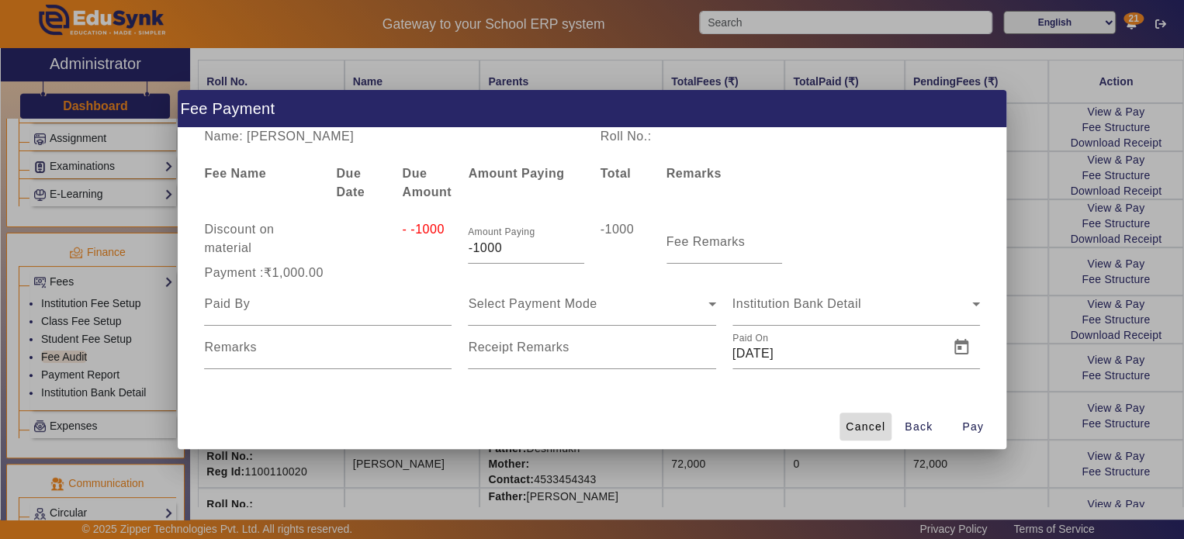
click at [871, 437] on span at bounding box center [866, 426] width 52 height 37
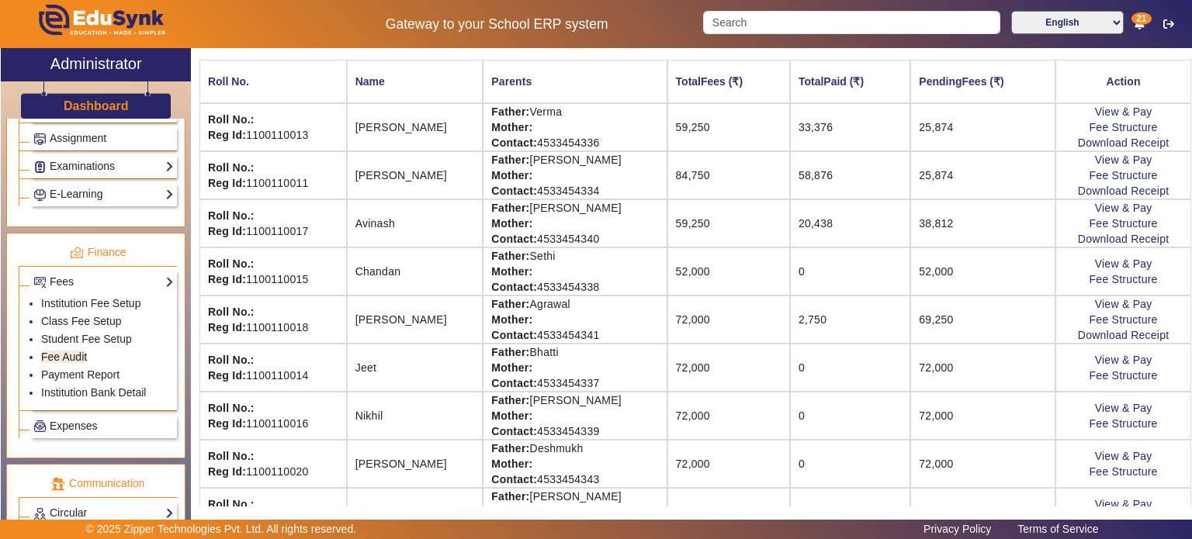
click at [667, 315] on td "72,000" at bounding box center [728, 320] width 123 height 48
click at [1095, 303] on link "View & Pay" at bounding box center [1123, 304] width 57 height 12
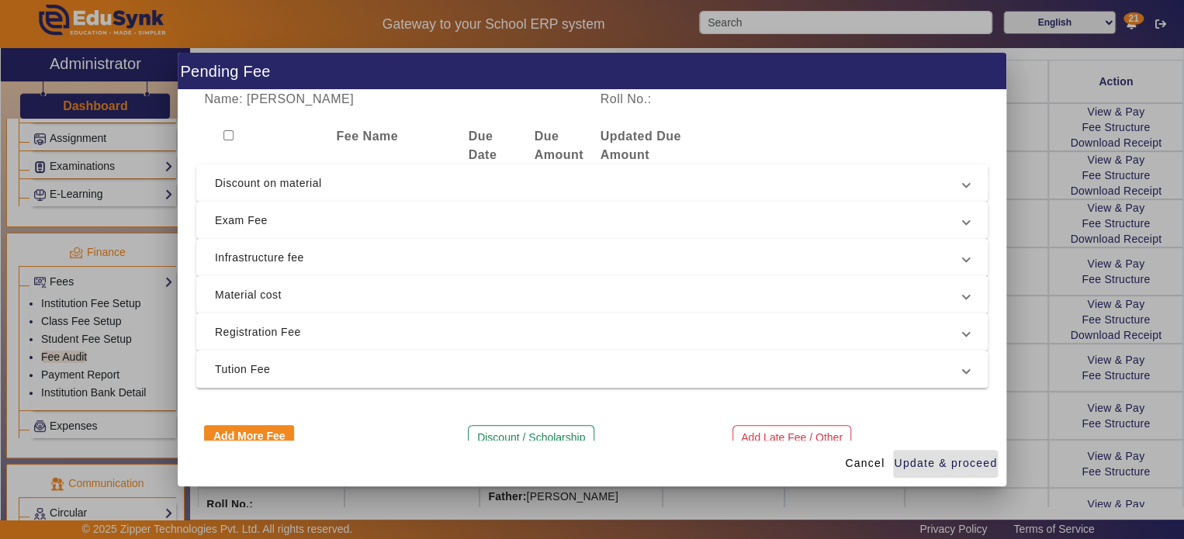
click at [362, 194] on mat-expansion-panel-header "Discount on material" at bounding box center [591, 183] width 791 height 37
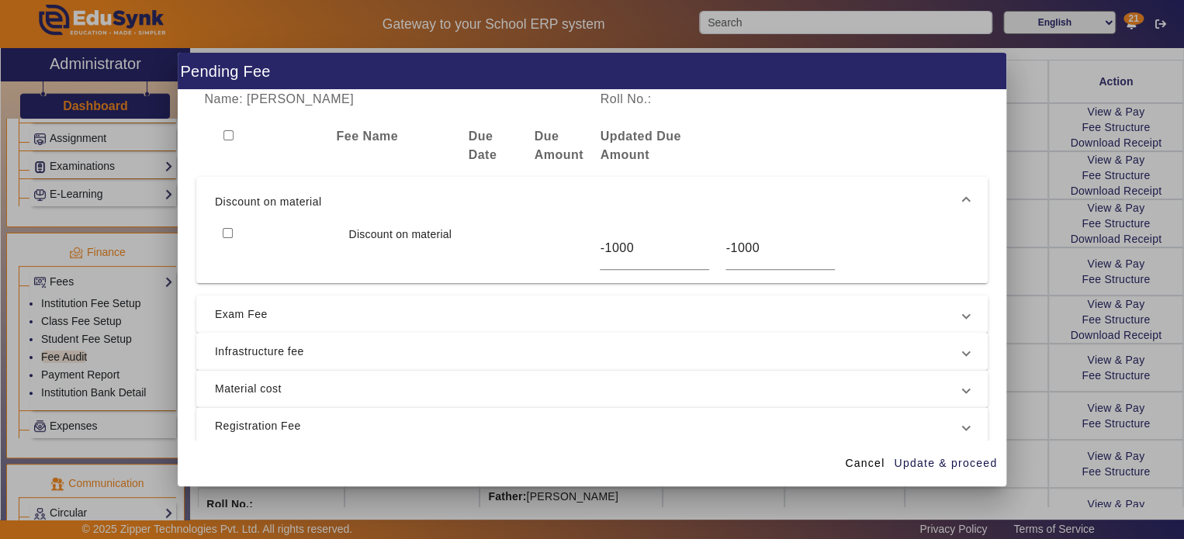
click at [223, 232] on input "checkbox" at bounding box center [228, 233] width 10 height 10
checkbox input "true"
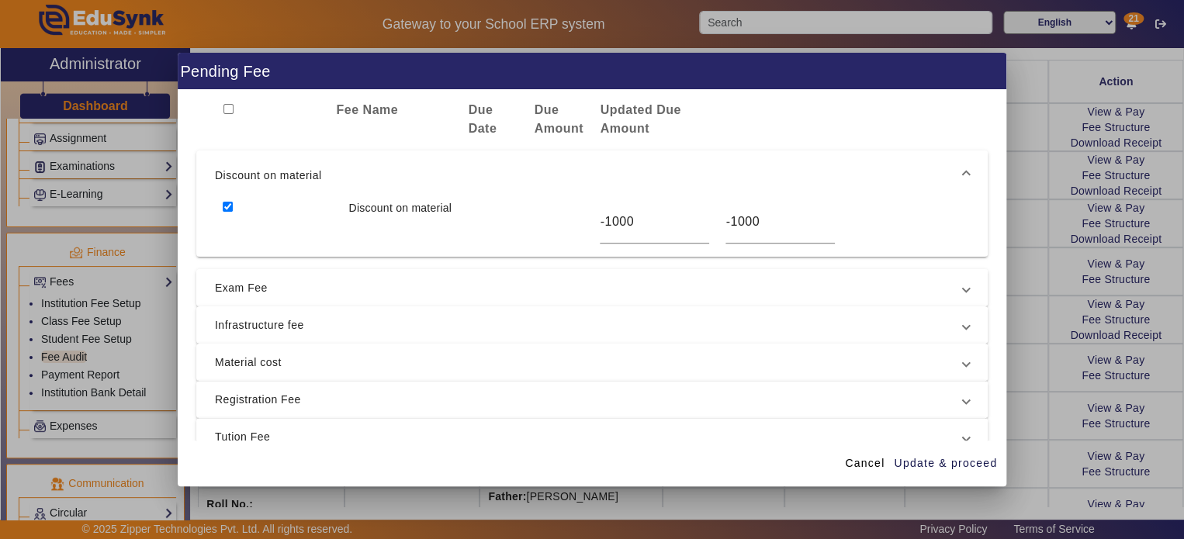
scroll to position [27, 0]
click at [289, 296] on mat-expansion-panel-header "Exam Fee" at bounding box center [591, 286] width 791 height 37
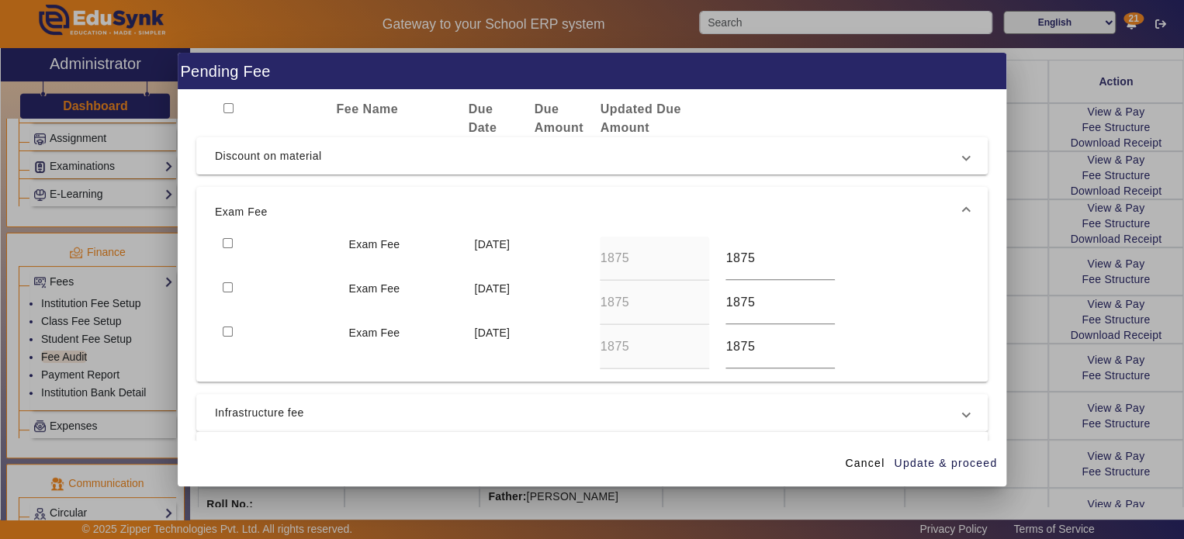
click at [229, 239] on input "checkbox" at bounding box center [228, 243] width 10 height 10
checkbox input "true"
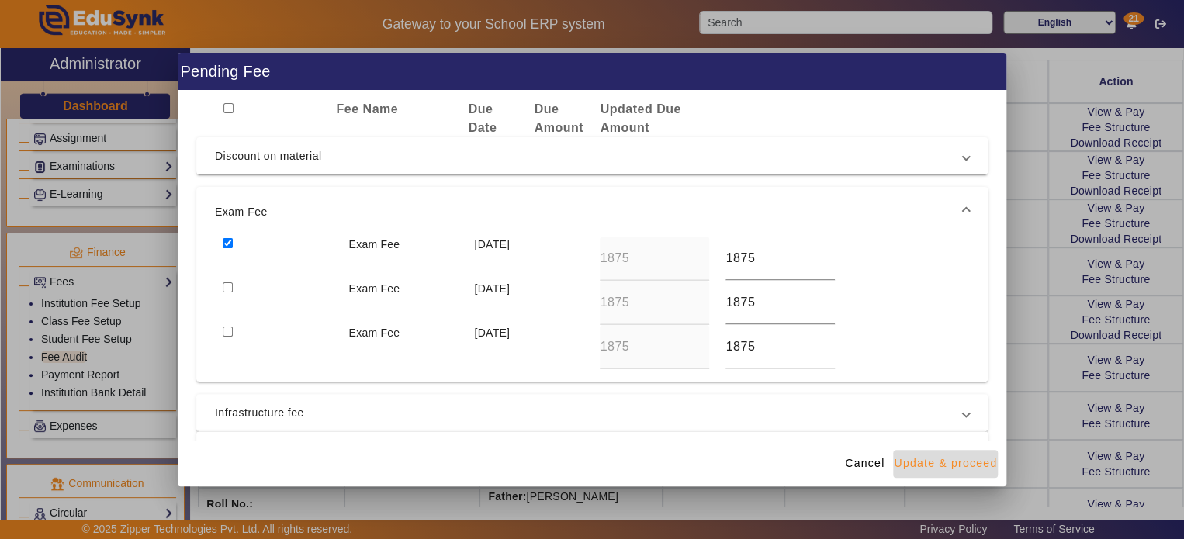
click at [933, 460] on span "Update & proceed" at bounding box center [945, 463] width 103 height 16
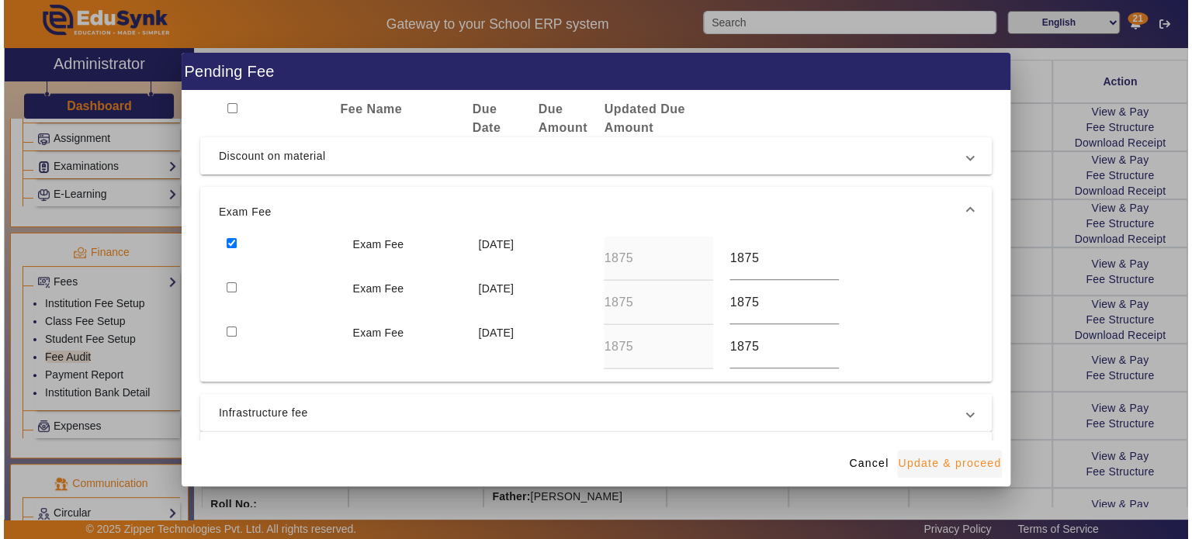
scroll to position [0, 0]
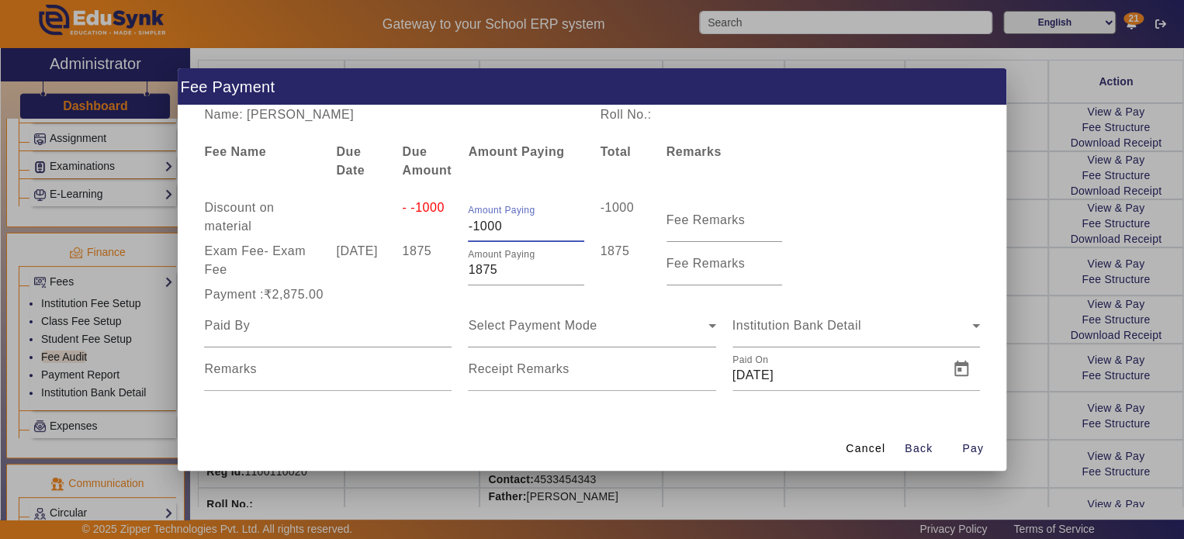
click at [475, 227] on input "-1000" at bounding box center [526, 226] width 116 height 19
click at [474, 228] on input "-1000" at bounding box center [526, 226] width 116 height 19
click at [480, 270] on input "1875" at bounding box center [526, 270] width 116 height 19
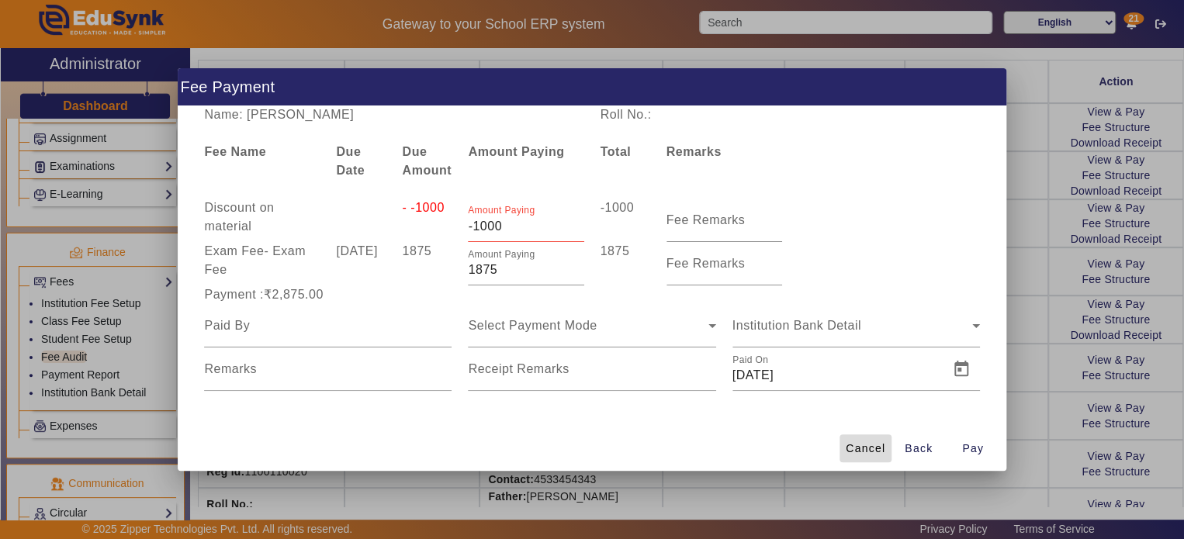
click at [850, 444] on span "Cancel" at bounding box center [866, 449] width 40 height 16
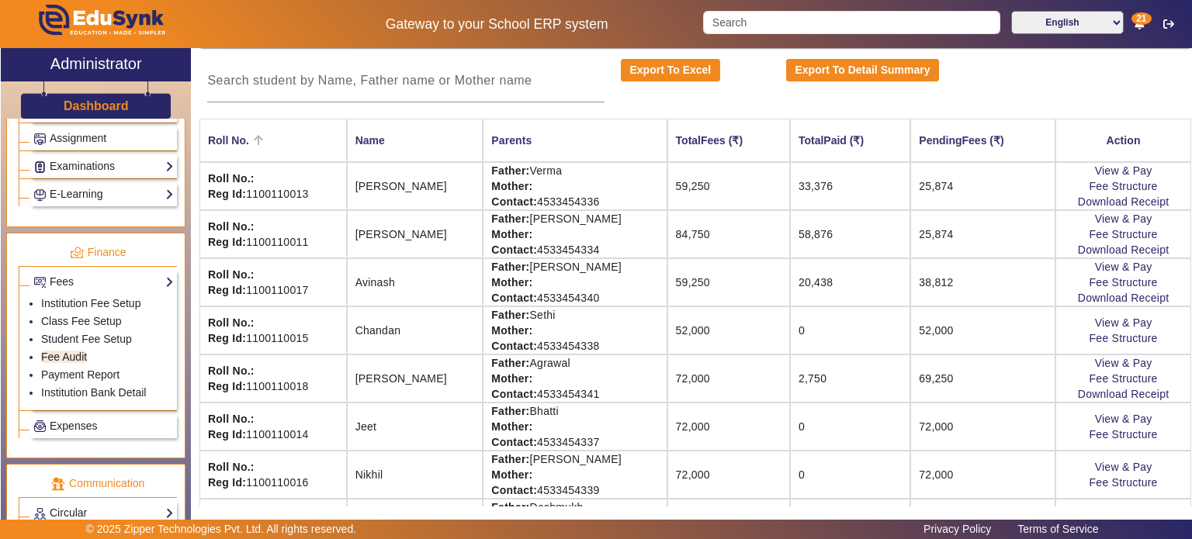
scroll to position [168, 0]
click at [379, 235] on td "[PERSON_NAME]" at bounding box center [415, 234] width 137 height 48
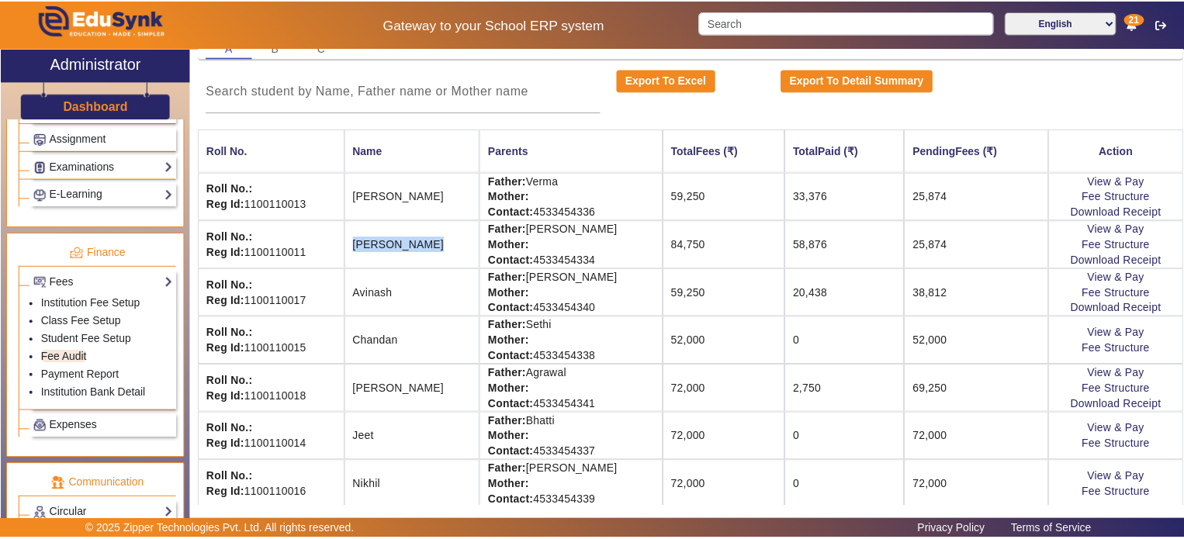
scroll to position [158, 0]
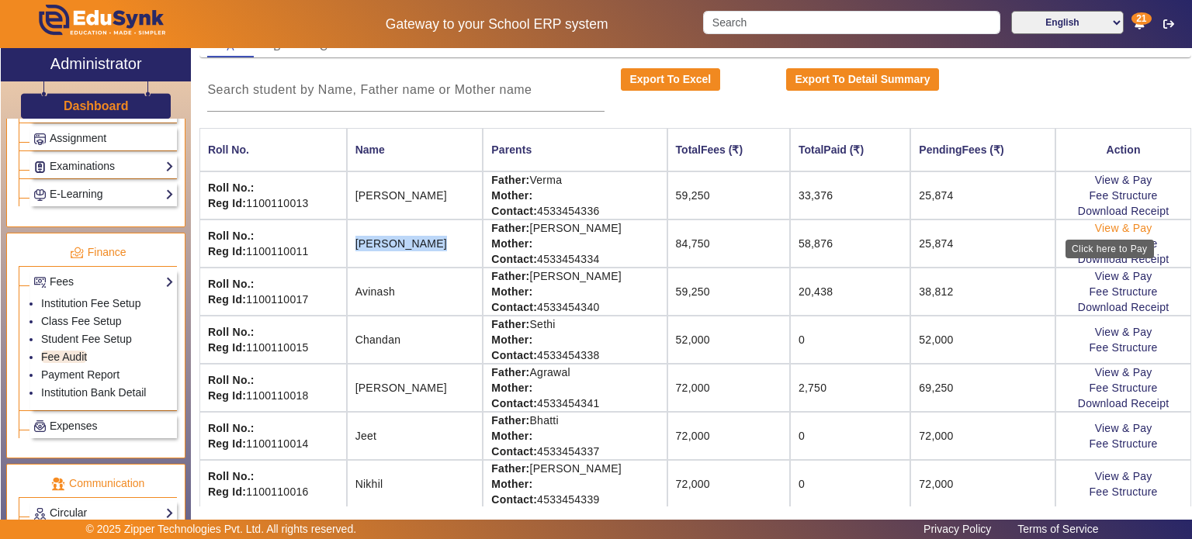
click at [1098, 225] on link "View & Pay" at bounding box center [1123, 228] width 57 height 12
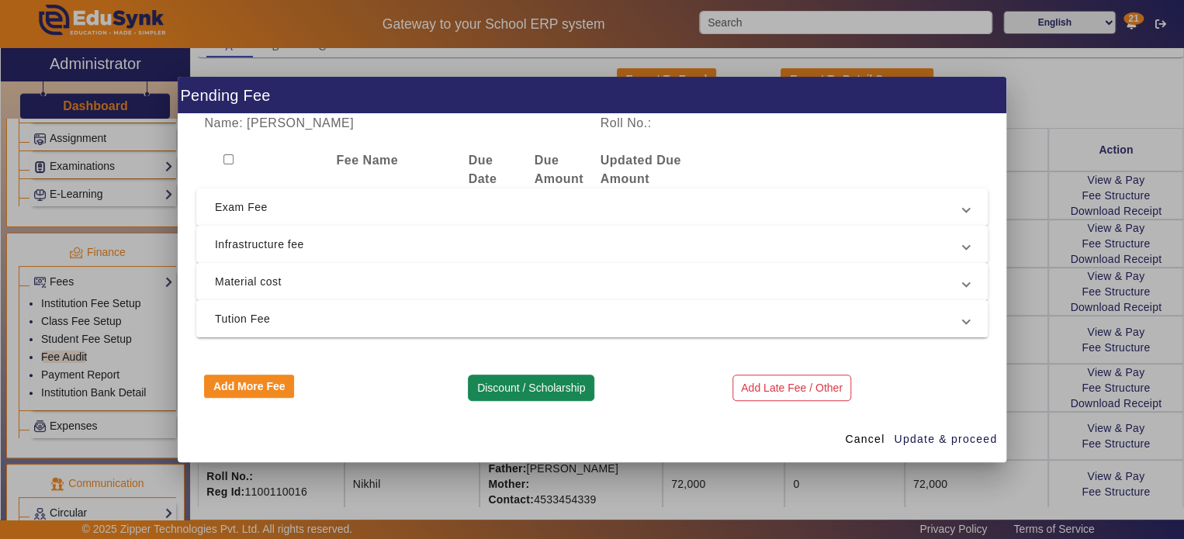
click at [530, 391] on button "Discount / Scholarship" at bounding box center [531, 388] width 126 height 26
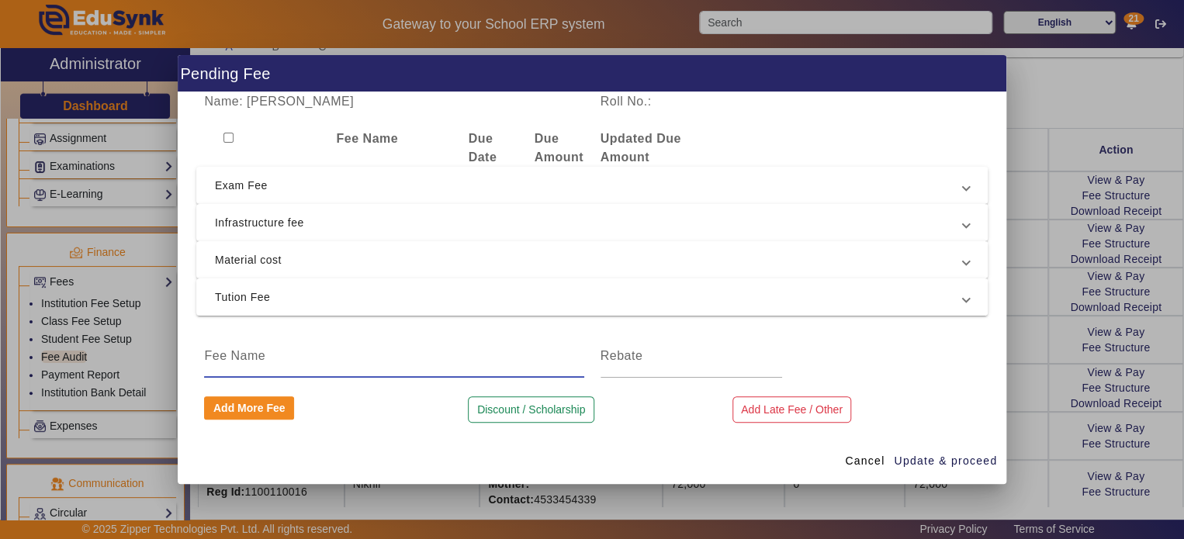
click at [518, 357] on input at bounding box center [393, 356] width 379 height 19
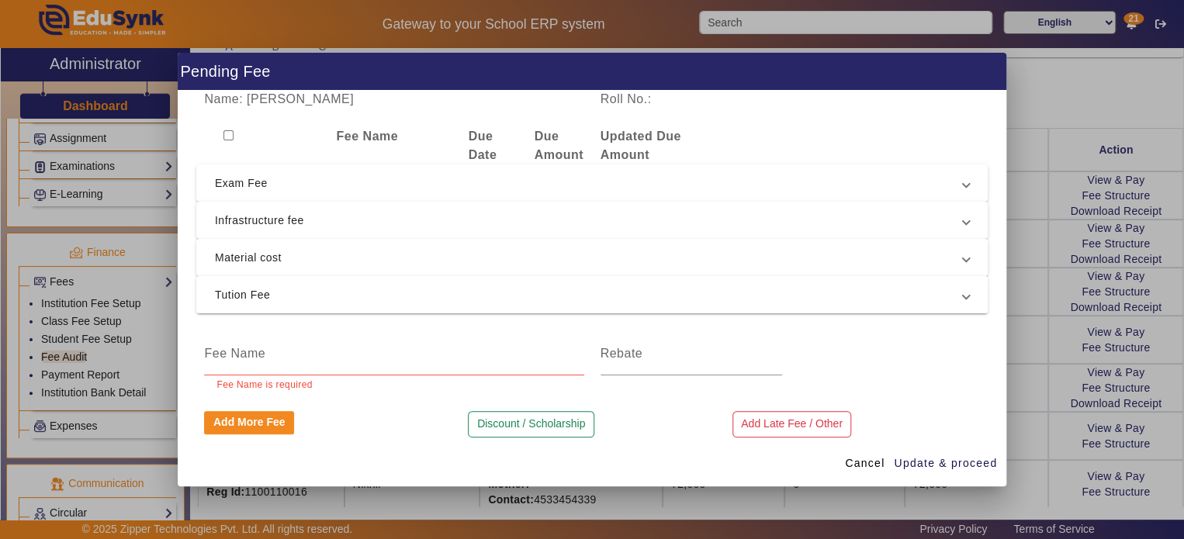
click at [570, 281] on mat-expansion-panel-header "Tution Fee" at bounding box center [591, 294] width 791 height 37
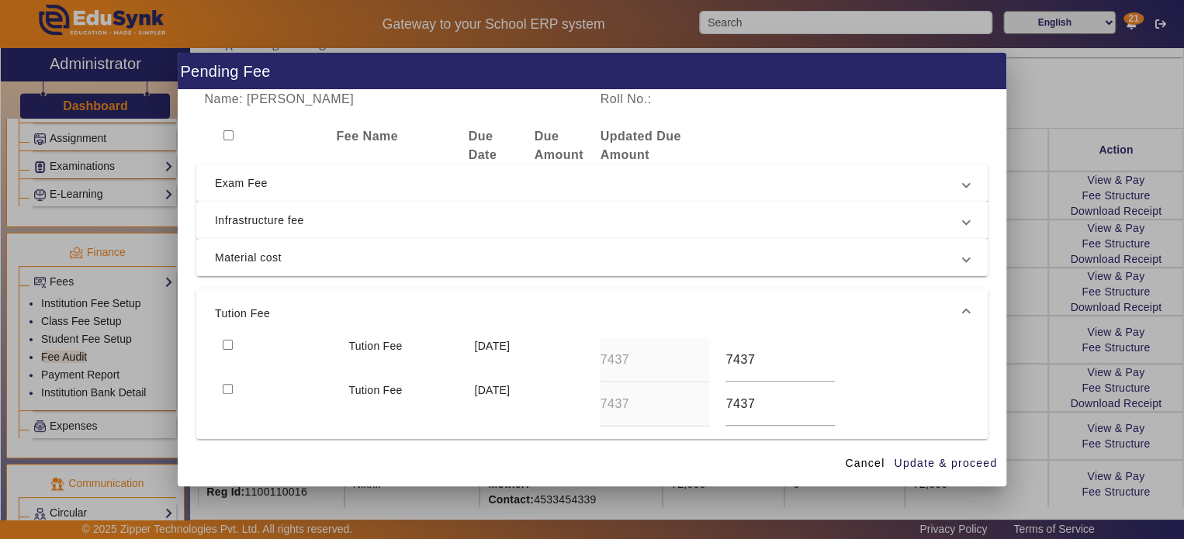
click at [569, 258] on span "Material cost" at bounding box center [589, 257] width 748 height 19
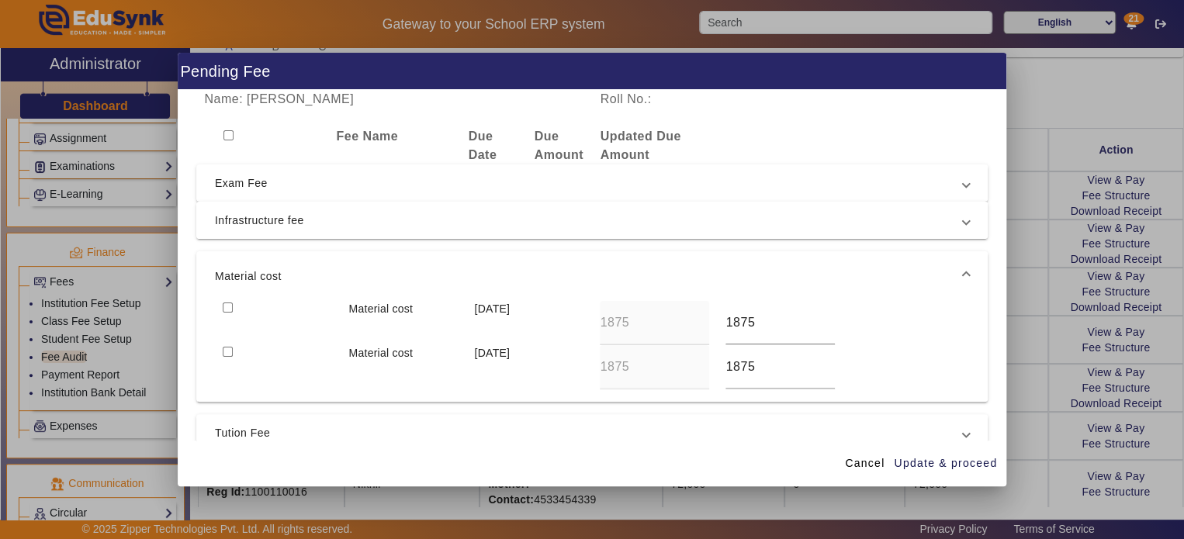
click at [570, 212] on span "Infrastructure fee" at bounding box center [589, 220] width 748 height 19
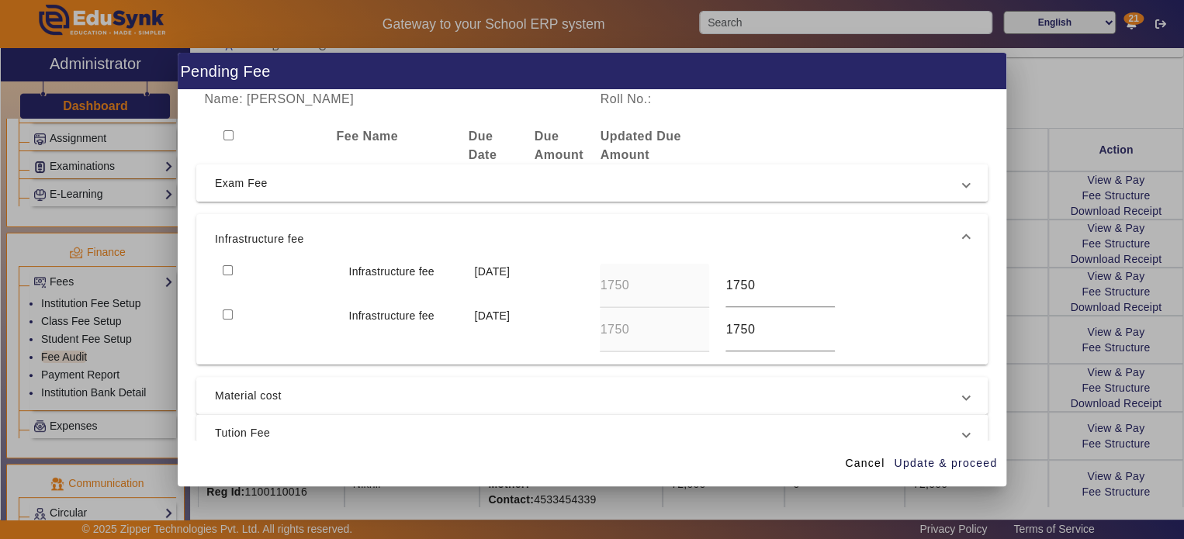
click at [570, 192] on span "Exam Fee" at bounding box center [589, 183] width 748 height 19
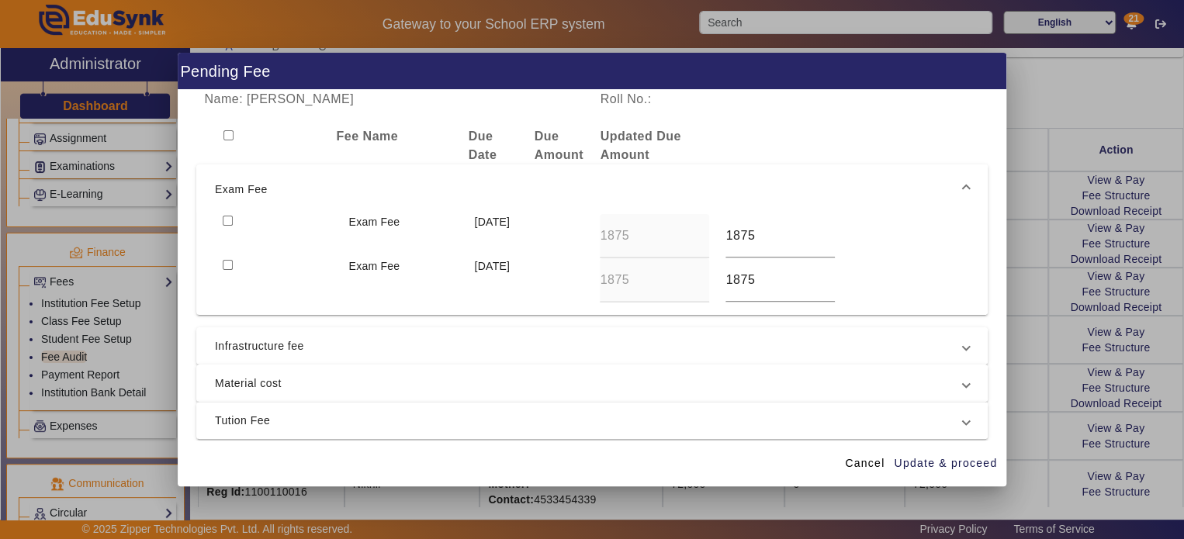
scroll to position [137, 0]
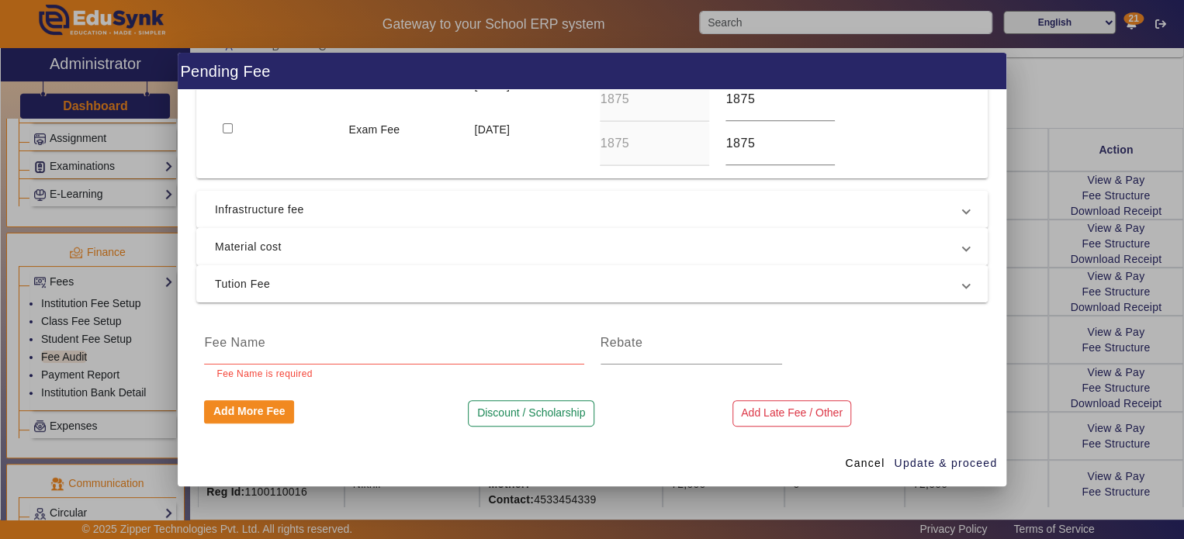
click at [481, 254] on span "Material cost" at bounding box center [589, 246] width 748 height 19
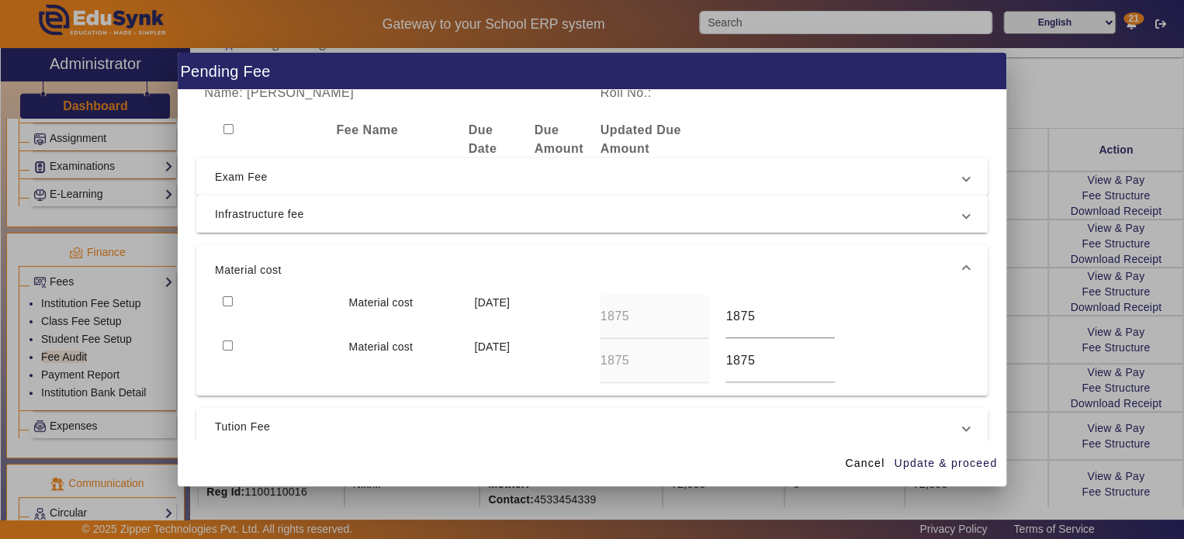
scroll to position [5, 0]
click at [490, 173] on span "Exam Fee" at bounding box center [589, 178] width 748 height 19
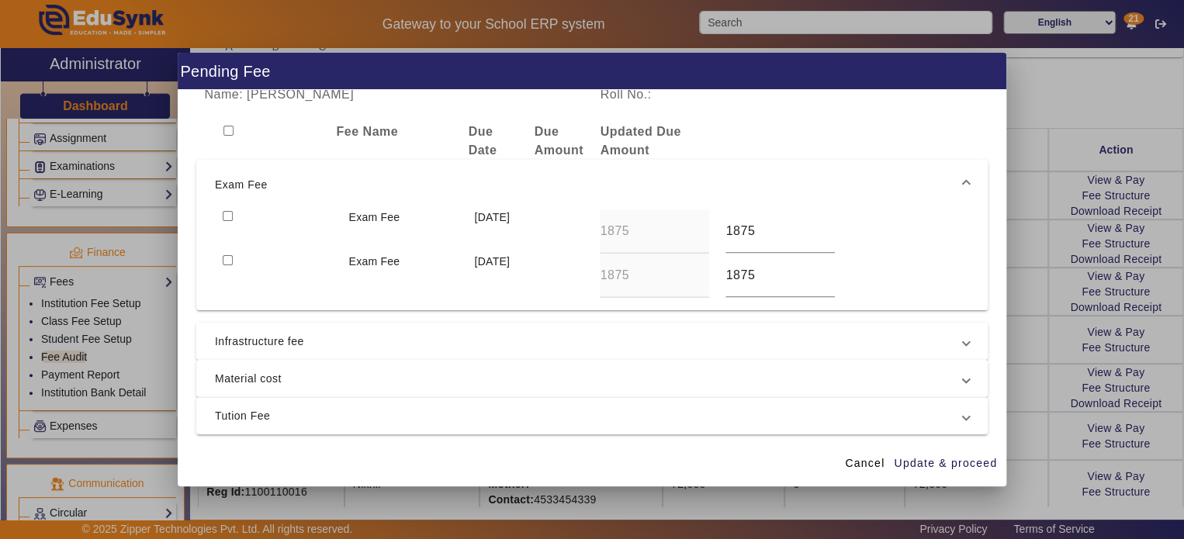
click at [447, 344] on span "Infrastructure fee" at bounding box center [589, 341] width 748 height 19
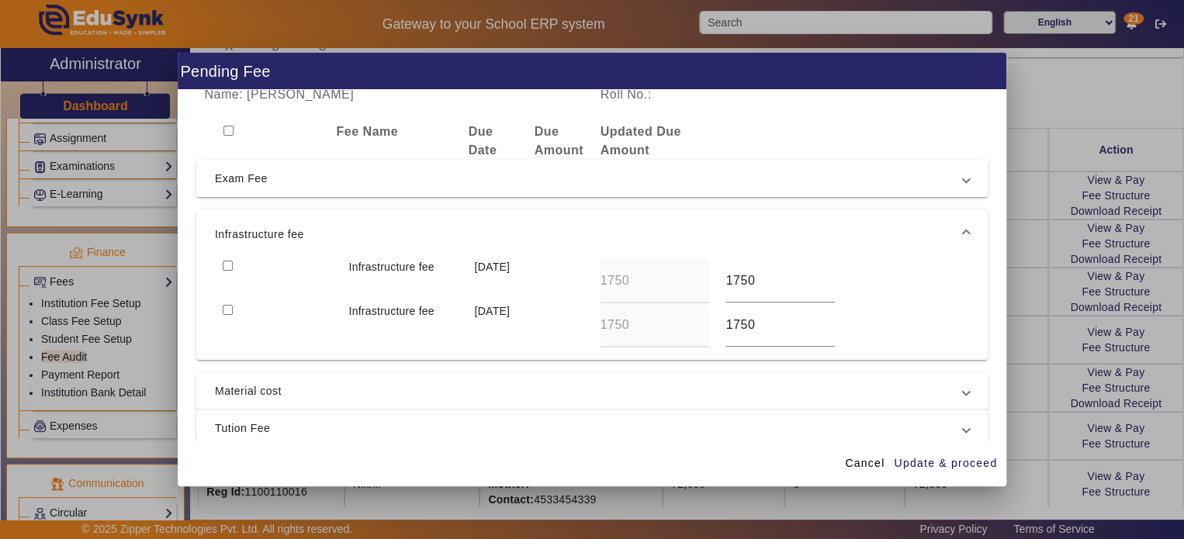
click at [441, 375] on mat-expansion-panel-header "Material cost" at bounding box center [591, 390] width 791 height 37
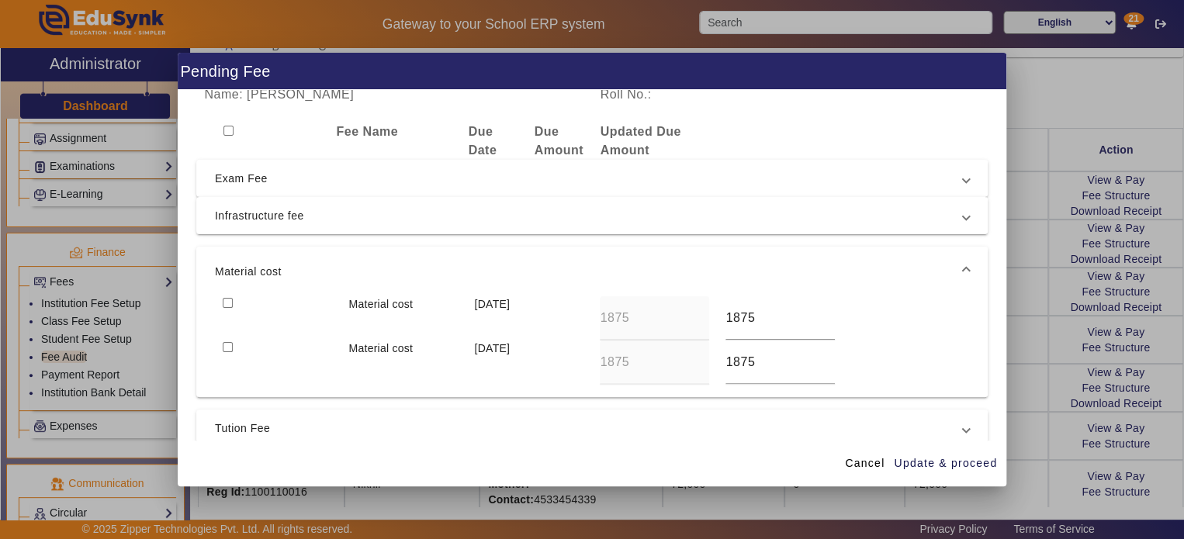
scroll to position [149, 0]
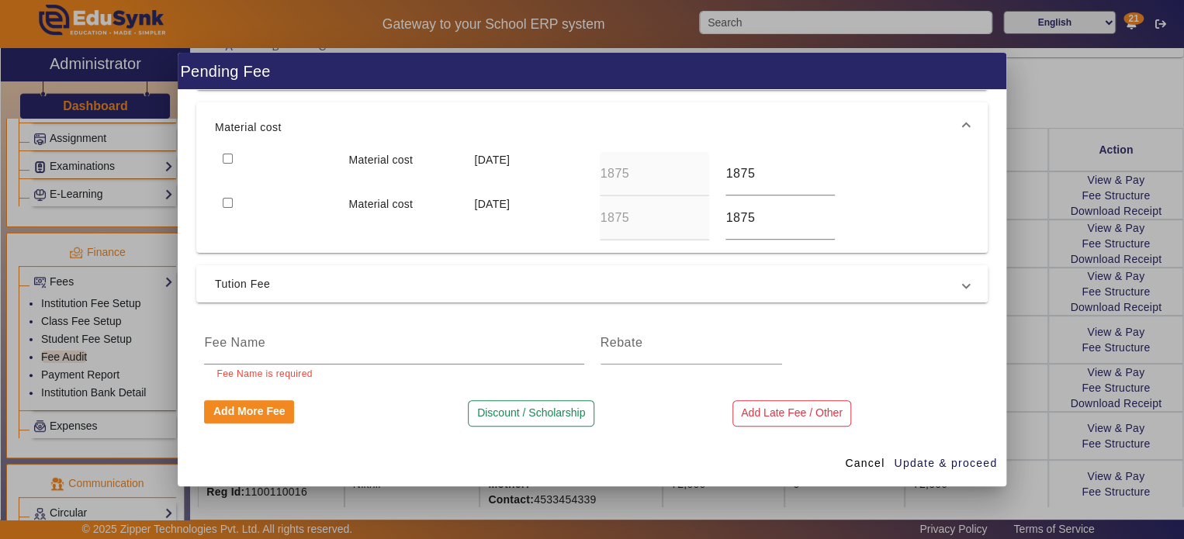
click at [429, 272] on mat-expansion-panel-header "Tution Fee" at bounding box center [591, 283] width 791 height 37
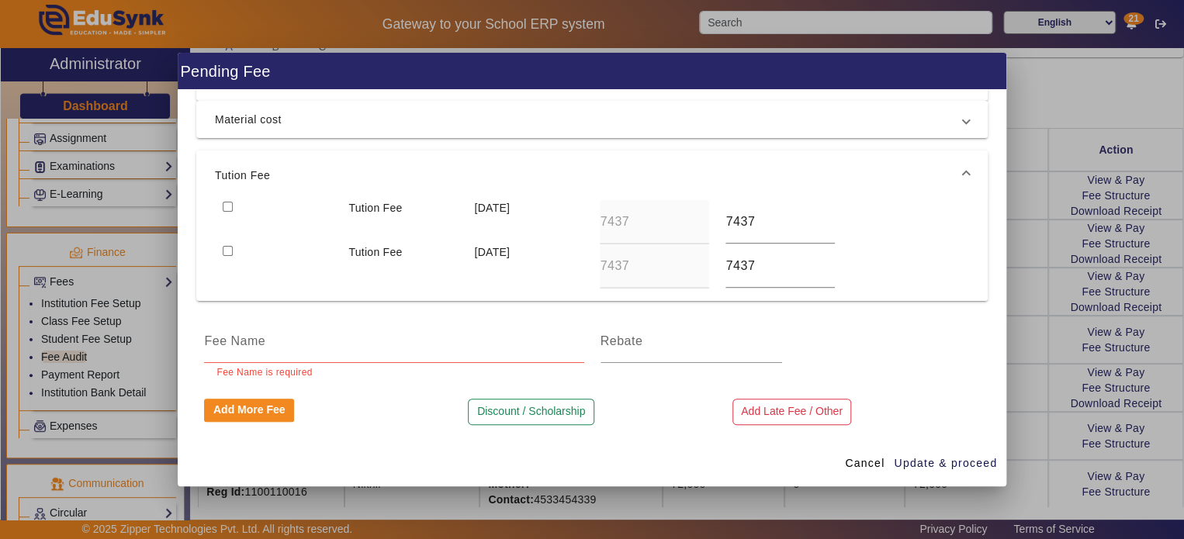
scroll to position [137, 0]
click at [657, 347] on input at bounding box center [692, 343] width 182 height 19
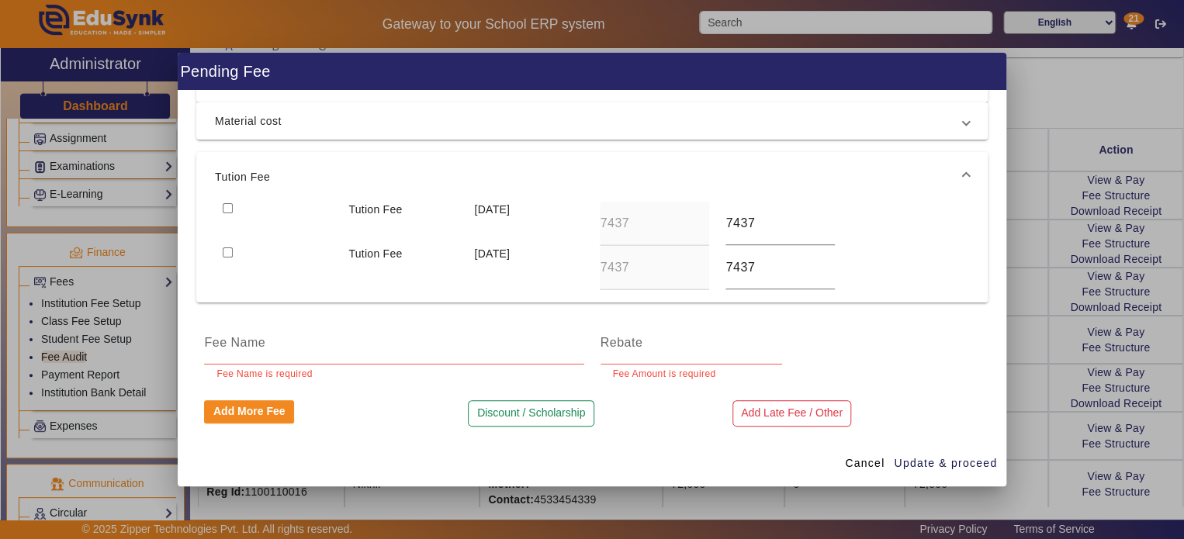
click at [707, 265] on div "7437" at bounding box center [655, 268] width 126 height 44
click at [878, 453] on span at bounding box center [865, 463] width 52 height 37
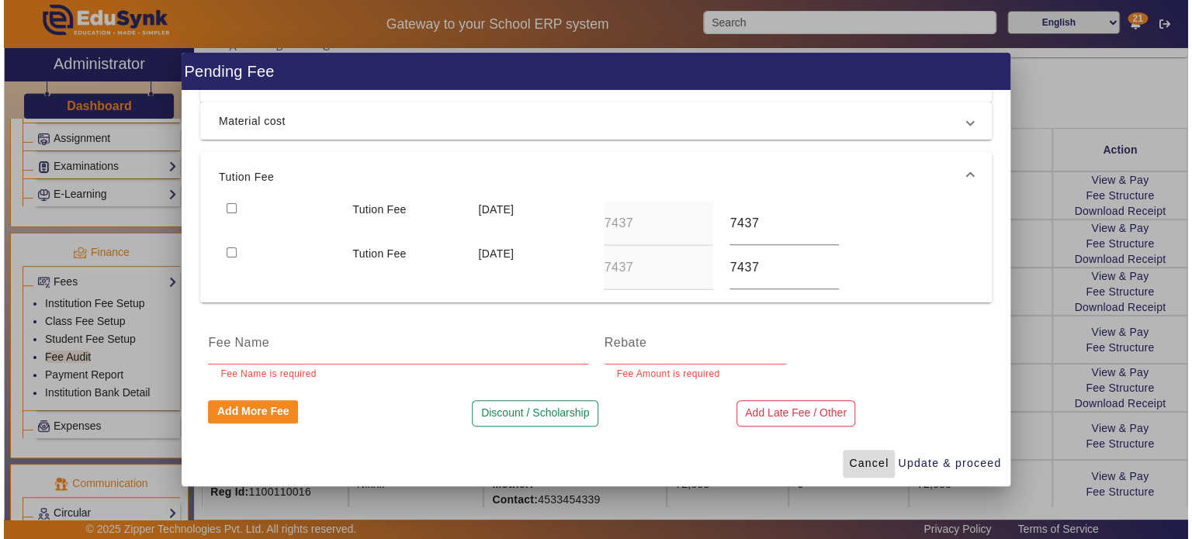
scroll to position [76, 0]
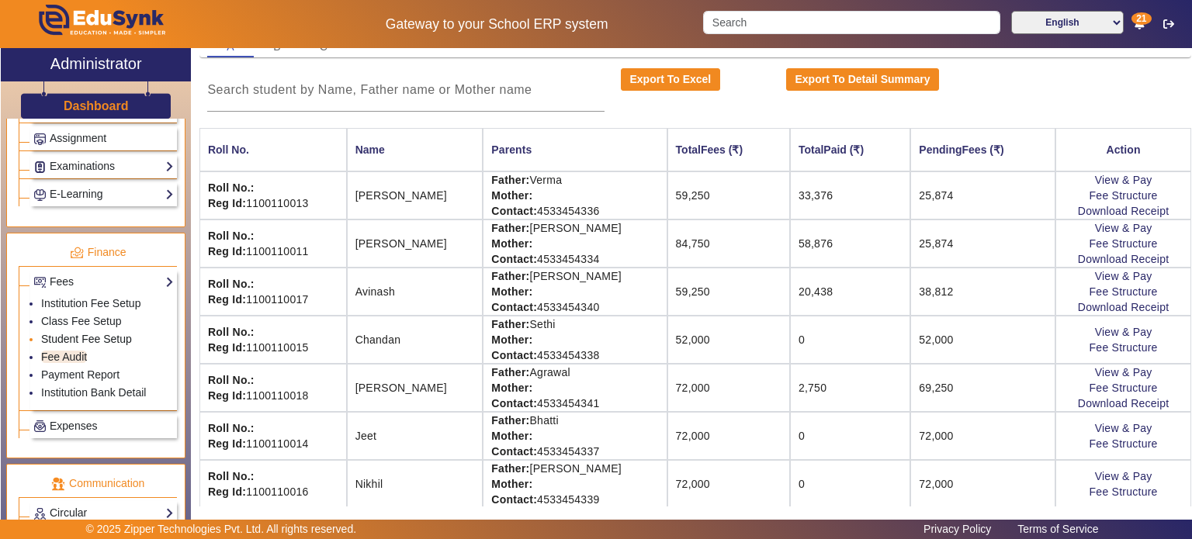
click at [71, 333] on link "Student Fee Setup" at bounding box center [86, 339] width 91 height 12
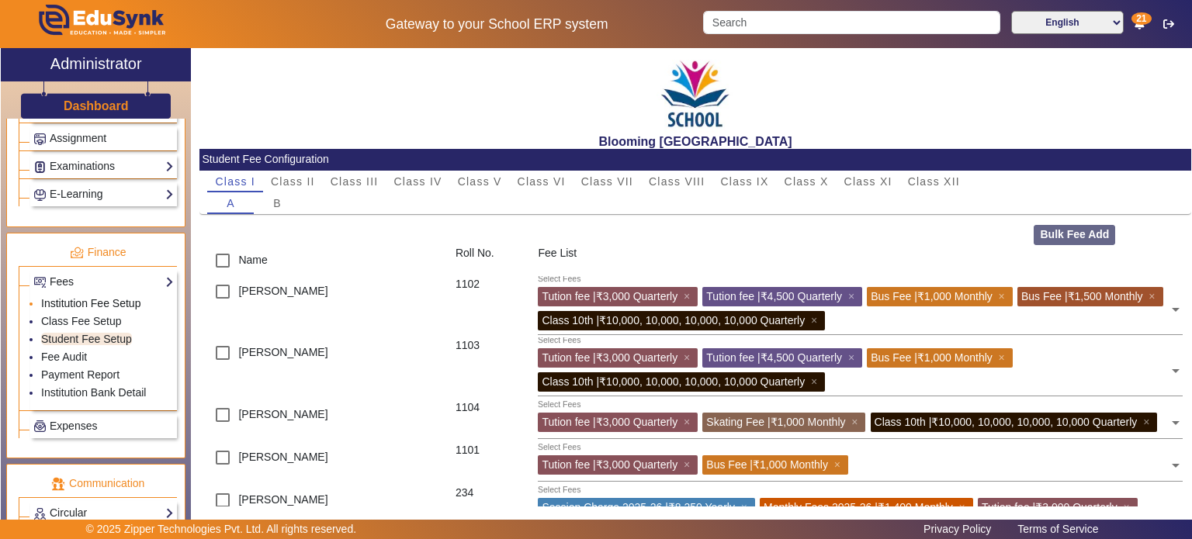
click at [87, 297] on link "Institution Fee Setup" at bounding box center [90, 303] width 99 height 12
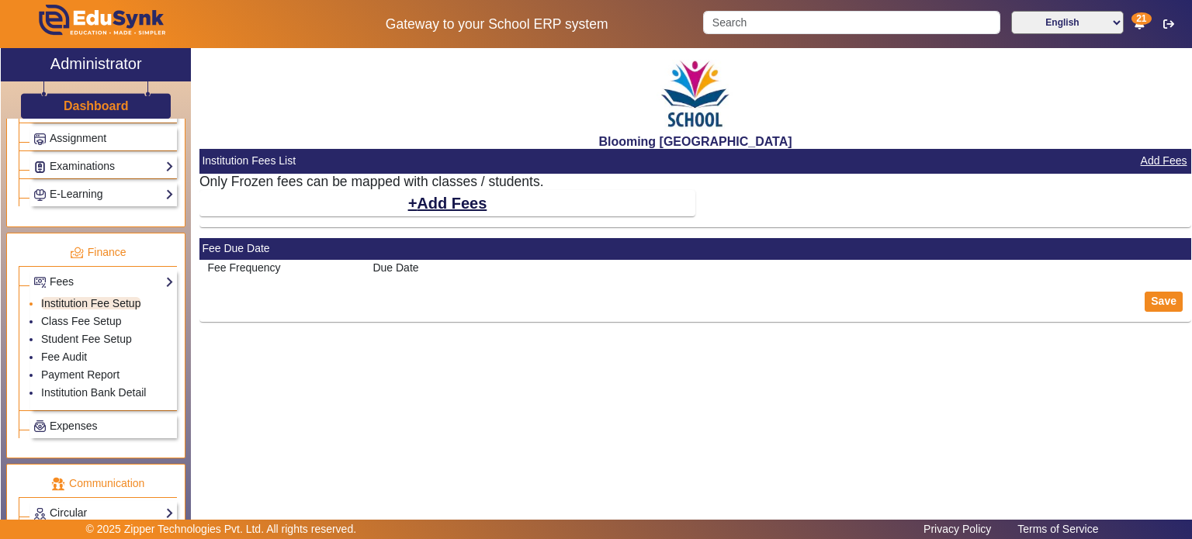
select select "10"
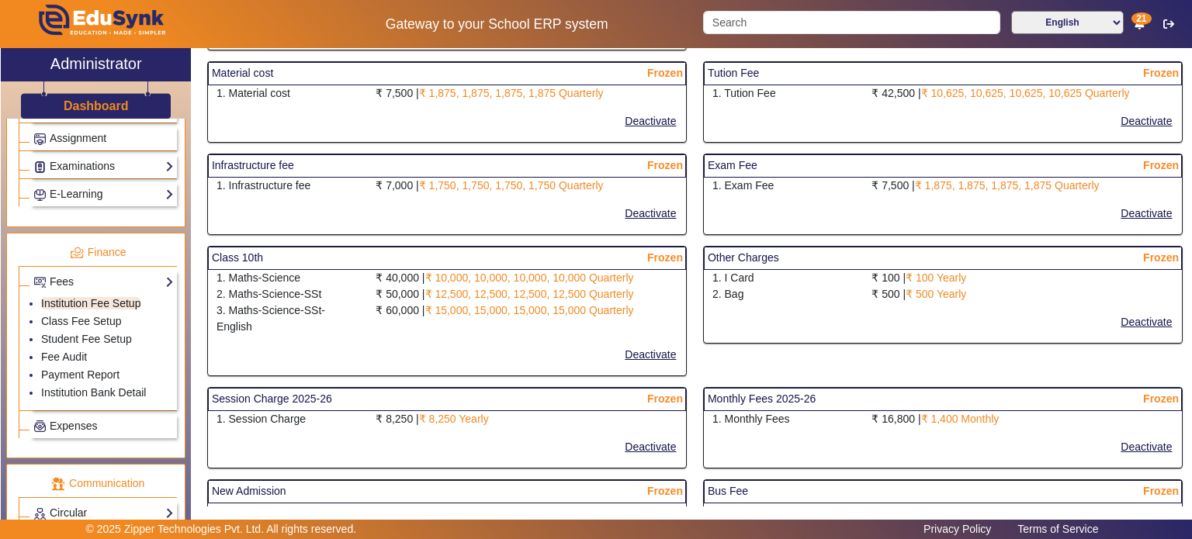
scroll to position [298, 0]
click at [104, 315] on link "Class Fee Setup" at bounding box center [81, 321] width 81 height 12
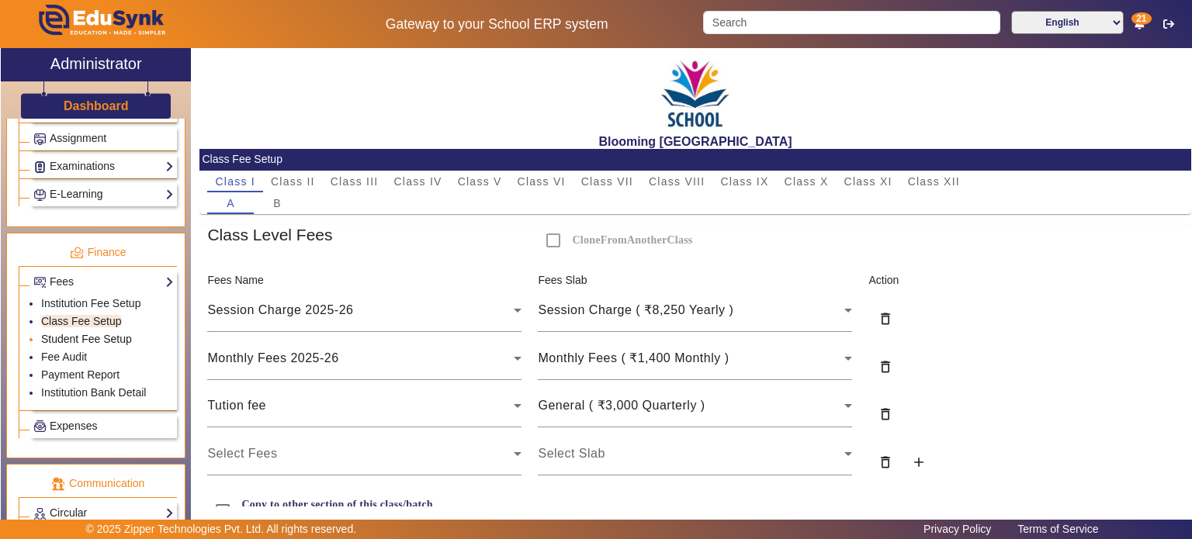
click at [95, 334] on link "Student Fee Setup" at bounding box center [86, 339] width 91 height 12
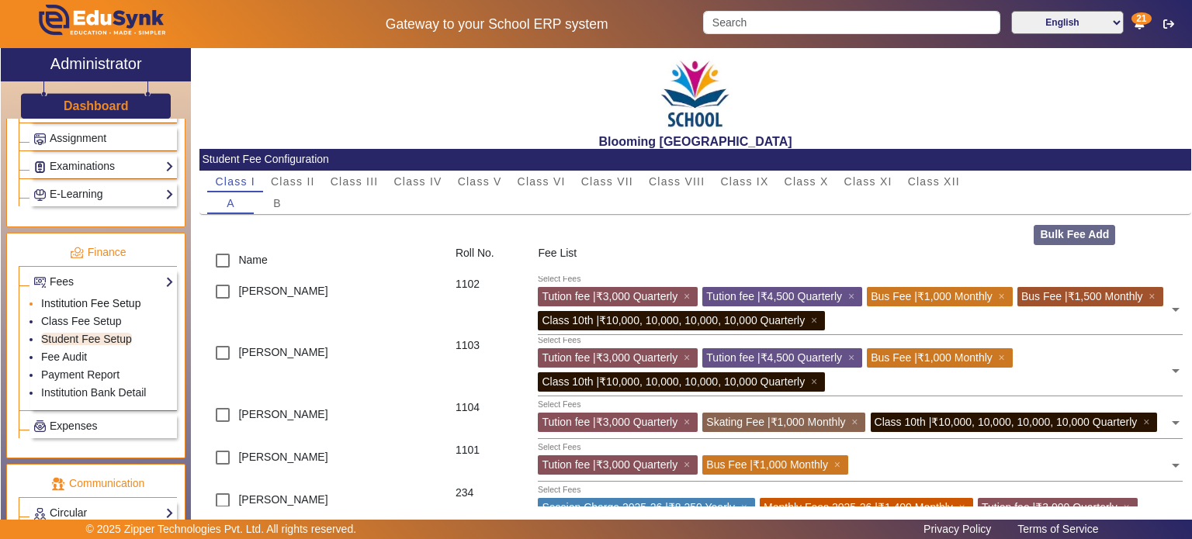
click at [90, 297] on link "Institution Fee Setup" at bounding box center [90, 303] width 99 height 12
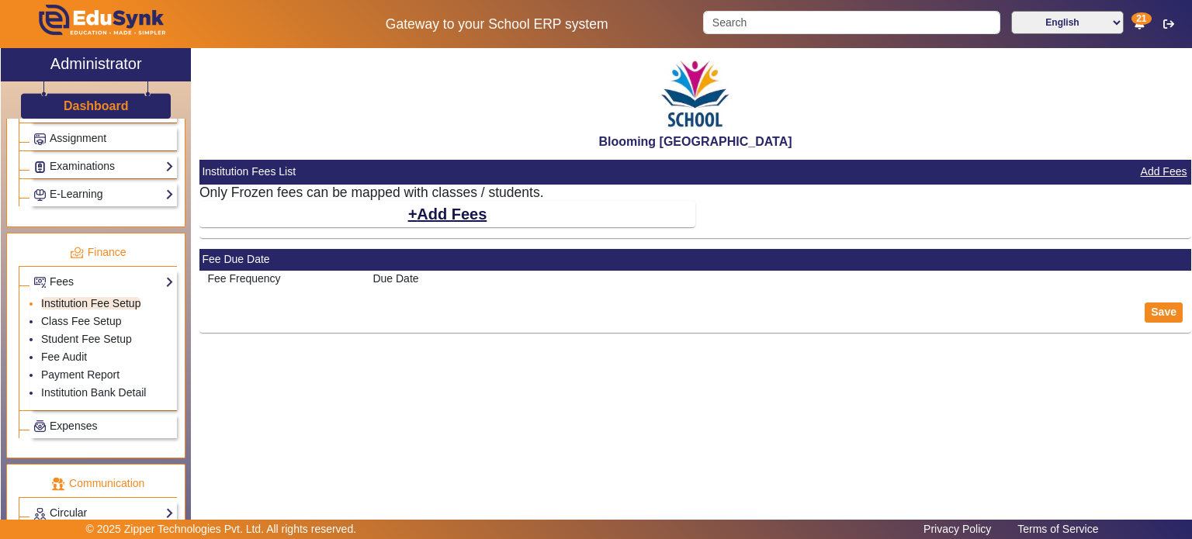
select select "10"
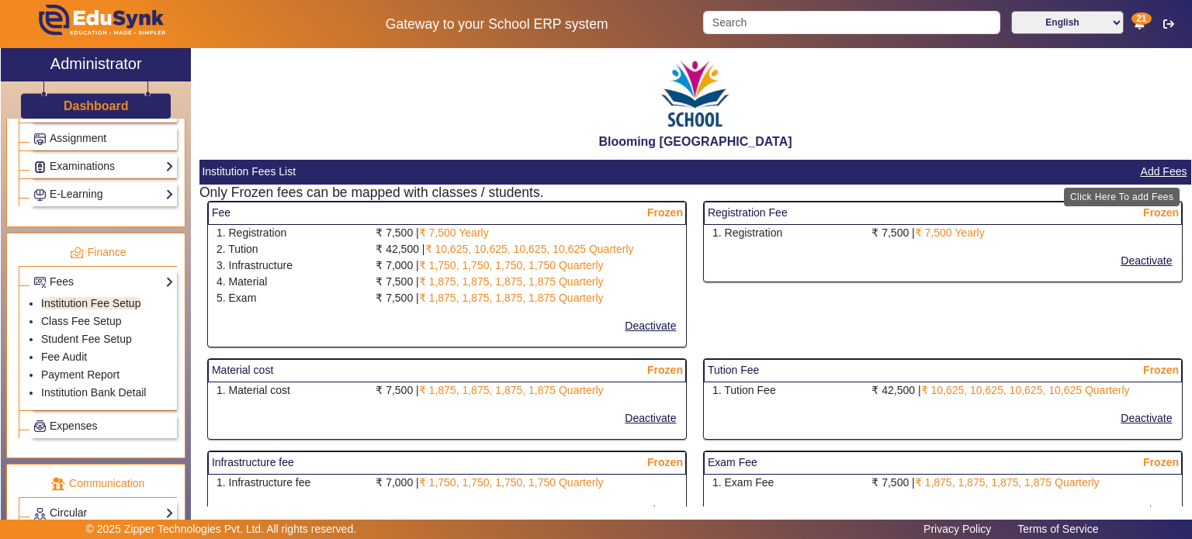
click at [1141, 164] on button "Add Fees" at bounding box center [1164, 171] width 50 height 19
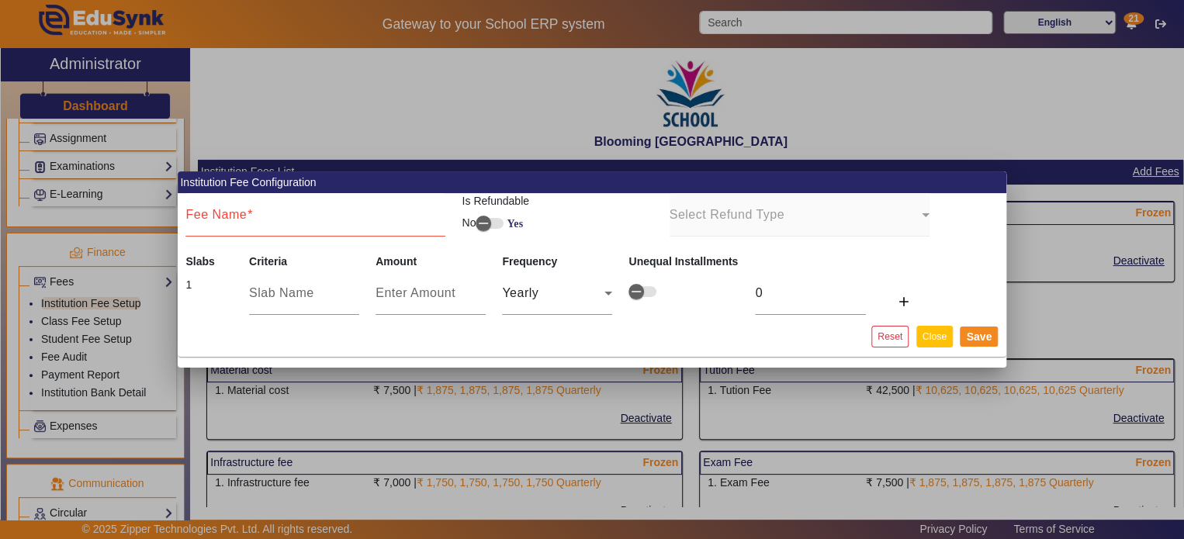
click at [942, 331] on button "Close" at bounding box center [934, 336] width 36 height 21
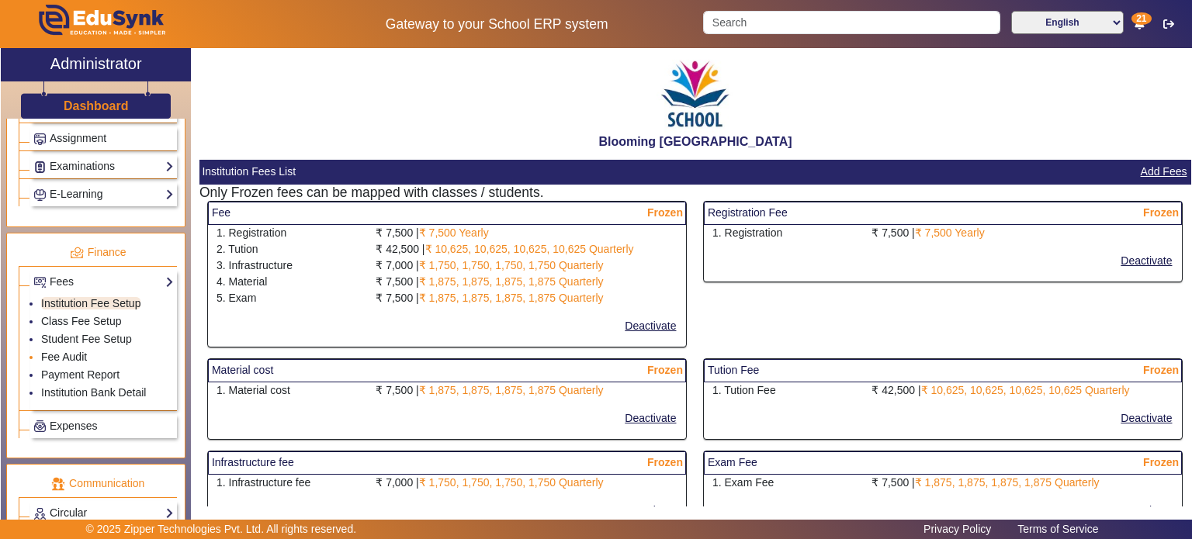
click at [74, 351] on link "Fee Audit" at bounding box center [64, 357] width 46 height 12
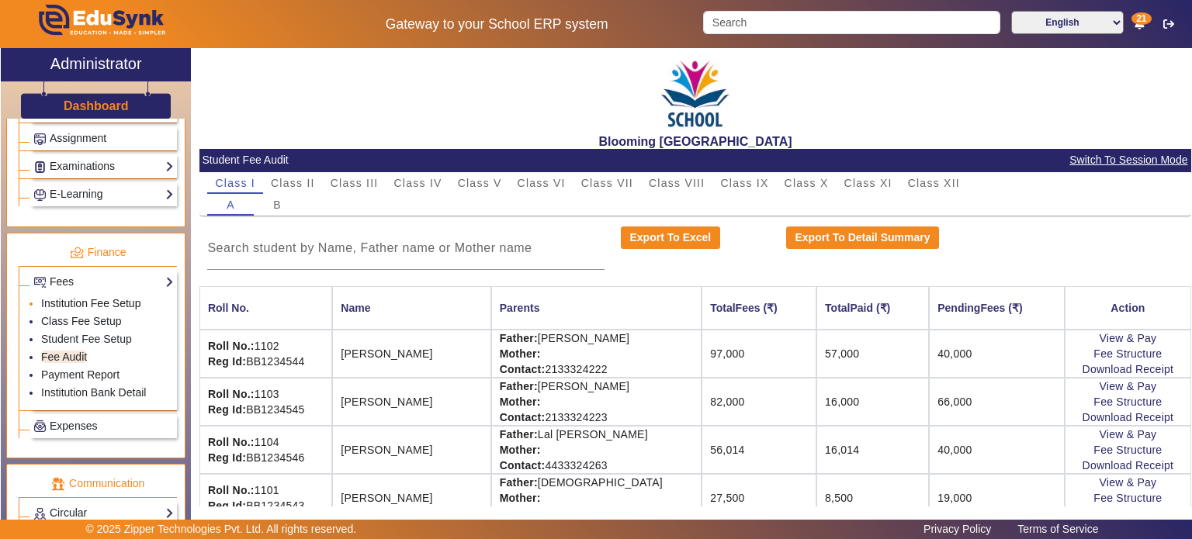
click at [78, 300] on link "Institution Fee Setup" at bounding box center [90, 303] width 99 height 12
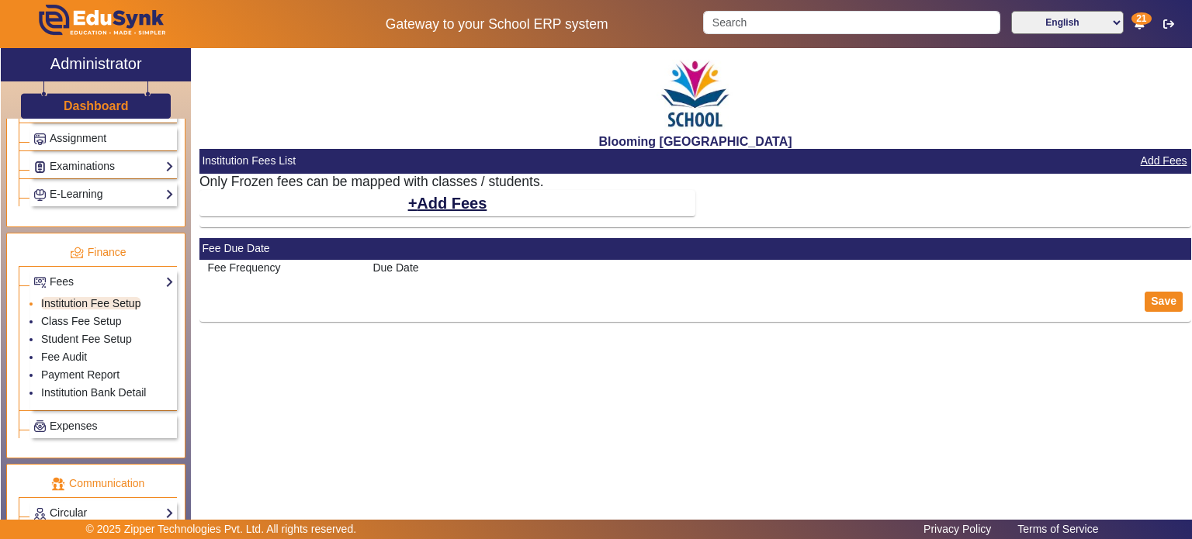
select select "10"
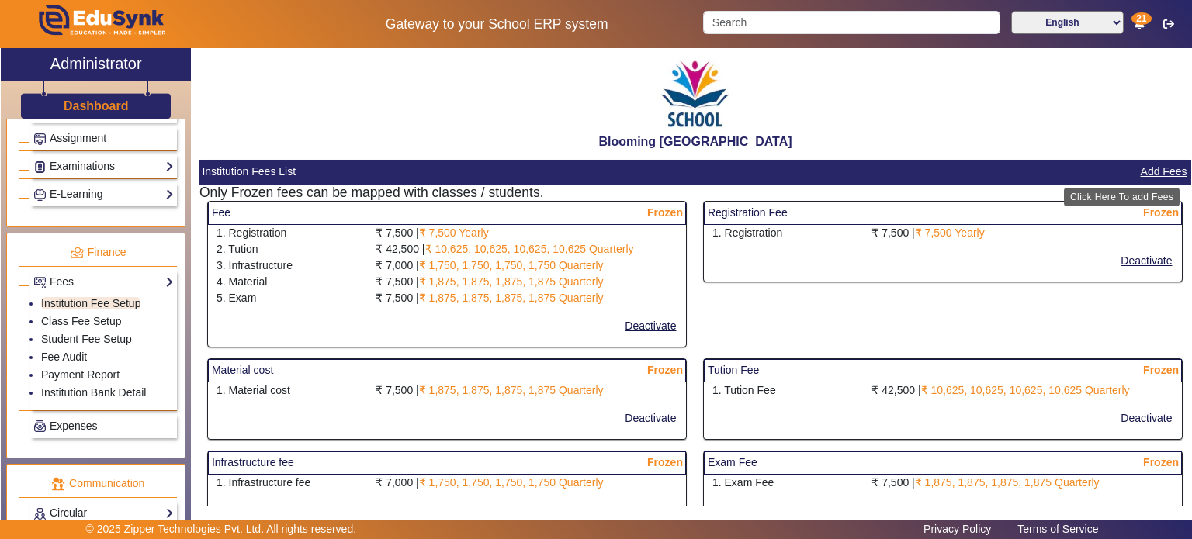
click at [1159, 170] on button "Add Fees" at bounding box center [1164, 171] width 50 height 19
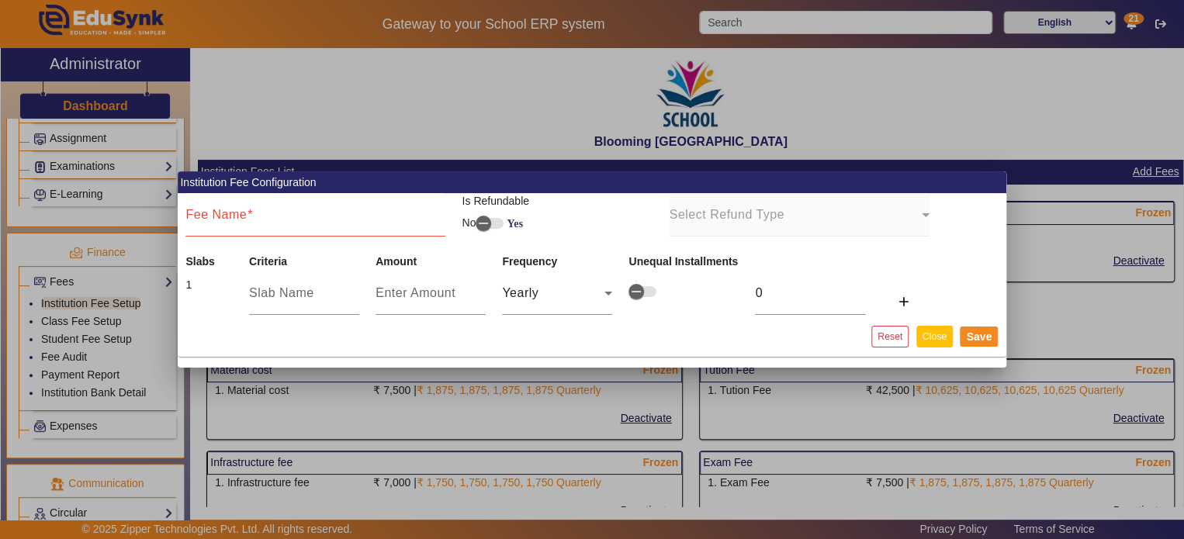
click at [940, 334] on button "Close" at bounding box center [934, 336] width 36 height 21
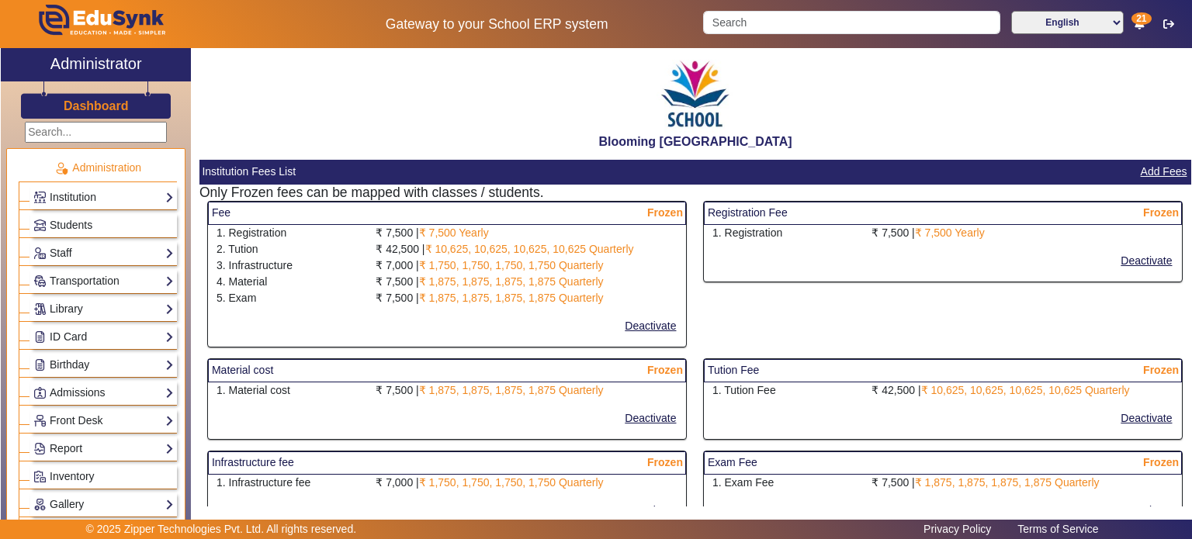
click at [104, 130] on input "text" at bounding box center [96, 132] width 142 height 21
click at [748, 30] on input "Search" at bounding box center [851, 22] width 296 height 23
